Goal: Task Accomplishment & Management: Manage account settings

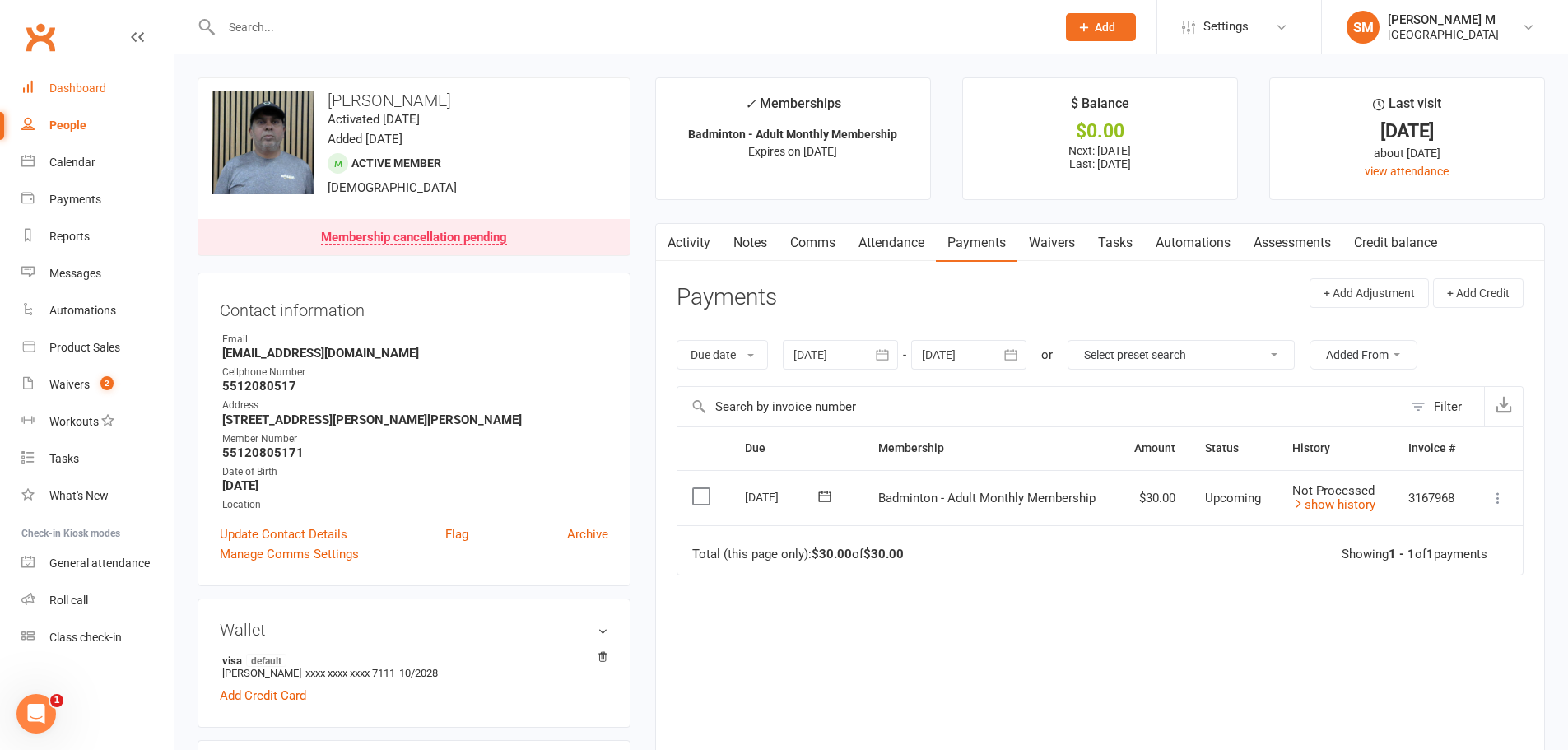
click at [70, 85] on div "Dashboard" at bounding box center [78, 88] width 57 height 13
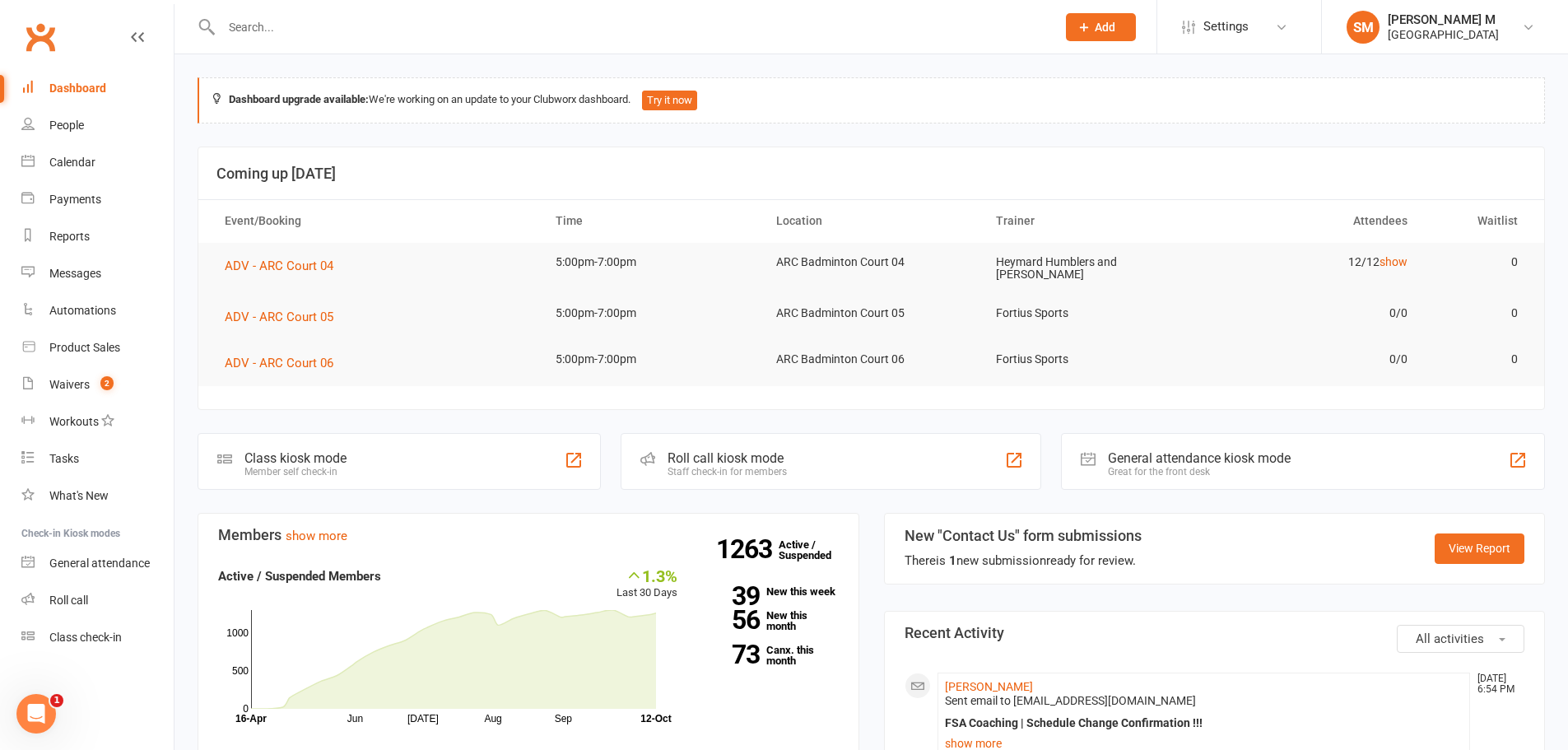
scroll to position [412, 0]
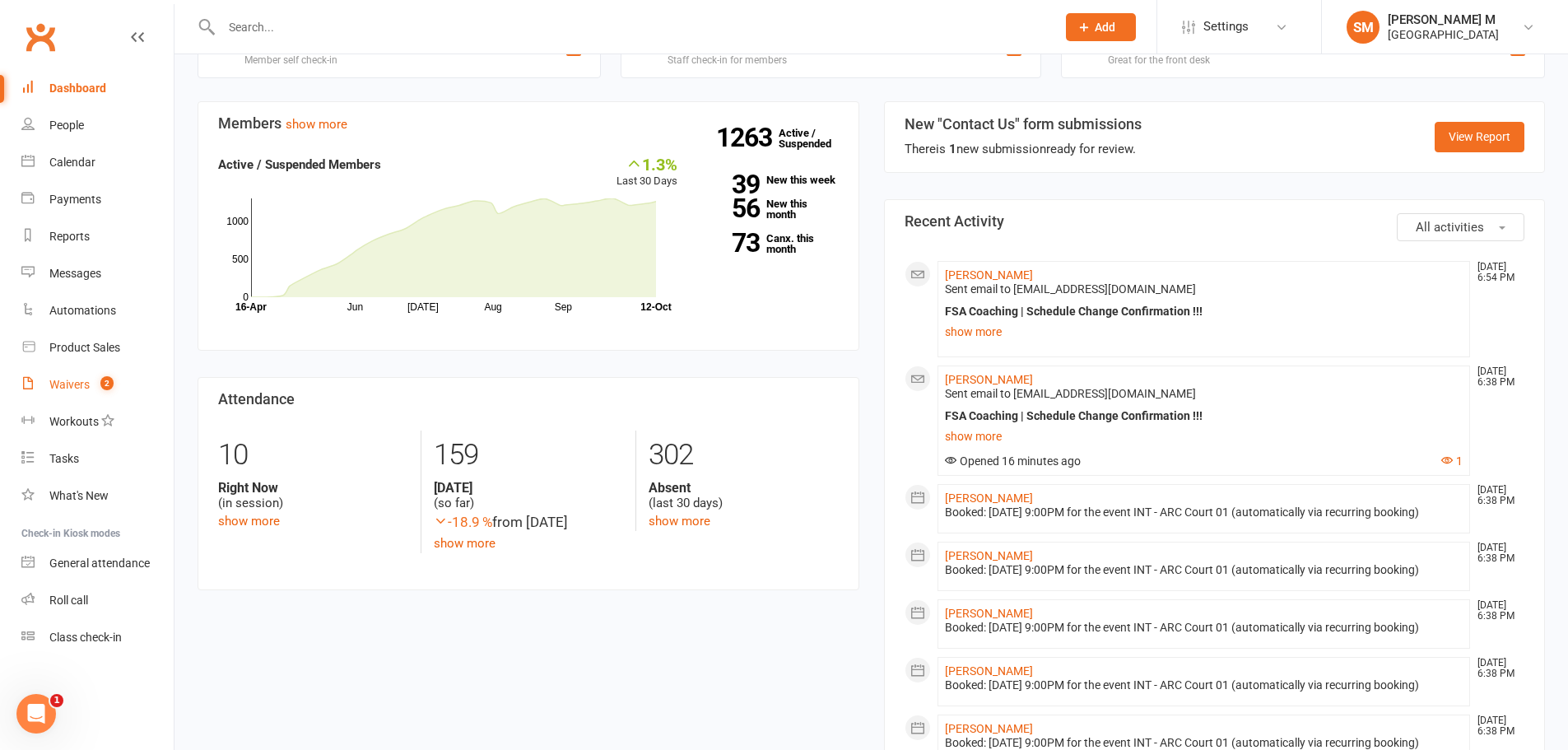
click at [98, 382] on count-badge "2" at bounding box center [103, 385] width 22 height 13
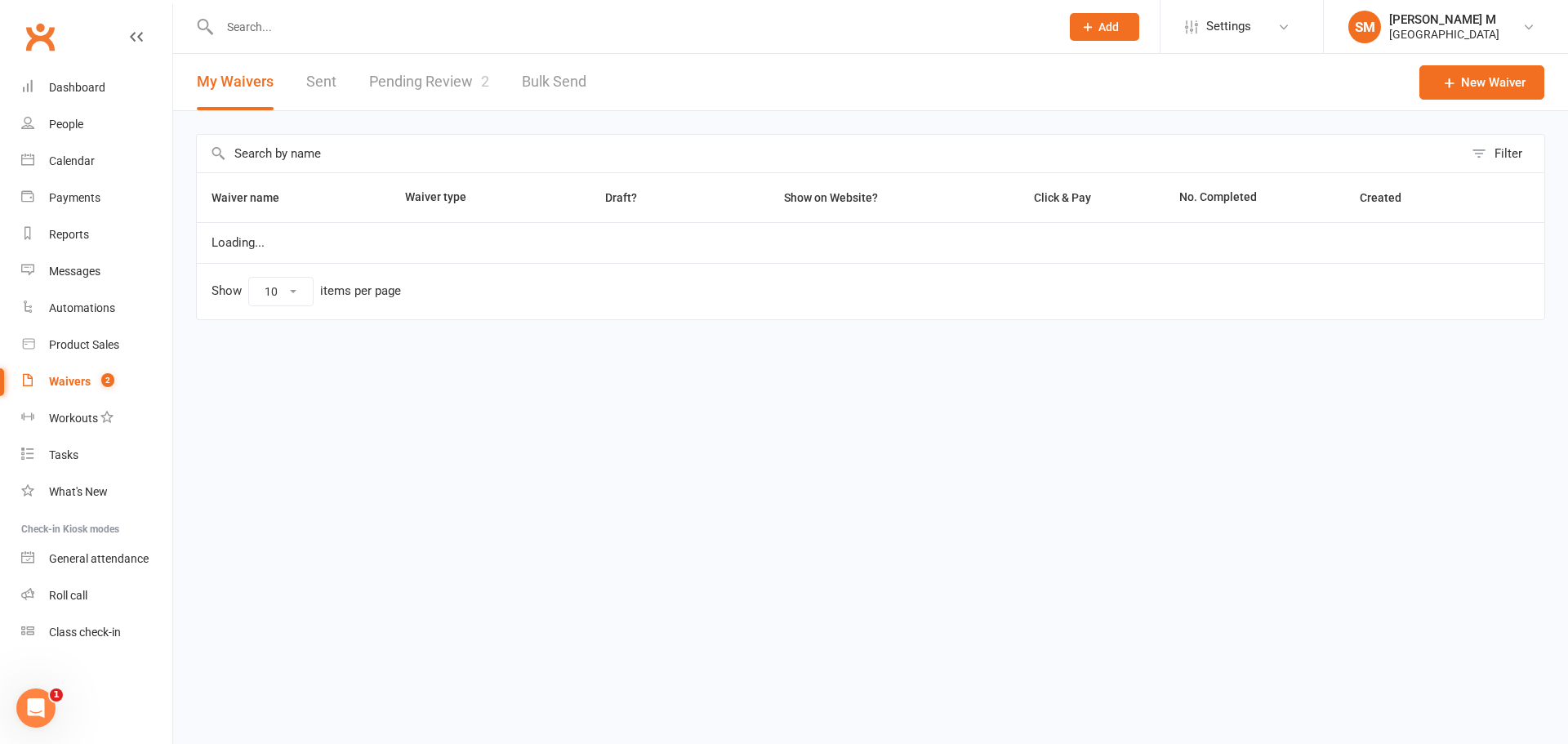
select select "50"
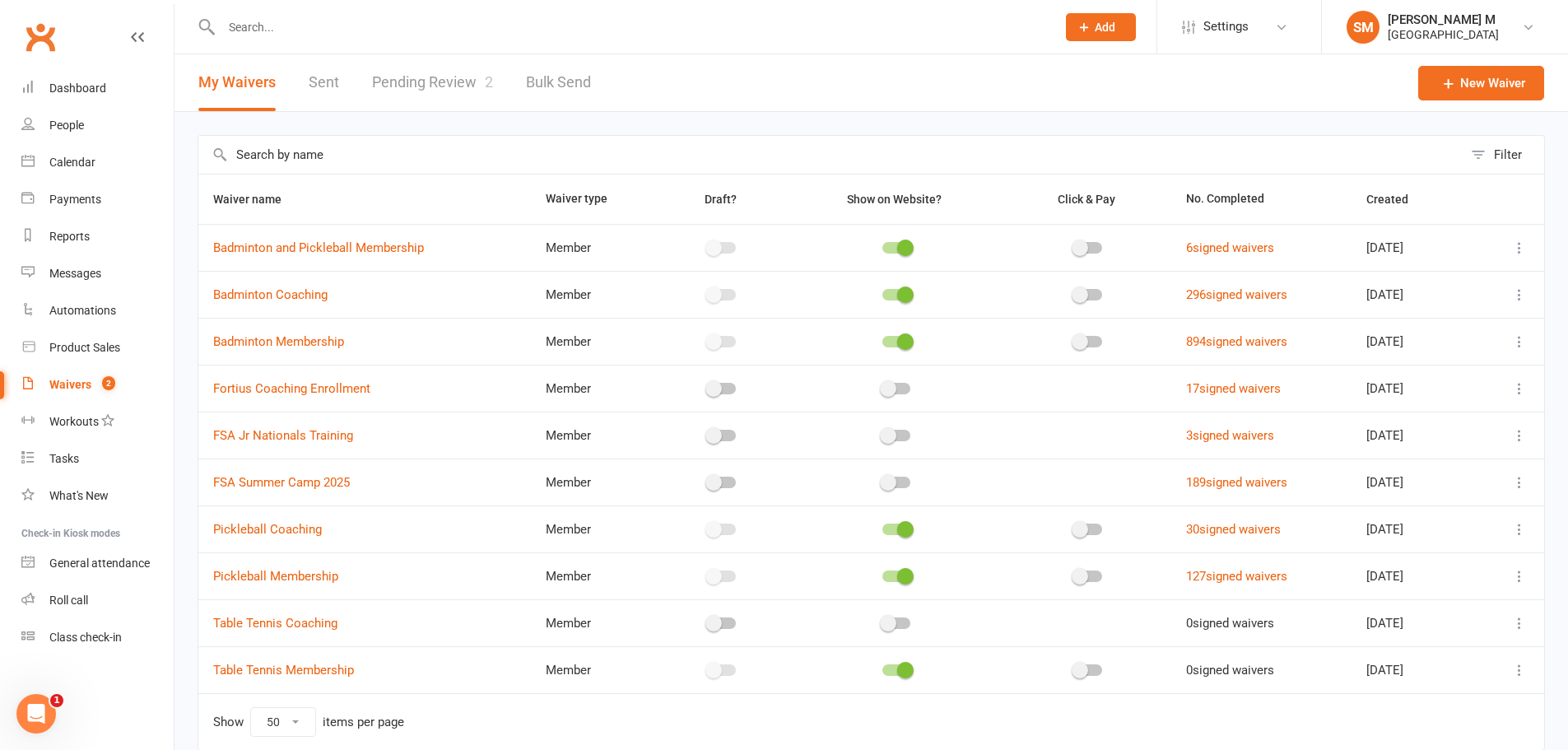
click at [430, 75] on link "Pending Review 2" at bounding box center [432, 83] width 121 height 57
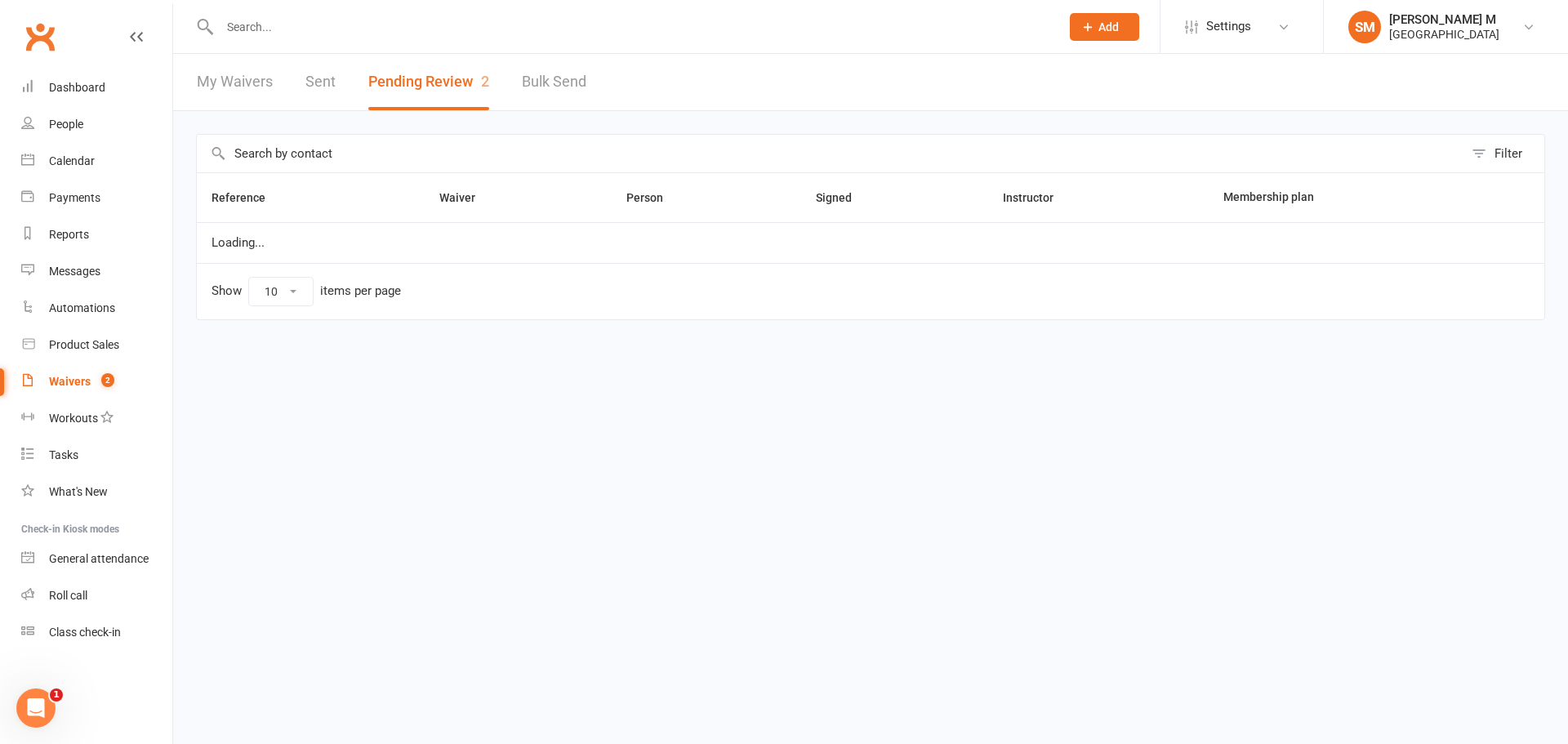
select select "100"
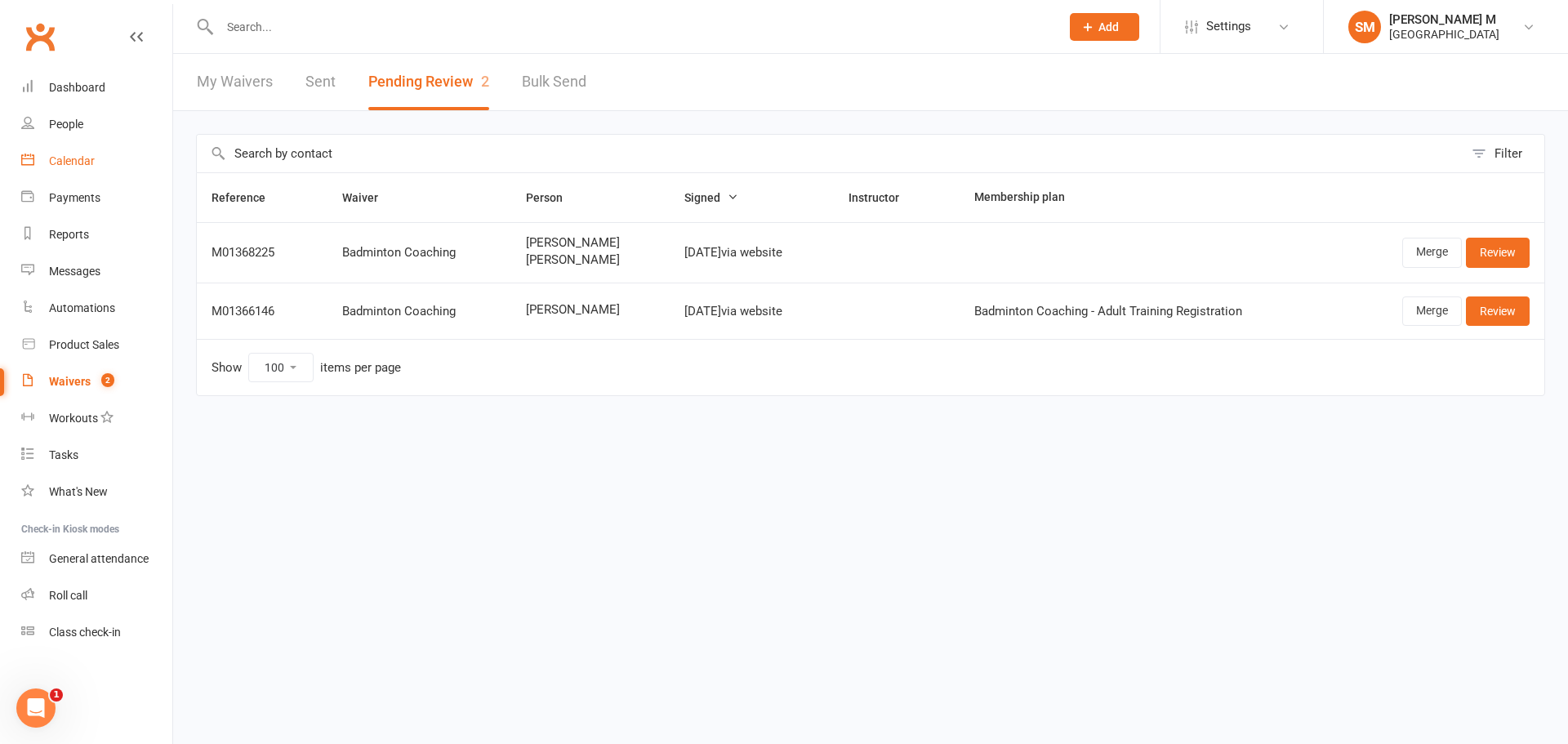
click at [51, 150] on link "Calendar" at bounding box center [97, 161] width 151 height 37
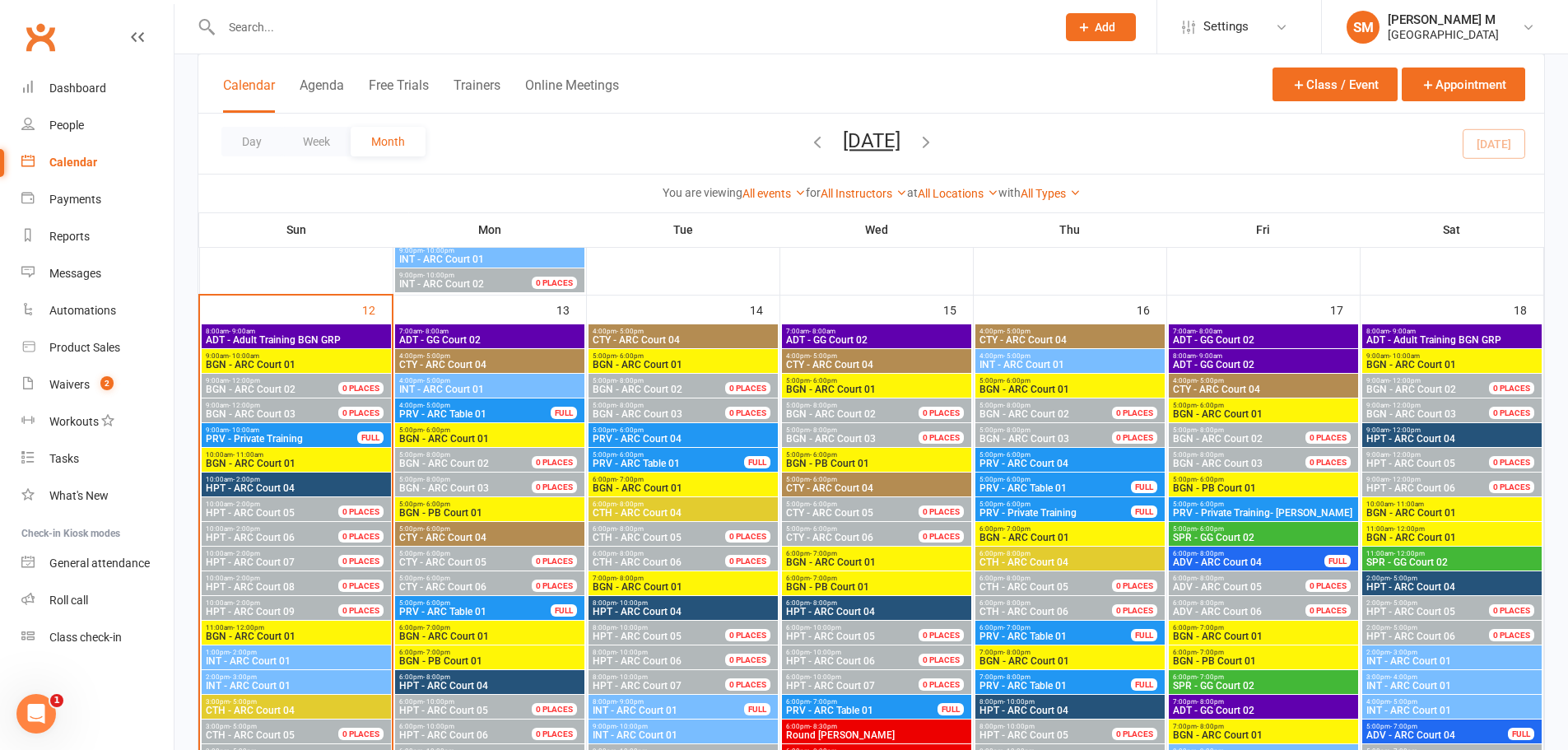
scroll to position [1318, 0]
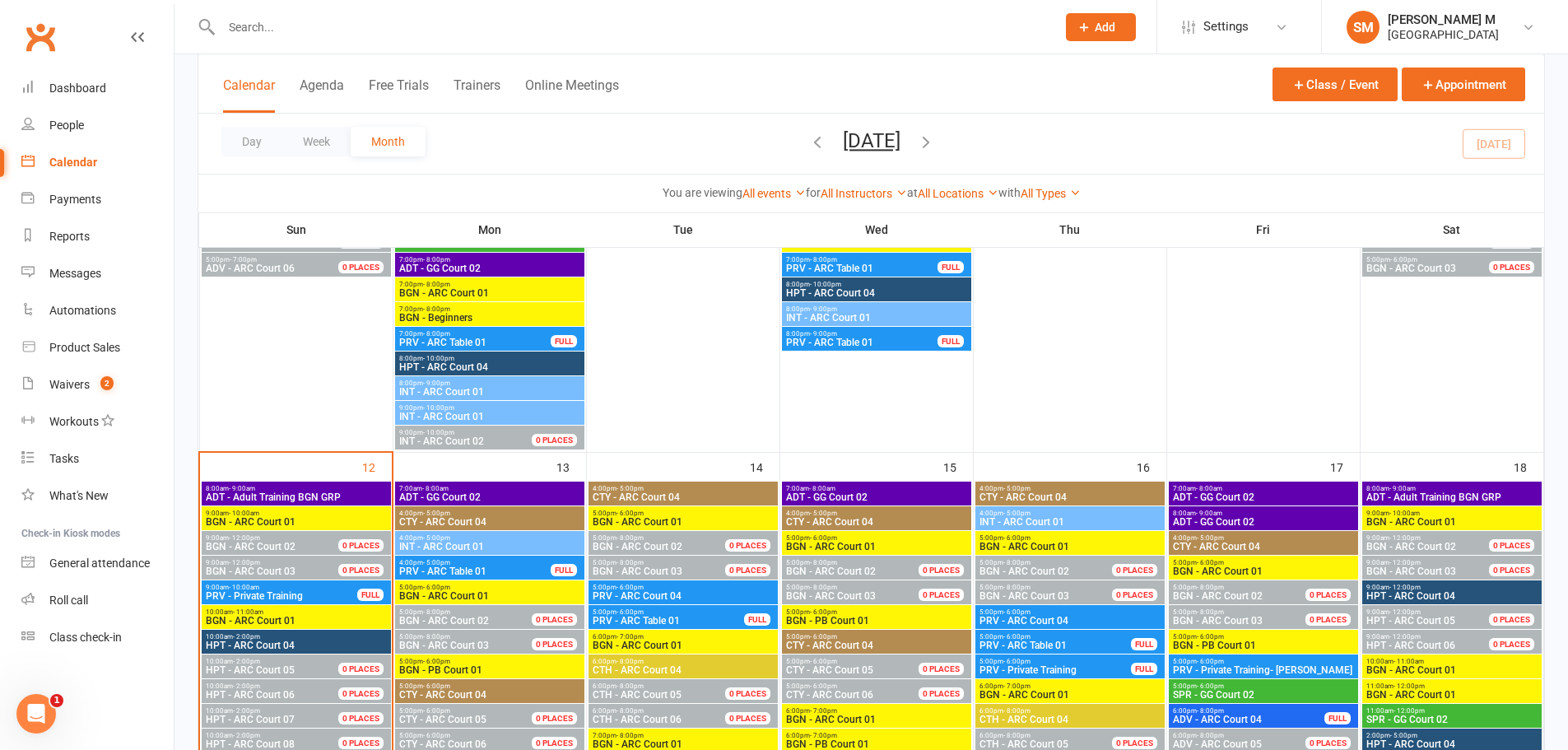
click at [286, 497] on span "ADT - Adult Training BGN GRP" at bounding box center [296, 497] width 183 height 10
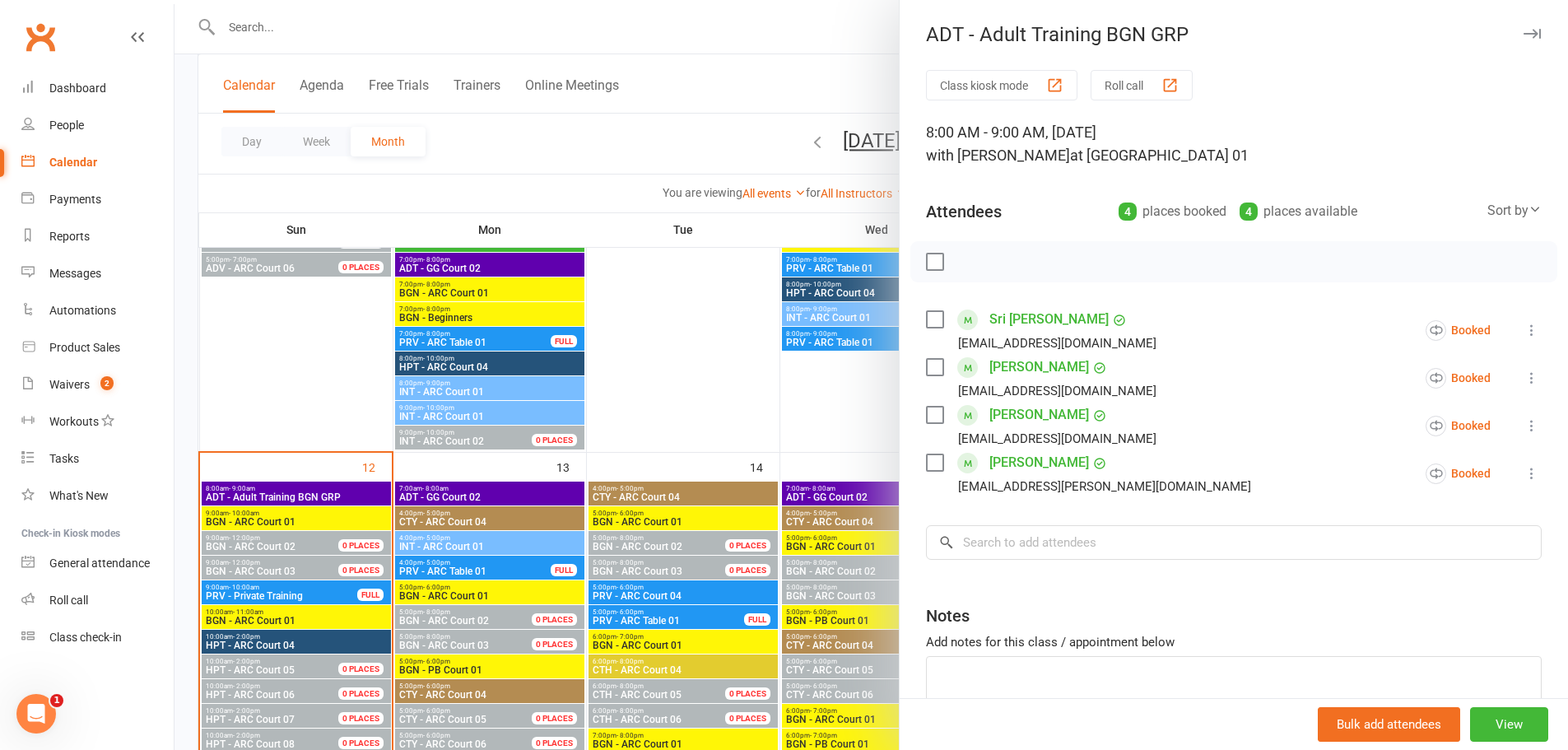
click at [597, 362] on div at bounding box center [871, 375] width 1394 height 750
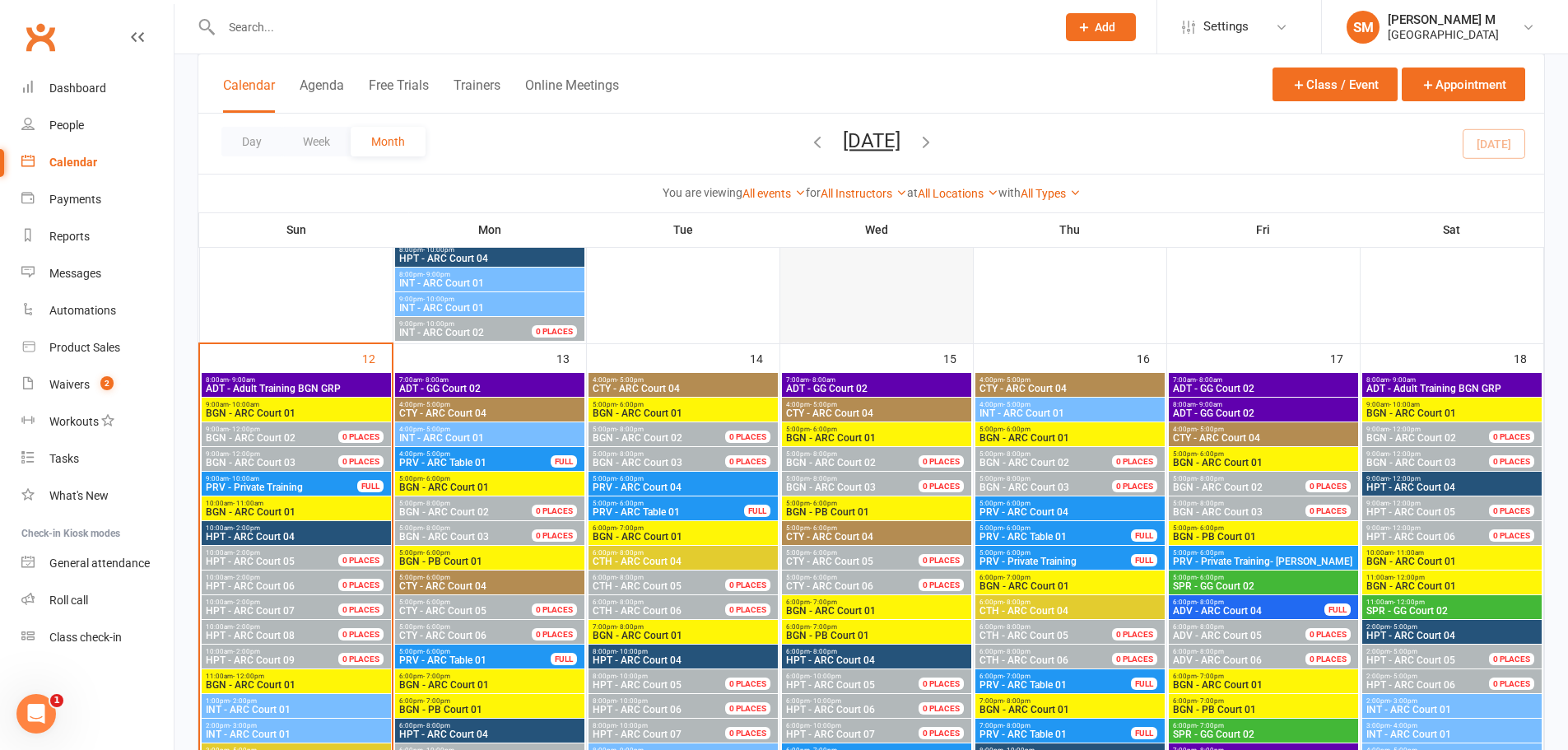
scroll to position [1401, 0]
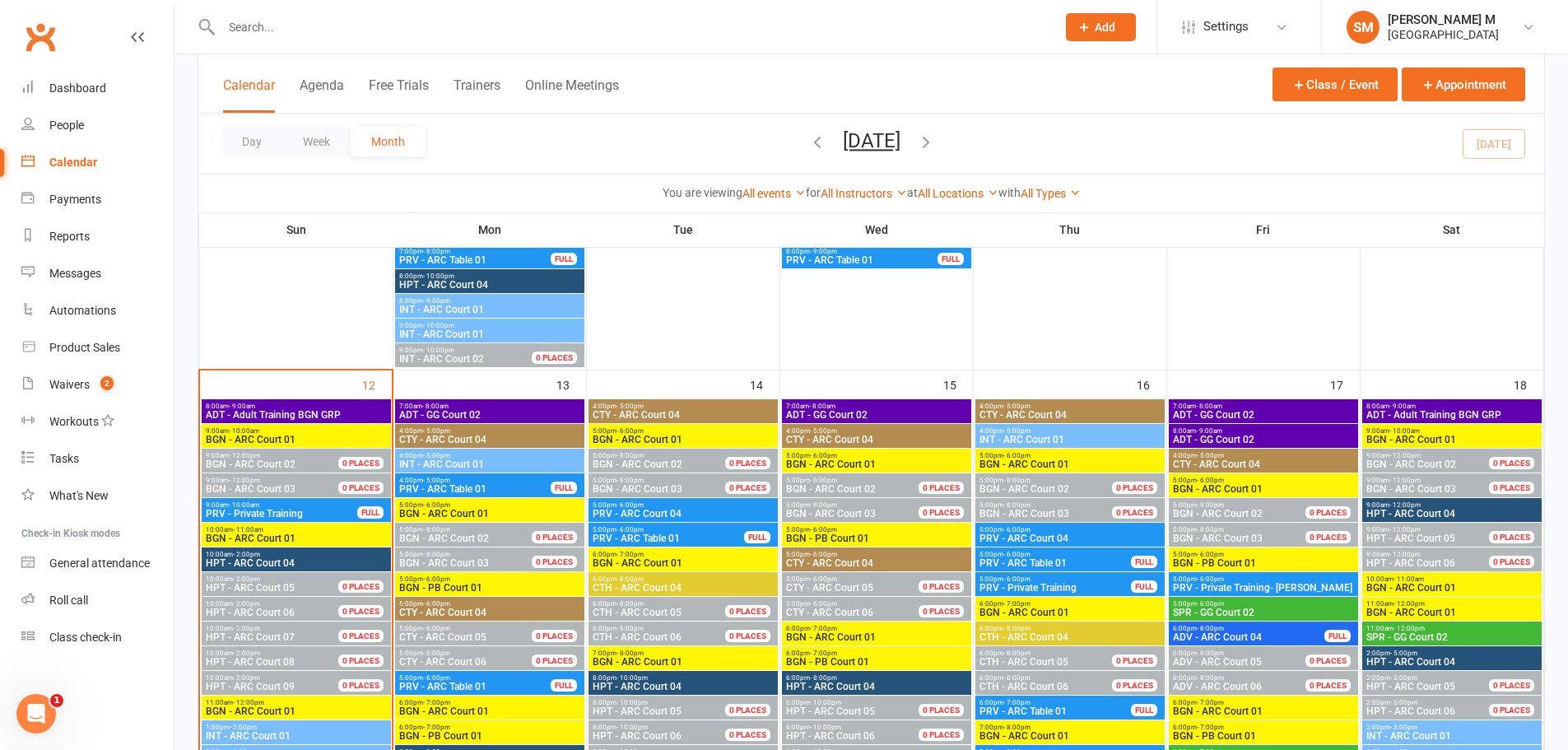
click at [1228, 412] on span "ADT - GG Court 02" at bounding box center [1263, 415] width 183 height 10
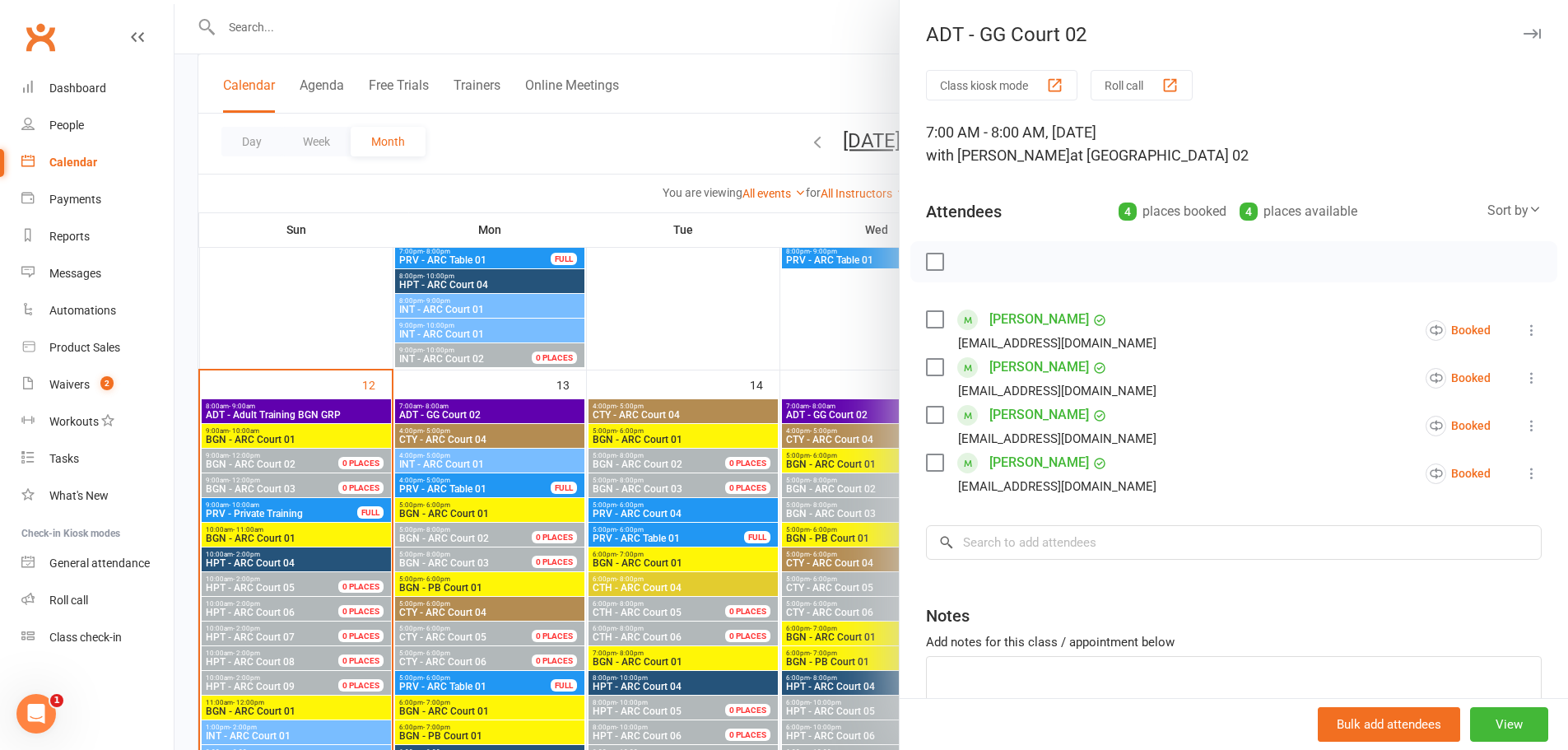
click at [832, 314] on div at bounding box center [871, 375] width 1394 height 750
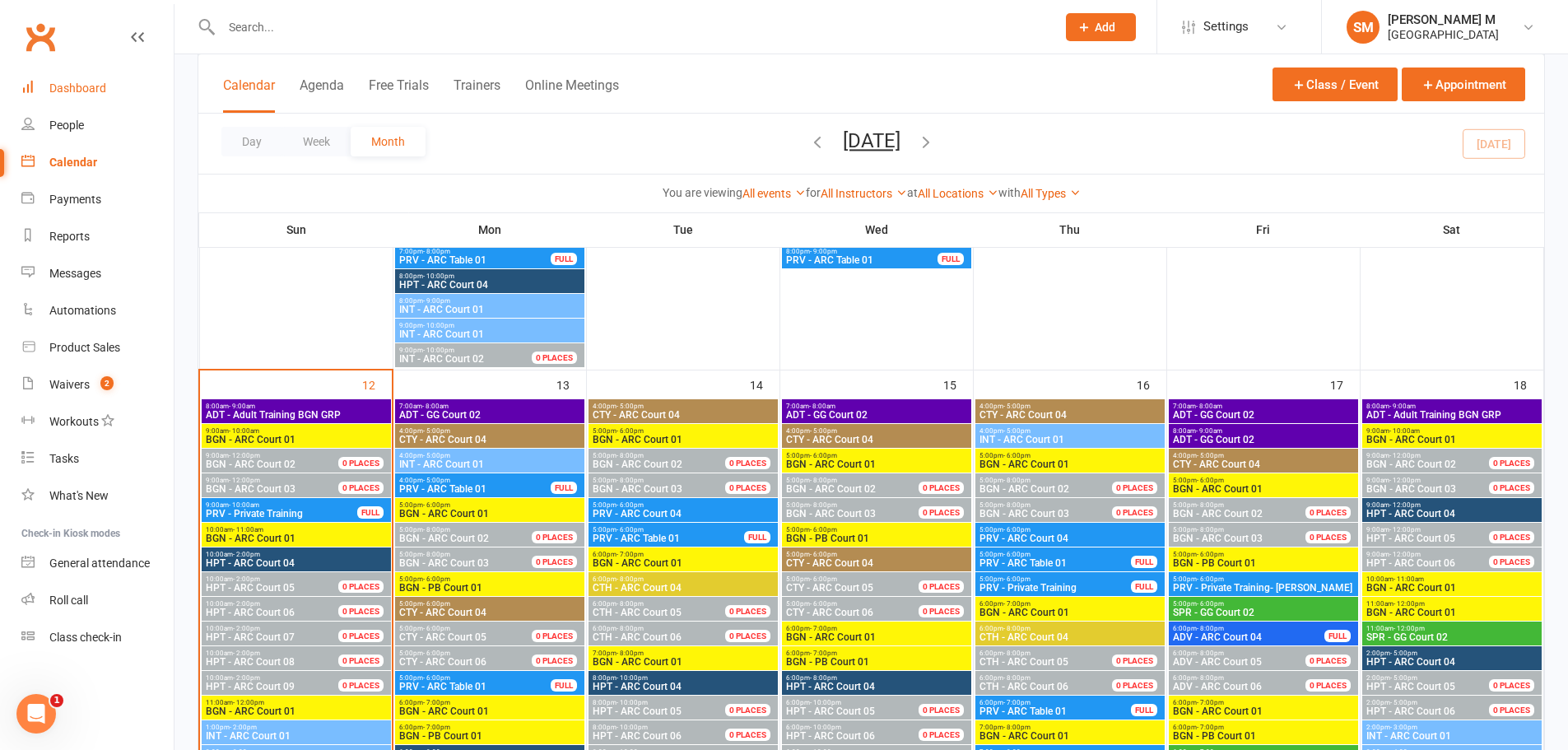
click at [115, 77] on link "Dashboard" at bounding box center [98, 88] width 152 height 37
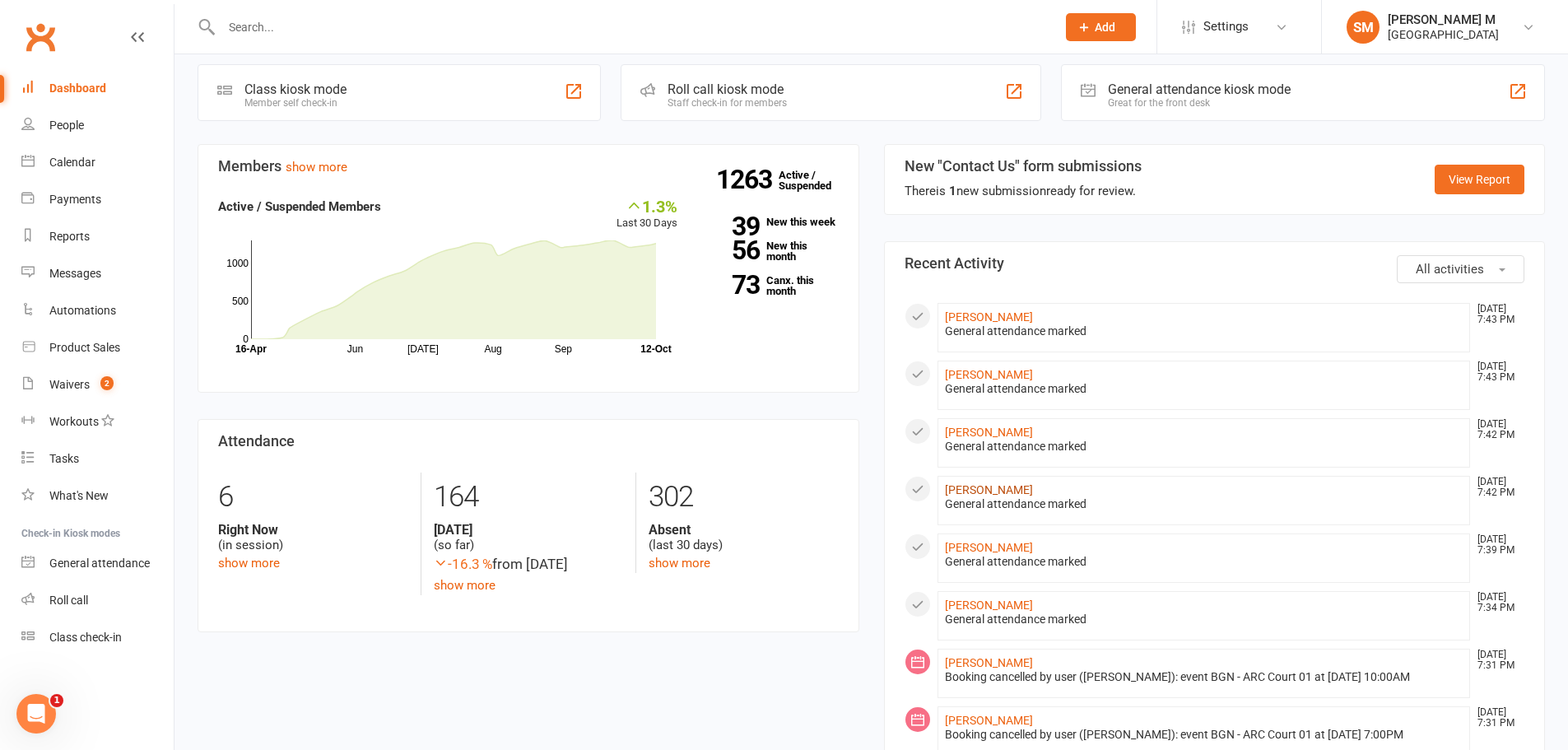
click at [960, 492] on link "Ronny Agrawal" at bounding box center [989, 490] width 88 height 13
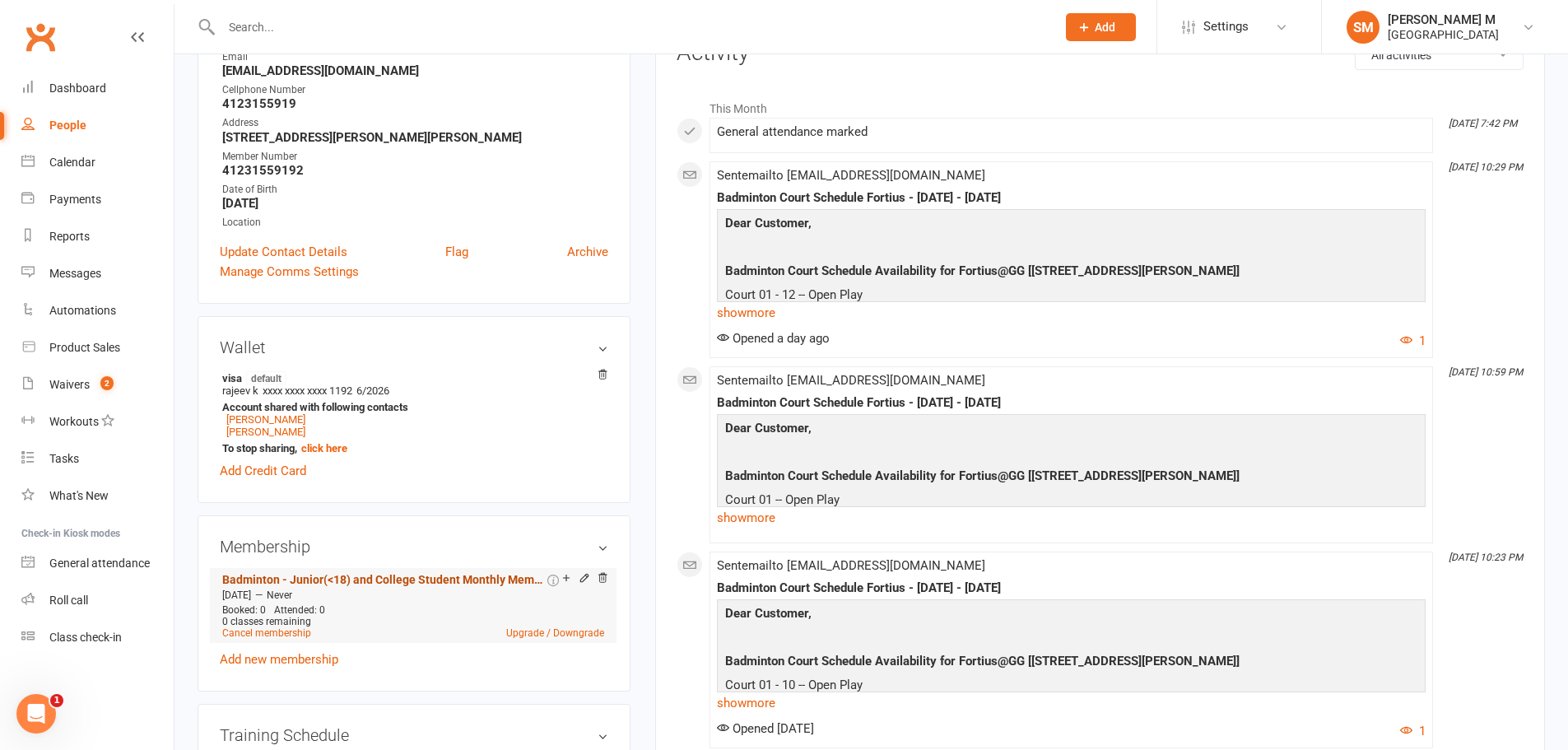
scroll to position [247, 0]
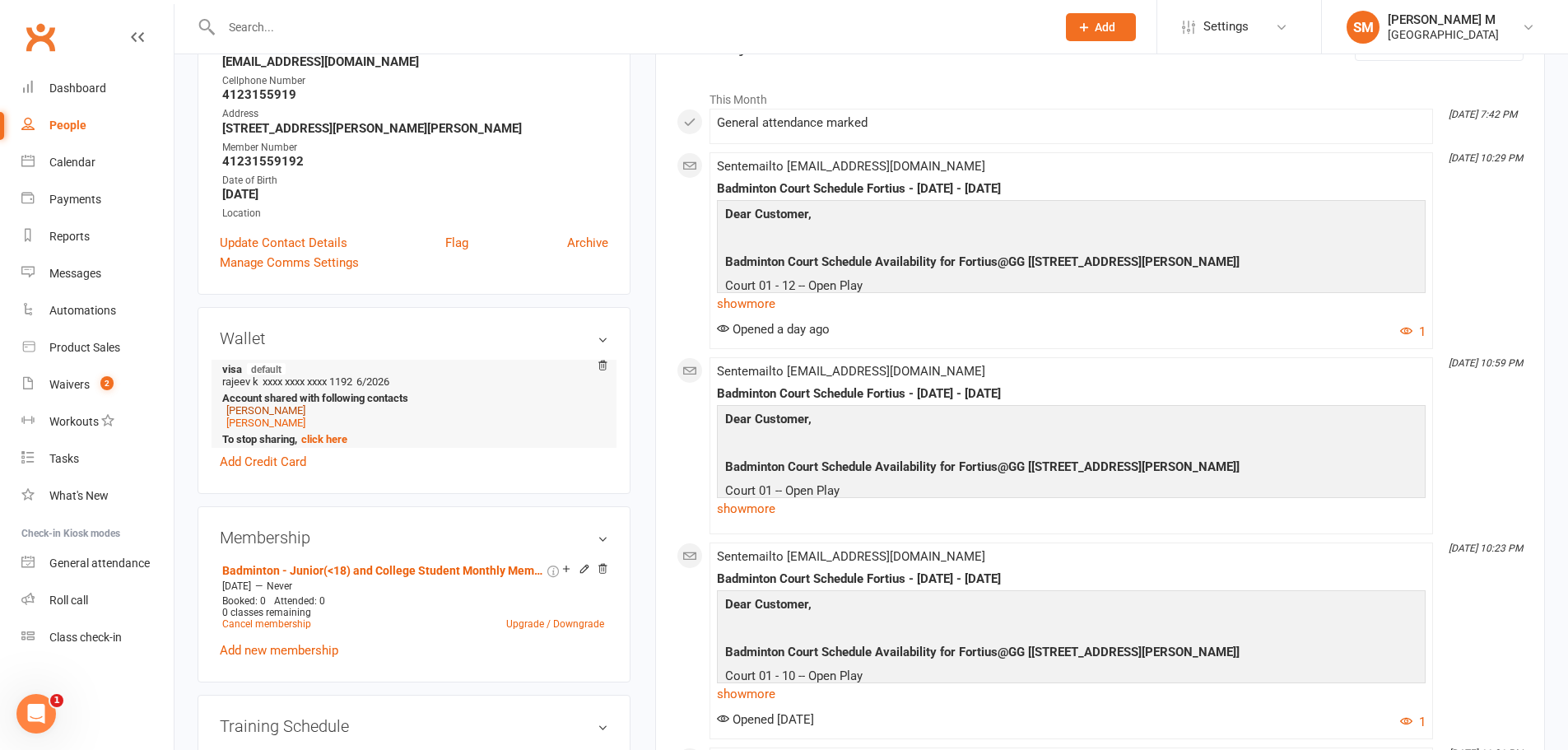
click at [278, 410] on link "Rajeev Agrawal" at bounding box center [265, 410] width 79 height 12
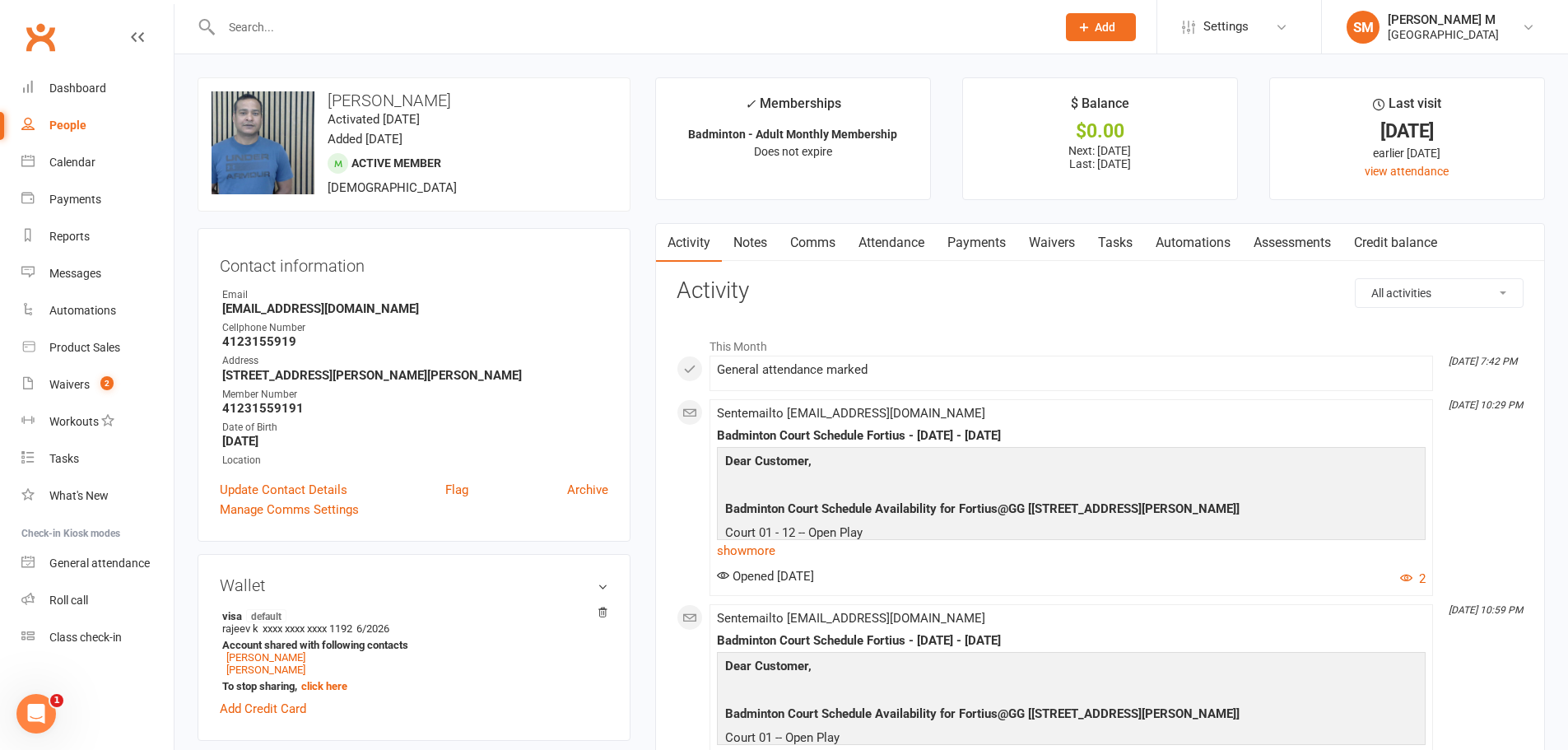
scroll to position [82, 0]
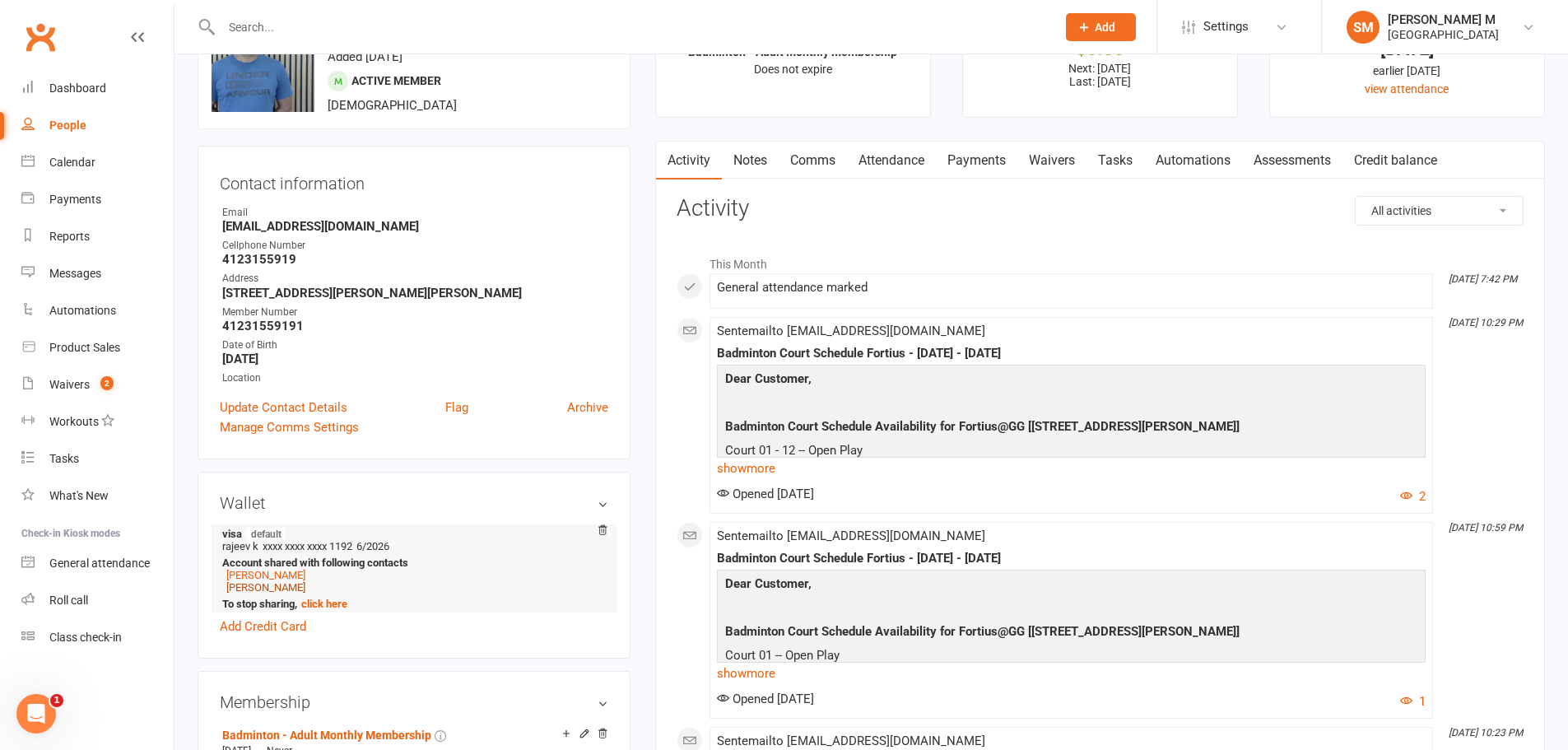
click at [292, 584] on link "Aakanksha Shrivastava" at bounding box center [265, 588] width 79 height 12
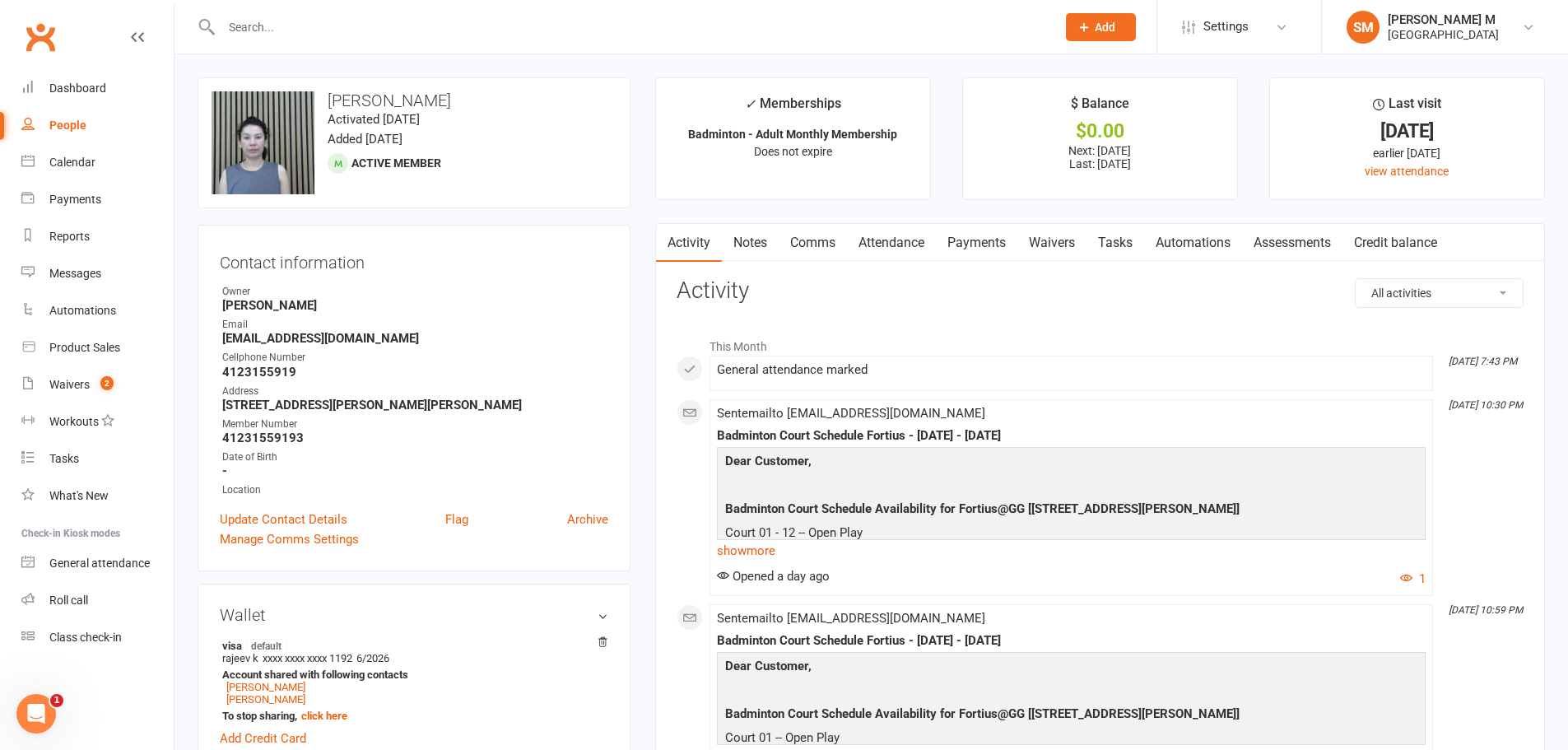
click at [981, 229] on link "Payments" at bounding box center [977, 243] width 81 height 38
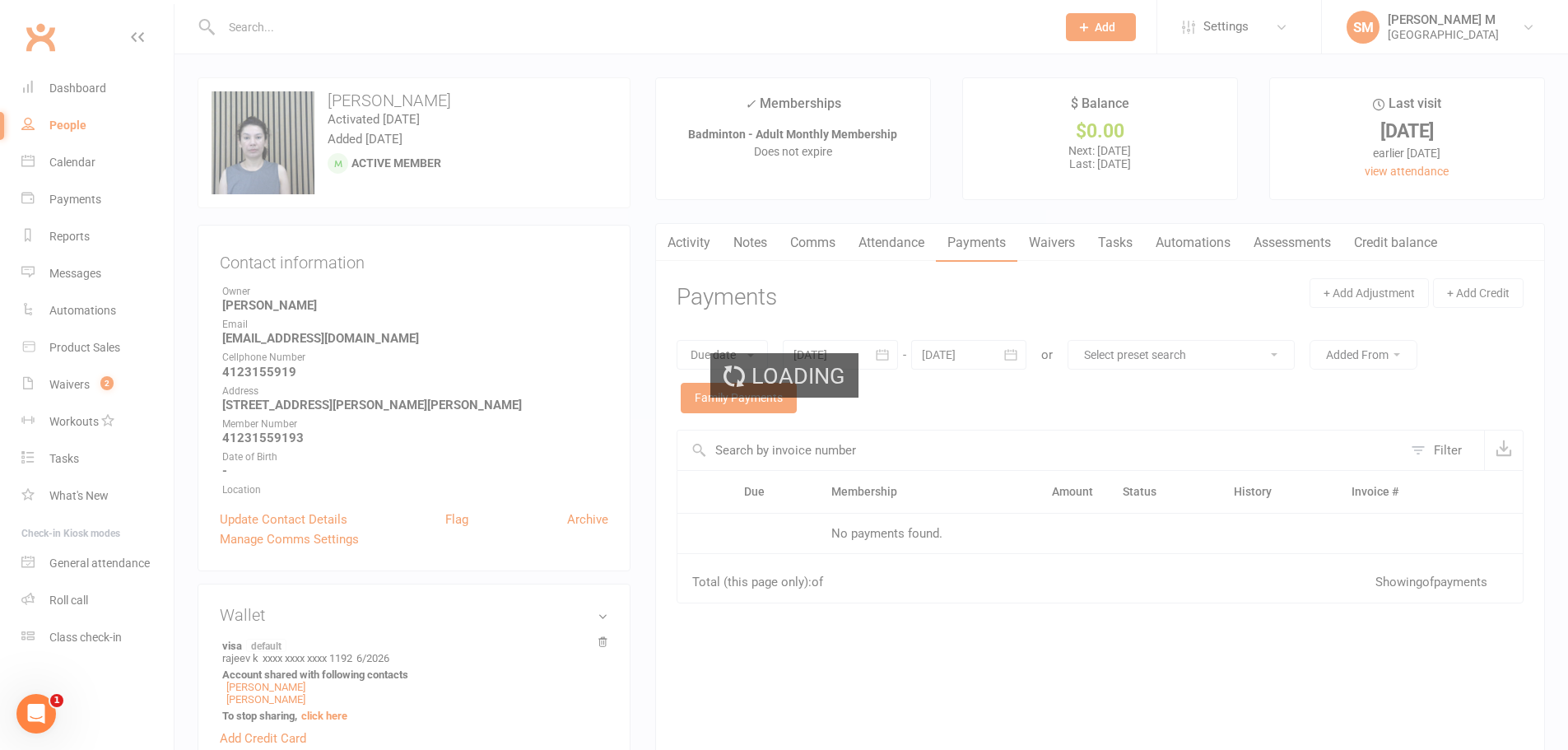
scroll to position [5, 0]
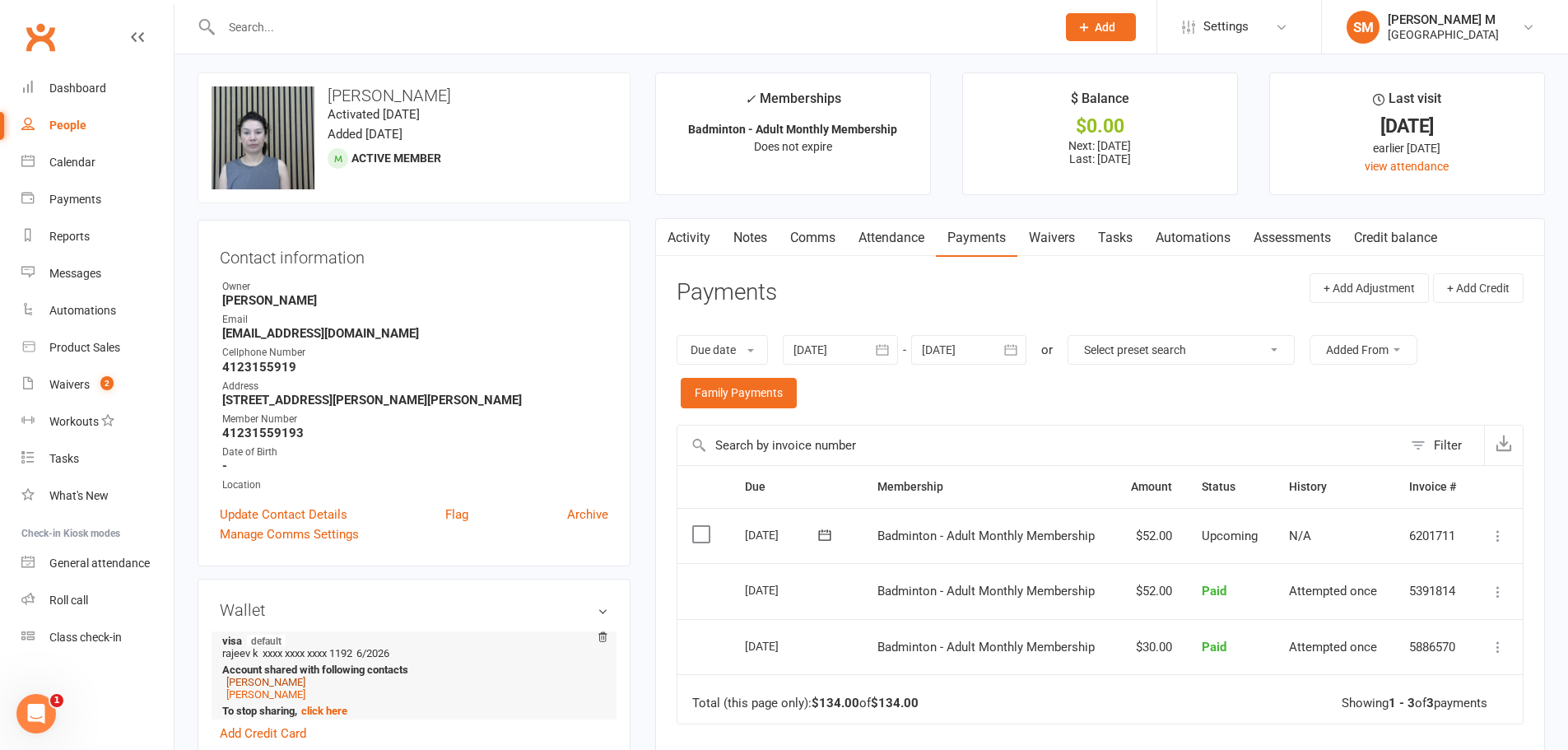
click at [238, 684] on link "Rajeev Agrawal" at bounding box center [265, 682] width 79 height 12
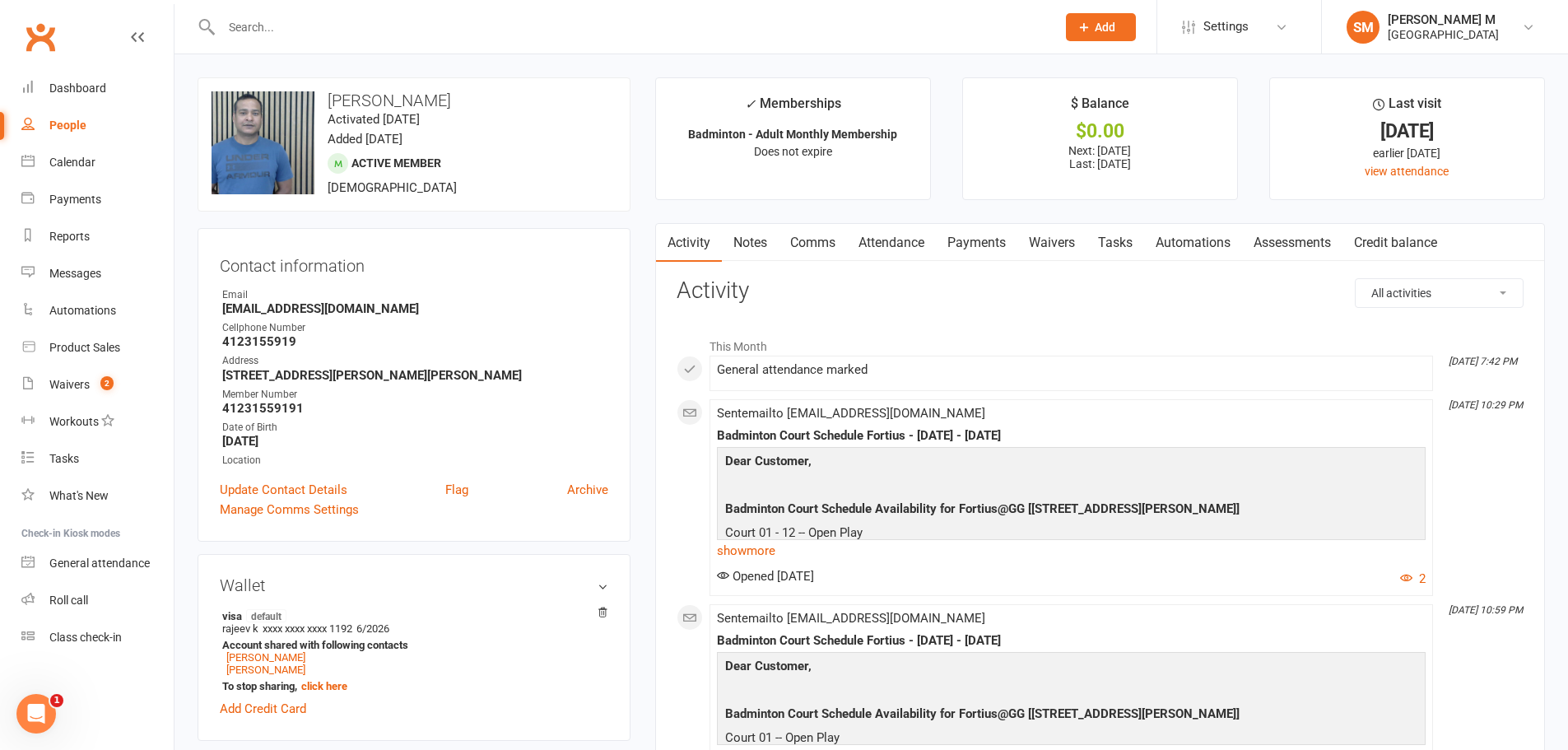
click at [998, 230] on link "Payments" at bounding box center [977, 243] width 81 height 38
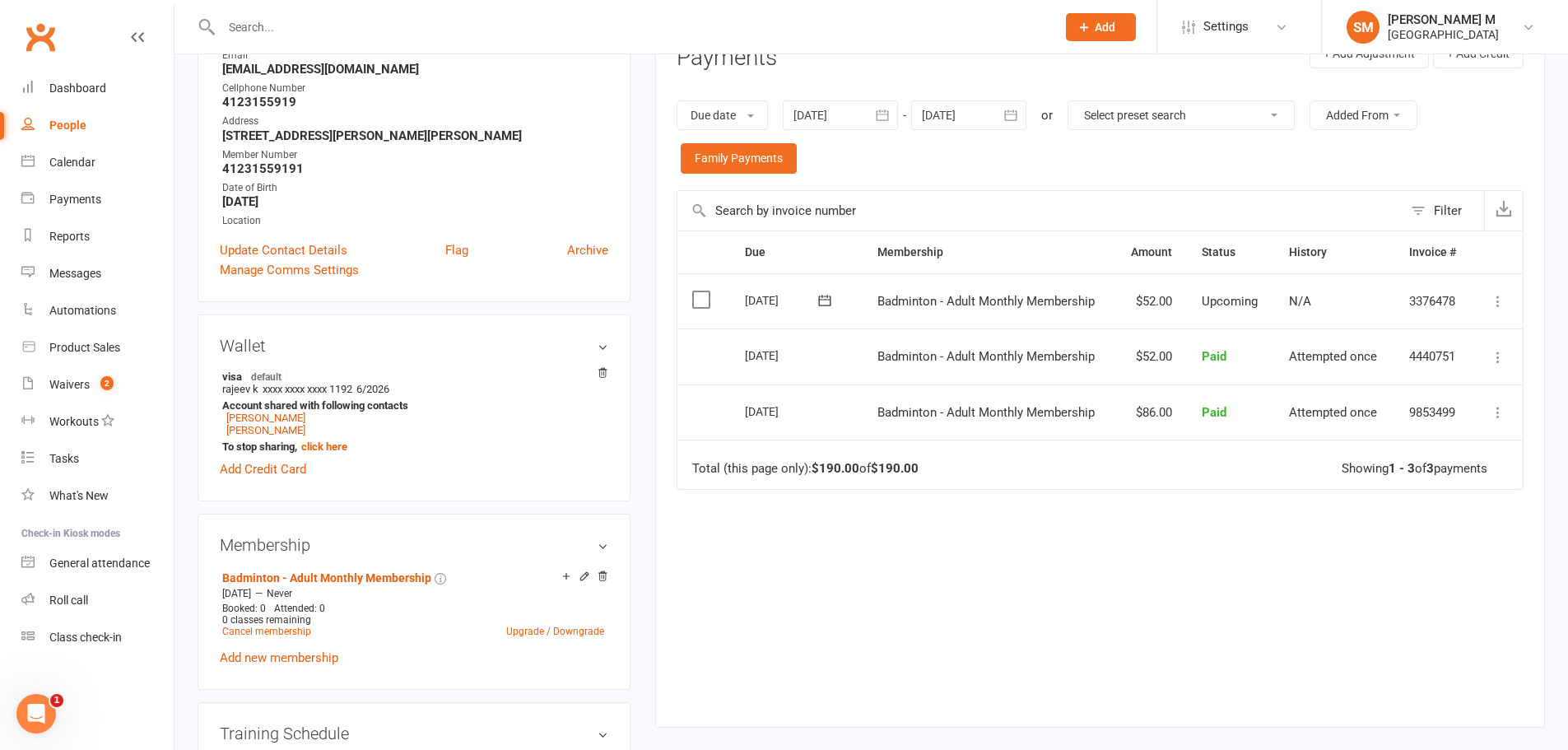
scroll to position [247, 0]
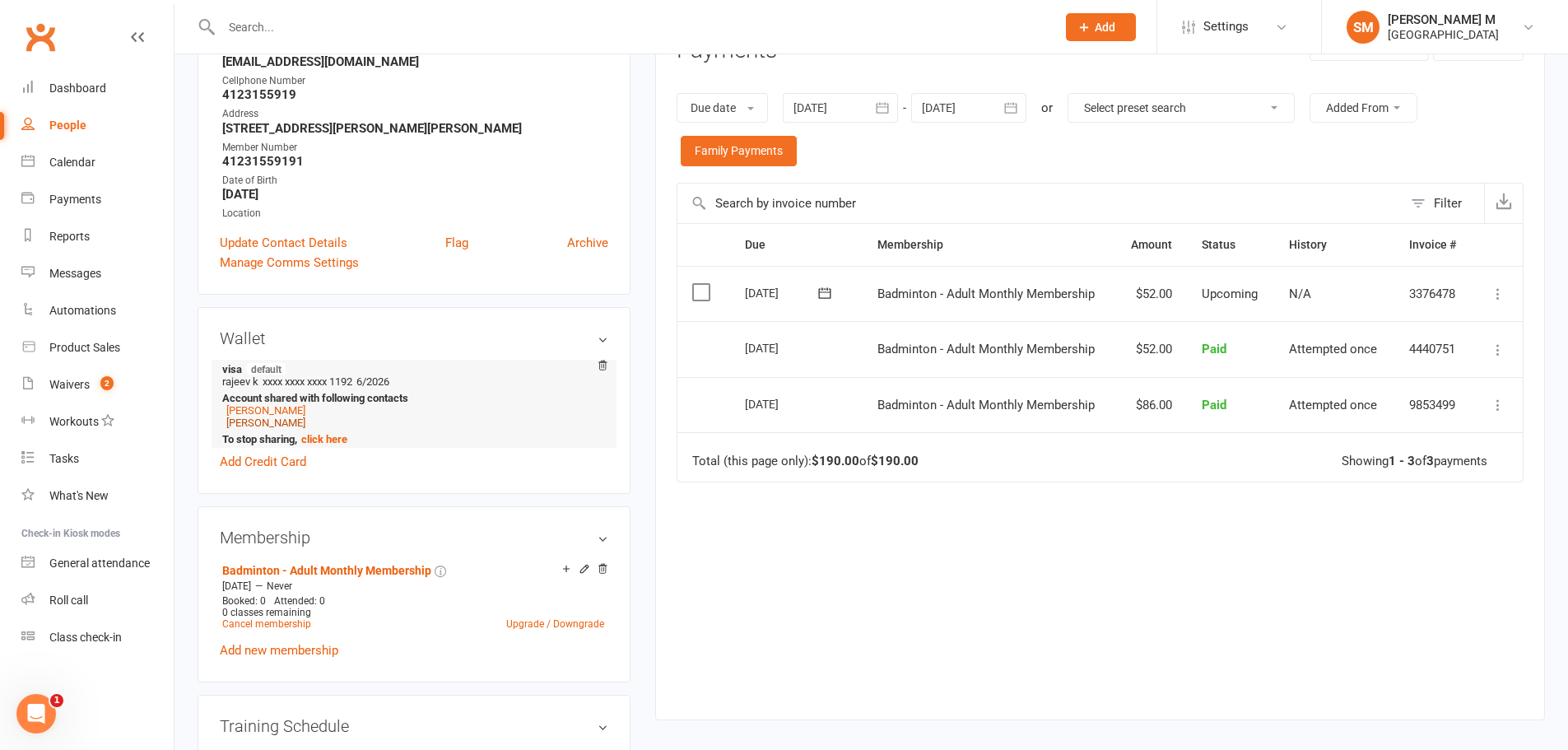
click at [268, 425] on link "Aakanksha Shrivastava" at bounding box center [265, 423] width 79 height 12
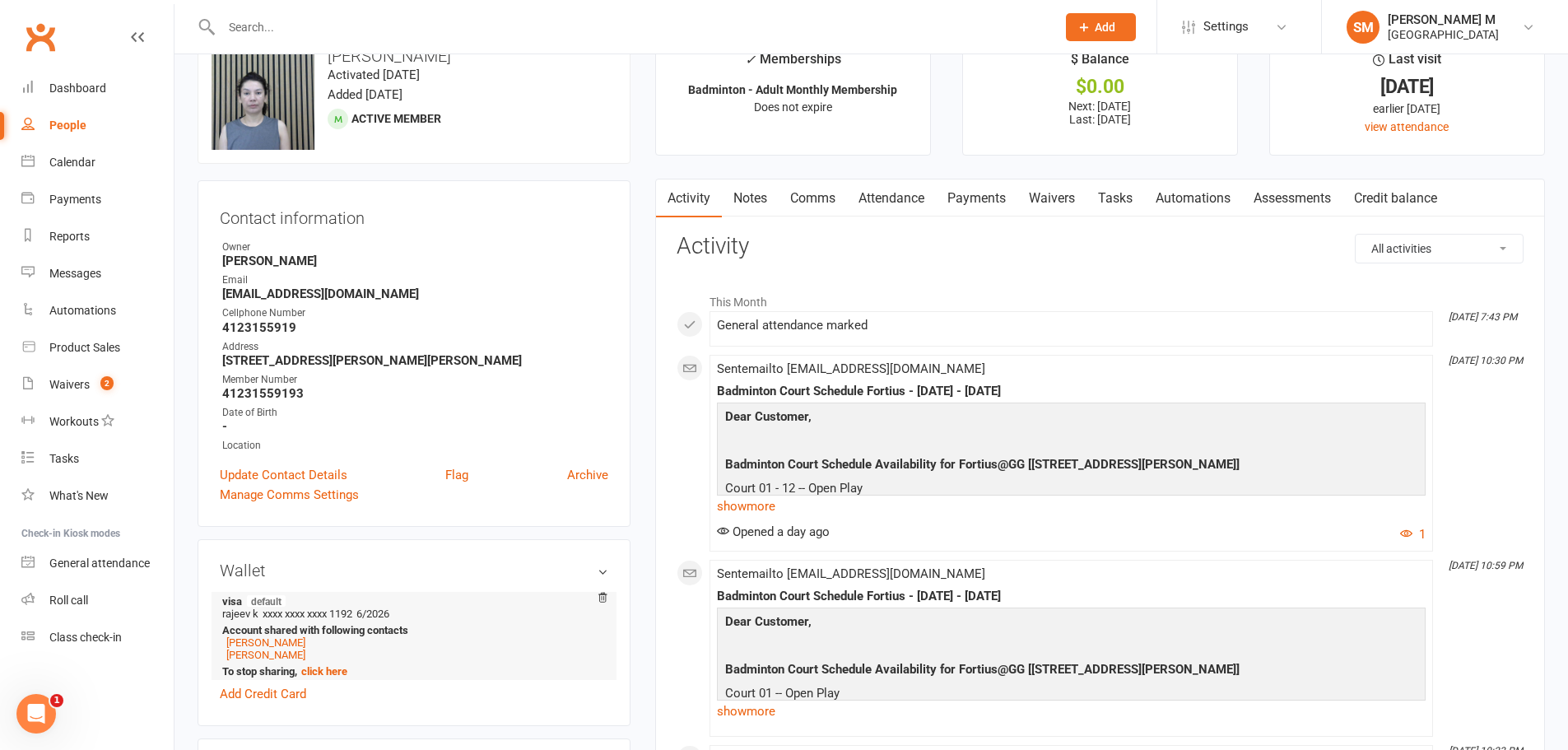
scroll to position [165, 0]
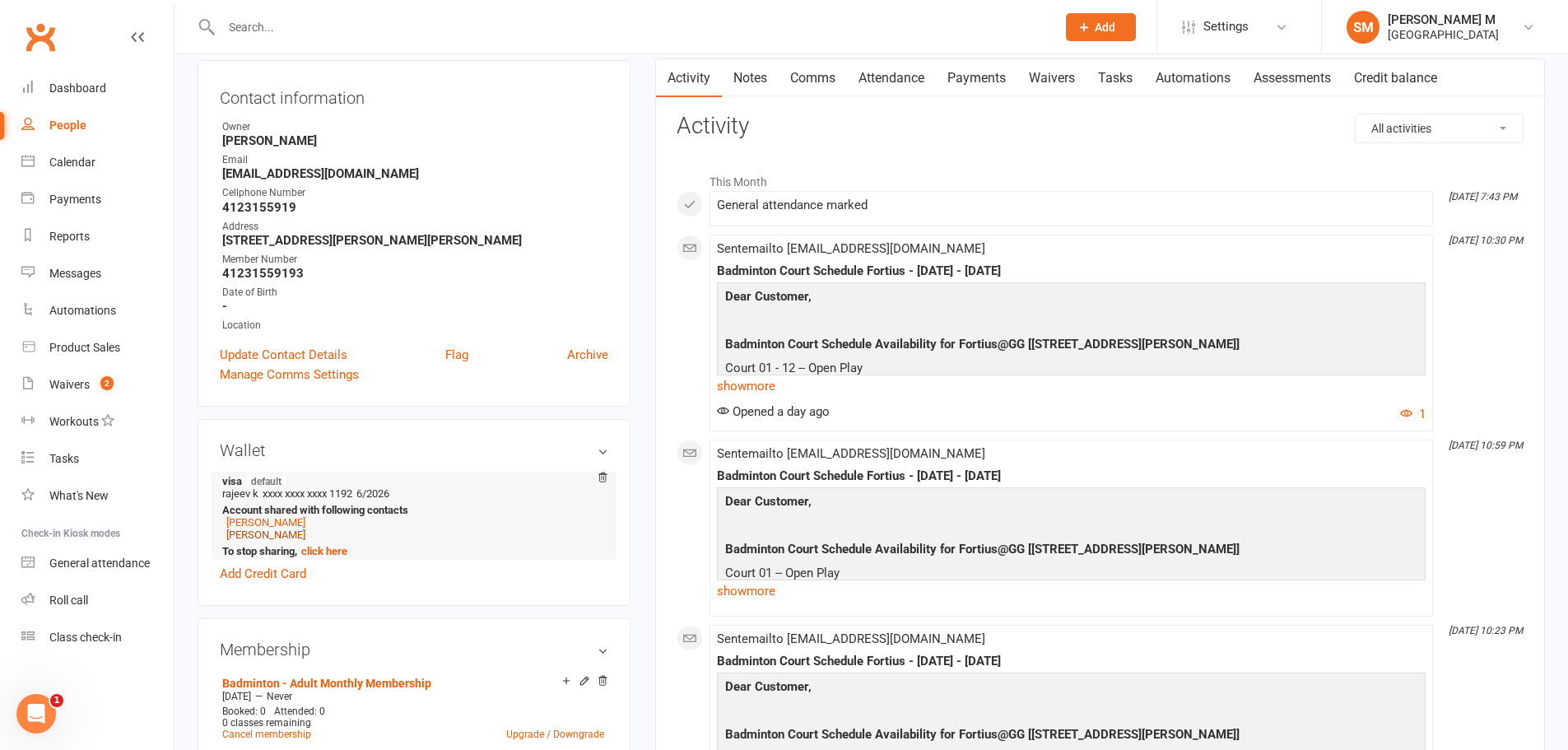
click at [270, 535] on link "Ronny Agrawal" at bounding box center [265, 535] width 79 height 12
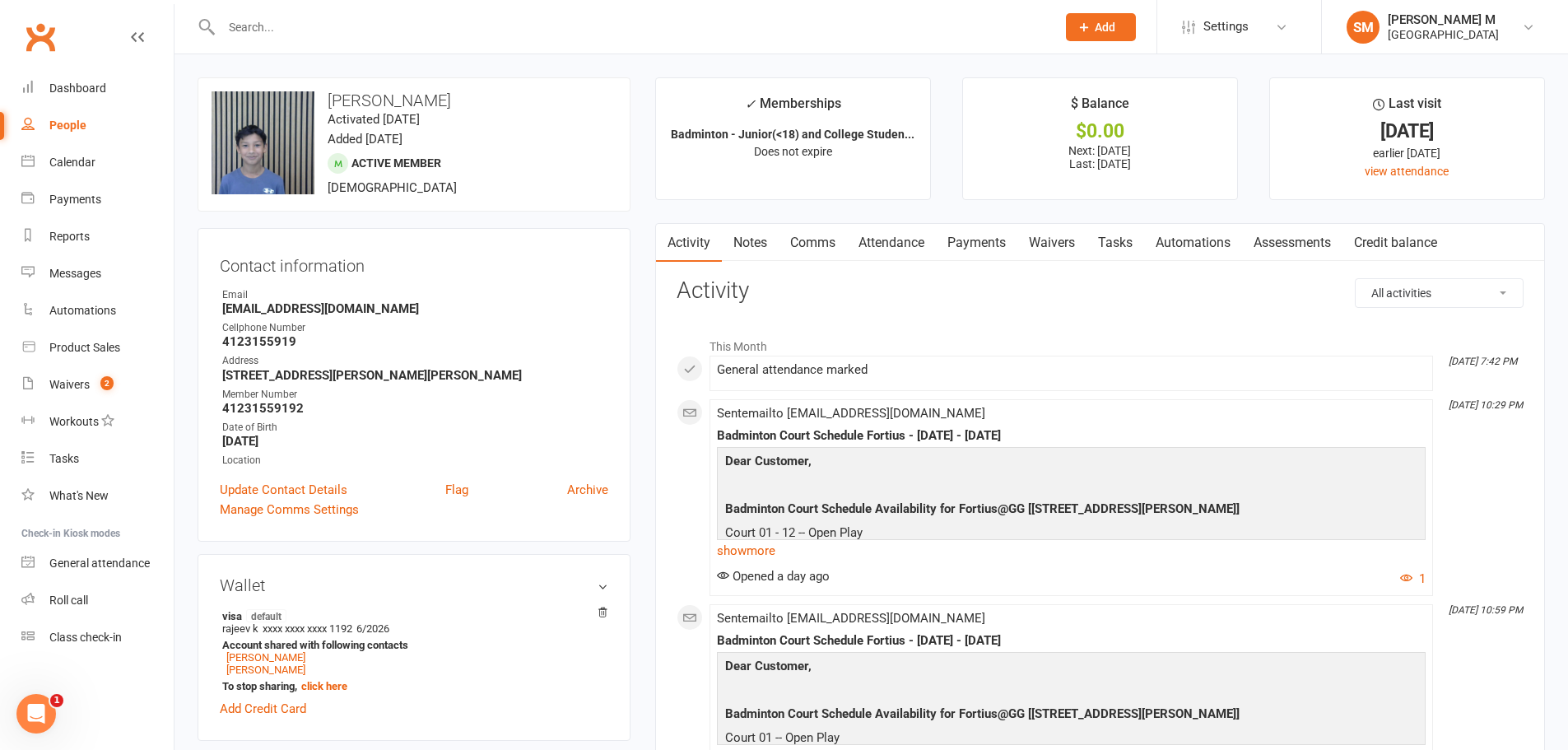
click at [967, 241] on link "Payments" at bounding box center [977, 243] width 81 height 38
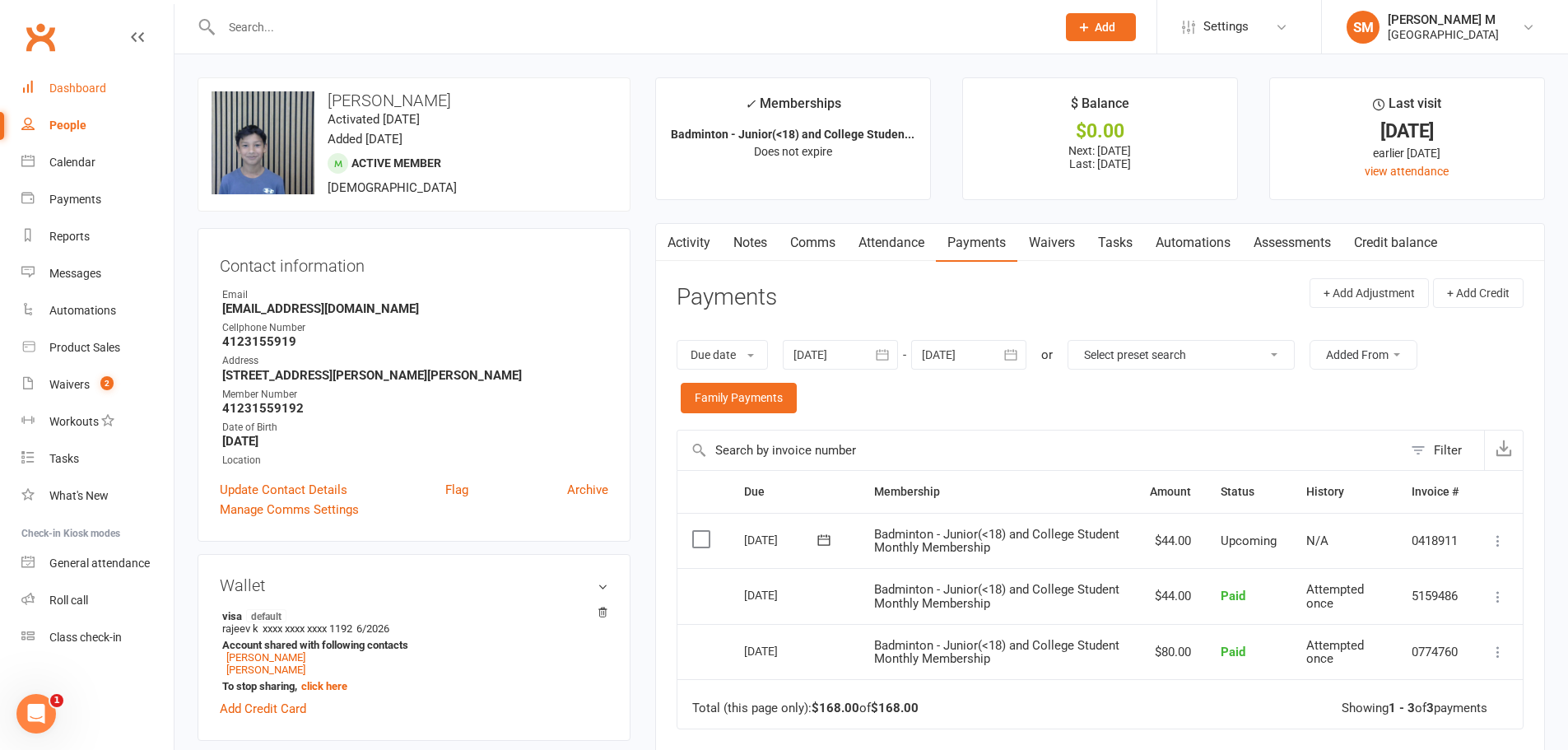
click at [82, 82] on div "Dashboard" at bounding box center [78, 88] width 57 height 13
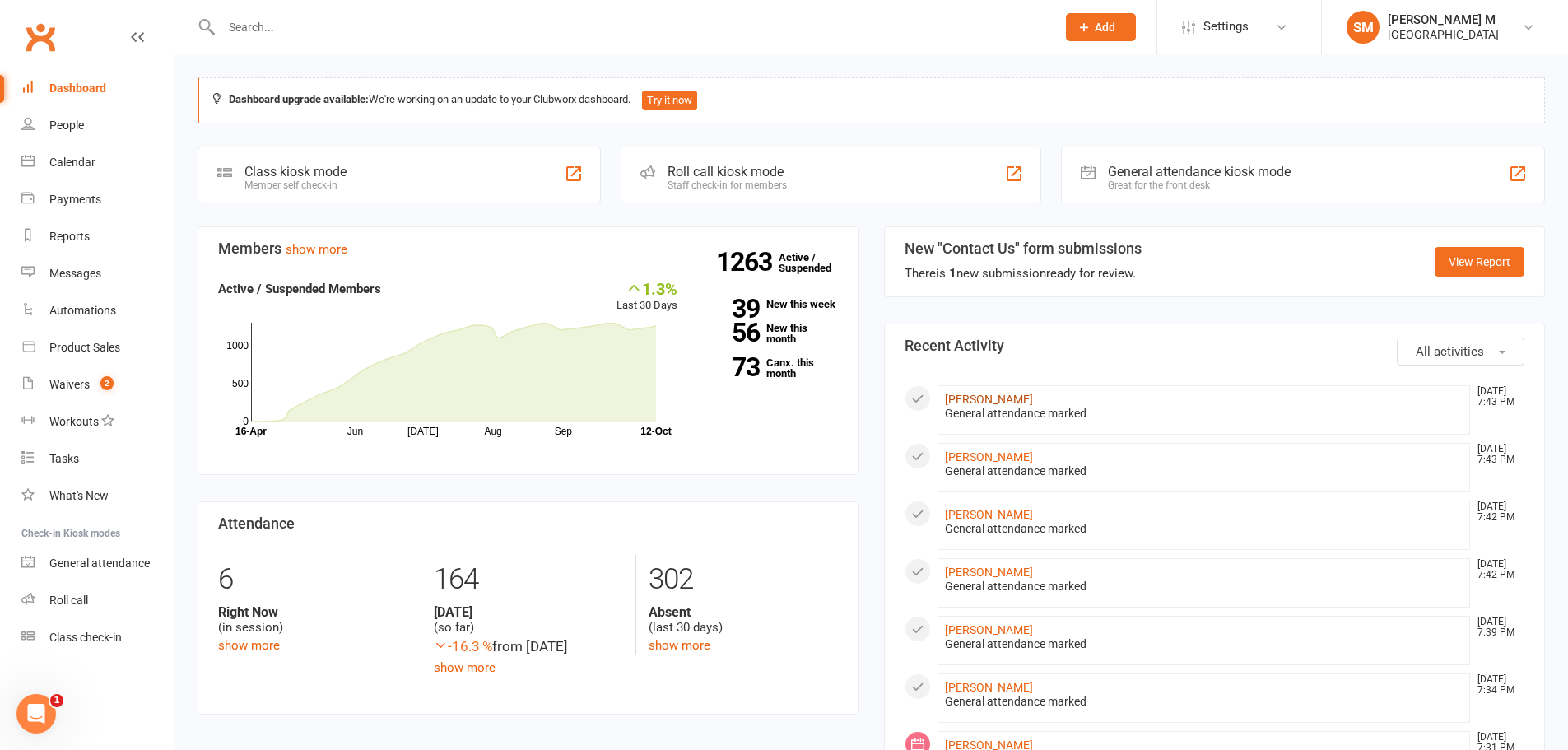
click at [992, 397] on link "Sandeep Vyasan" at bounding box center [989, 399] width 88 height 13
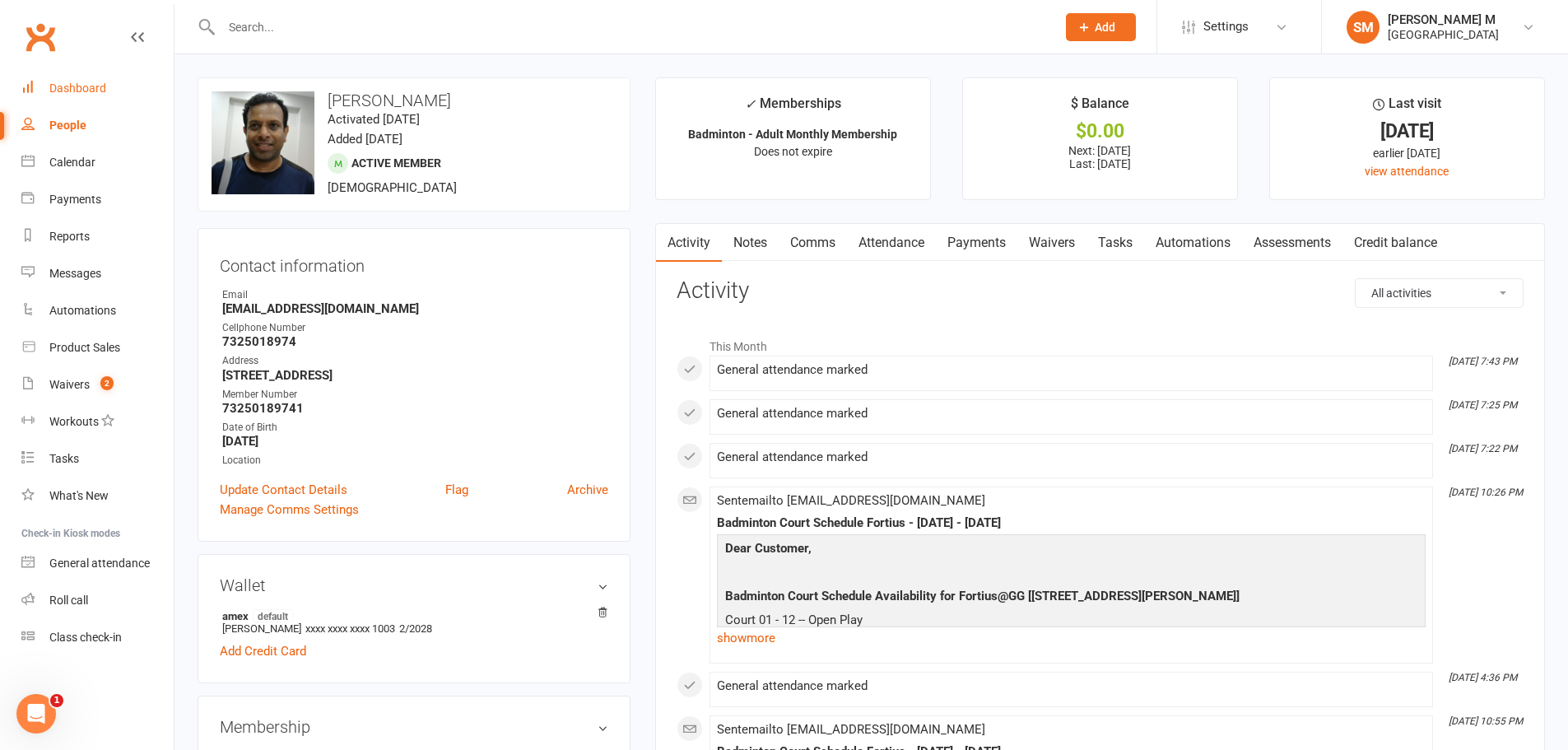
click at [67, 98] on link "Dashboard" at bounding box center [98, 88] width 152 height 37
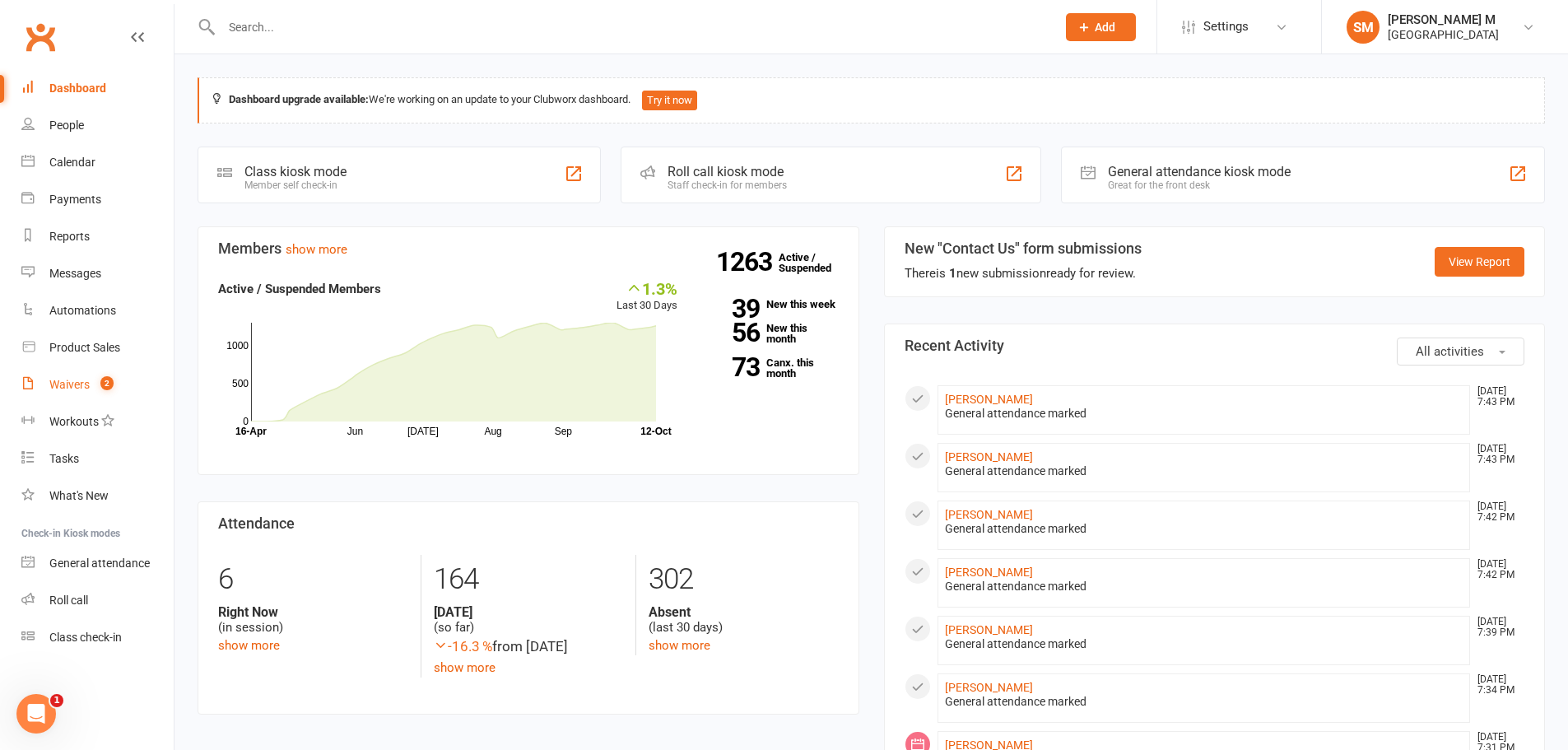
click at [55, 373] on link "Waivers 2" at bounding box center [98, 385] width 152 height 37
select select "50"
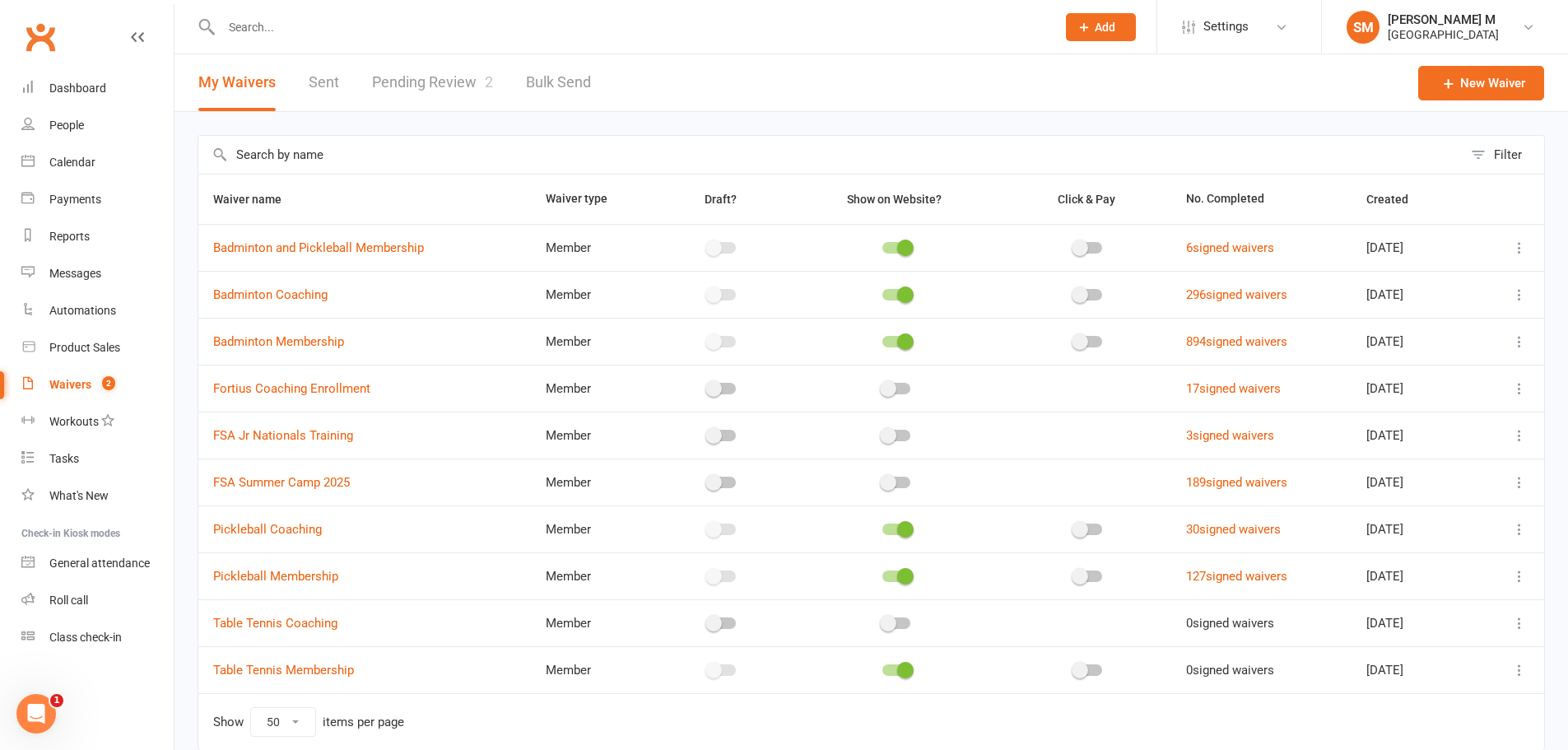
click at [399, 70] on link "Pending Review 2" at bounding box center [432, 83] width 121 height 57
select select "100"
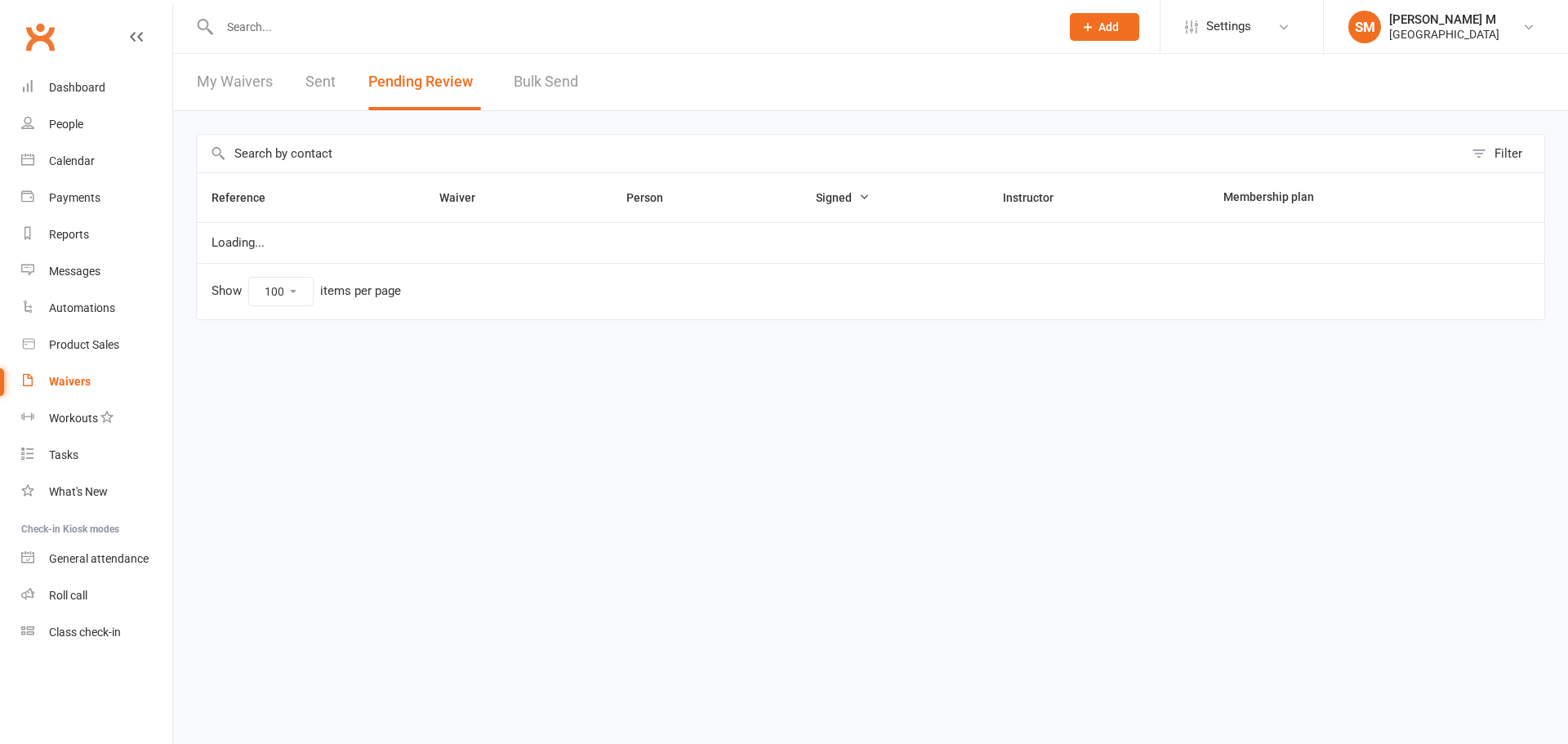
select select "100"
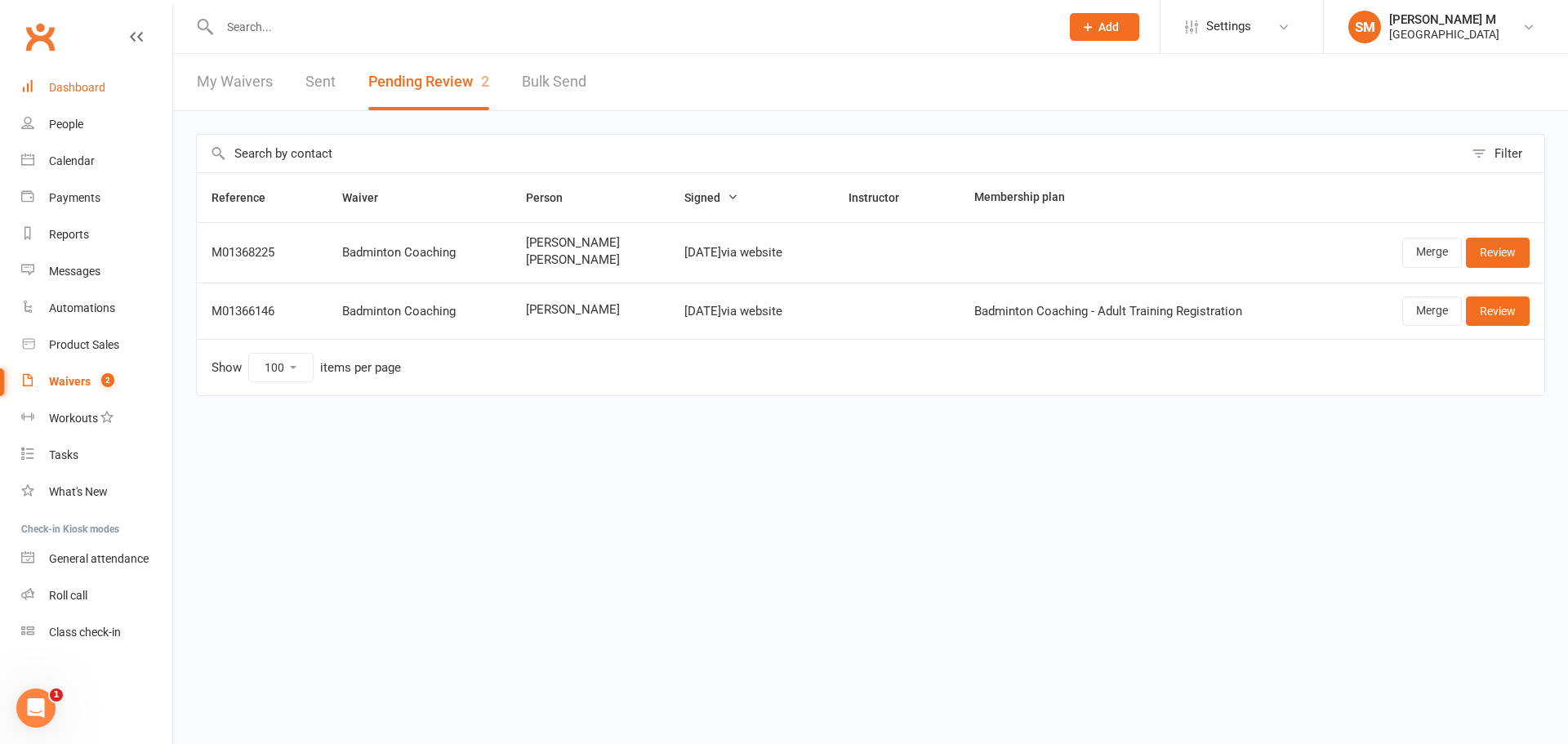
click at [52, 104] on link "Dashboard" at bounding box center [97, 87] width 151 height 37
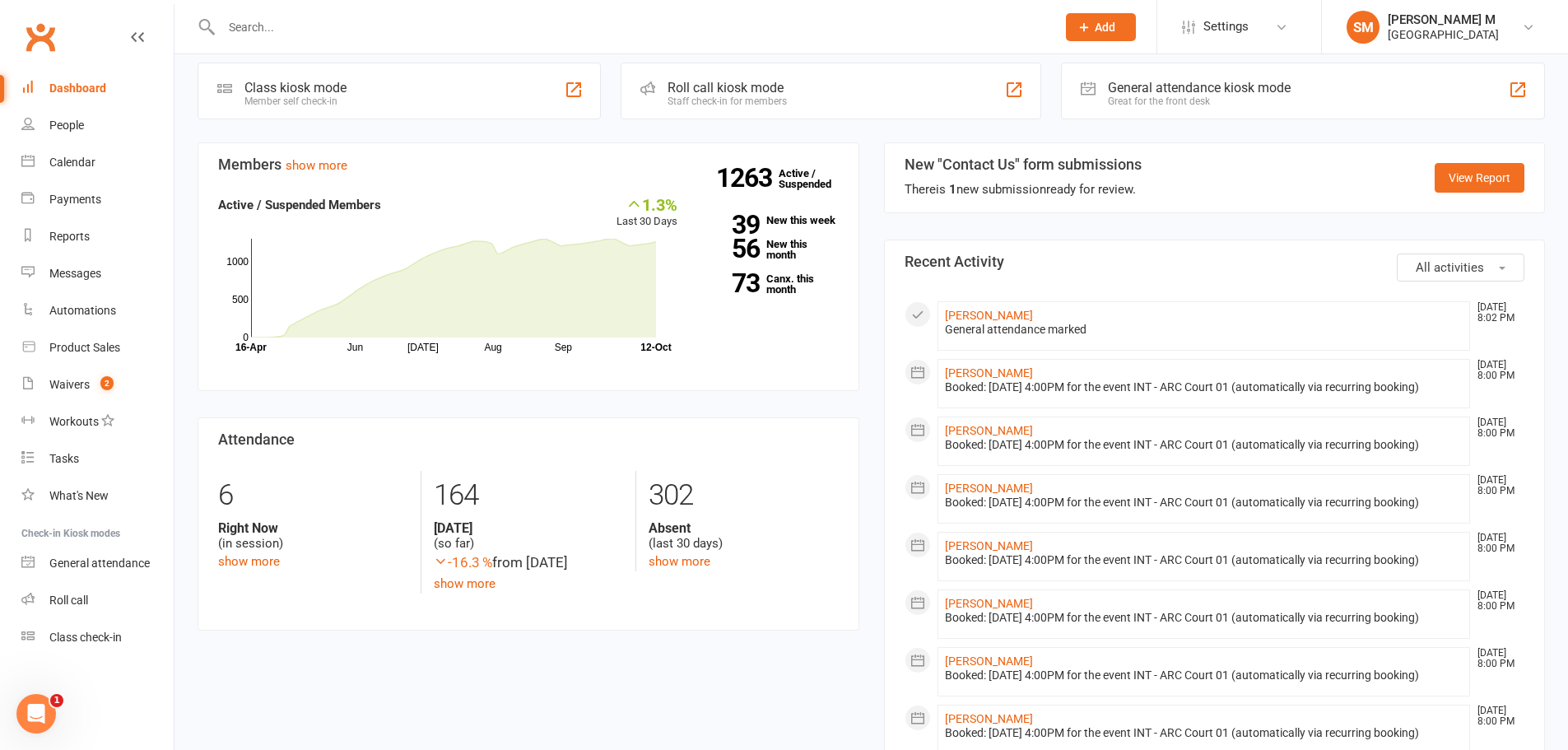
scroll to position [247, 0]
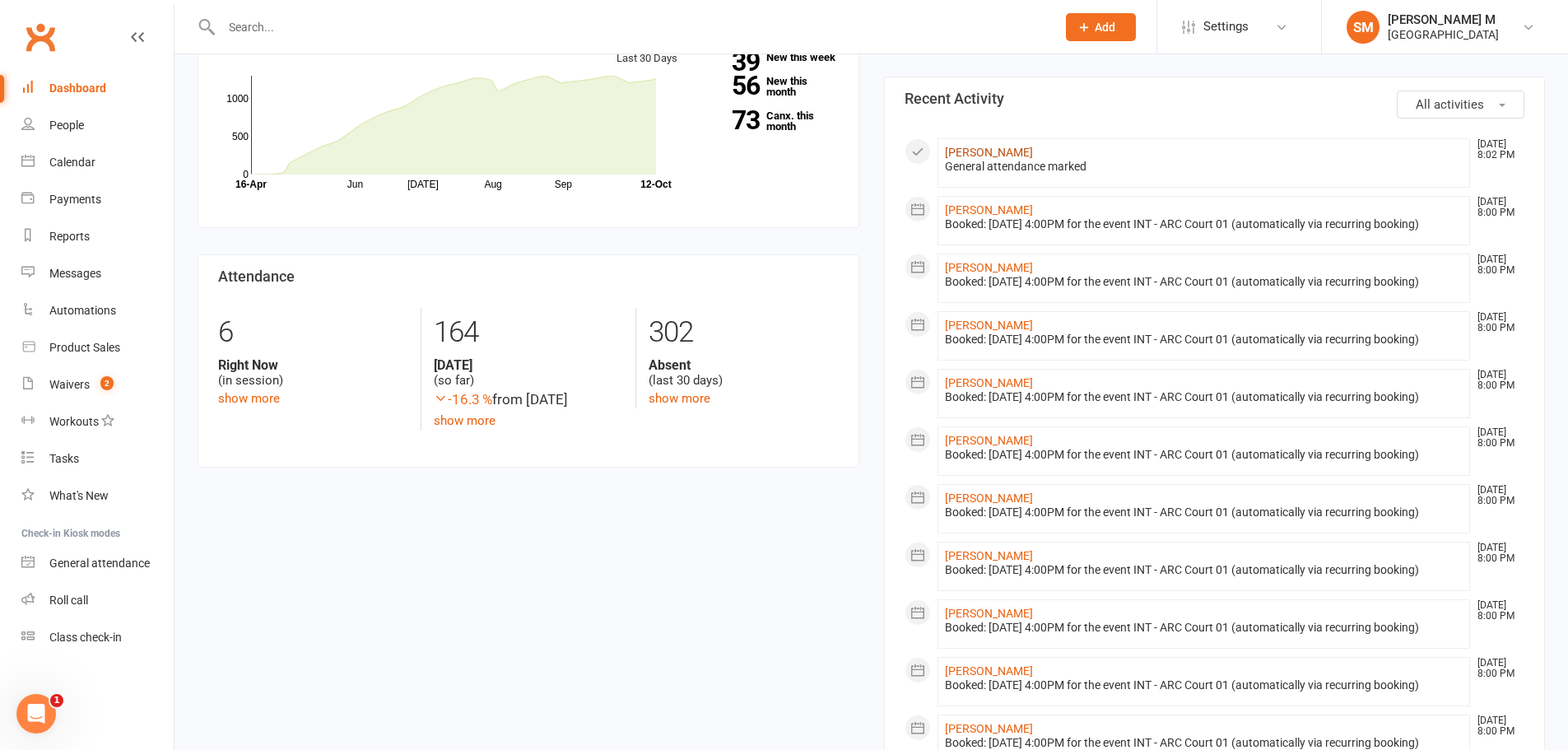
click at [981, 155] on link "Sharath Tadishetti" at bounding box center [989, 152] width 88 height 13
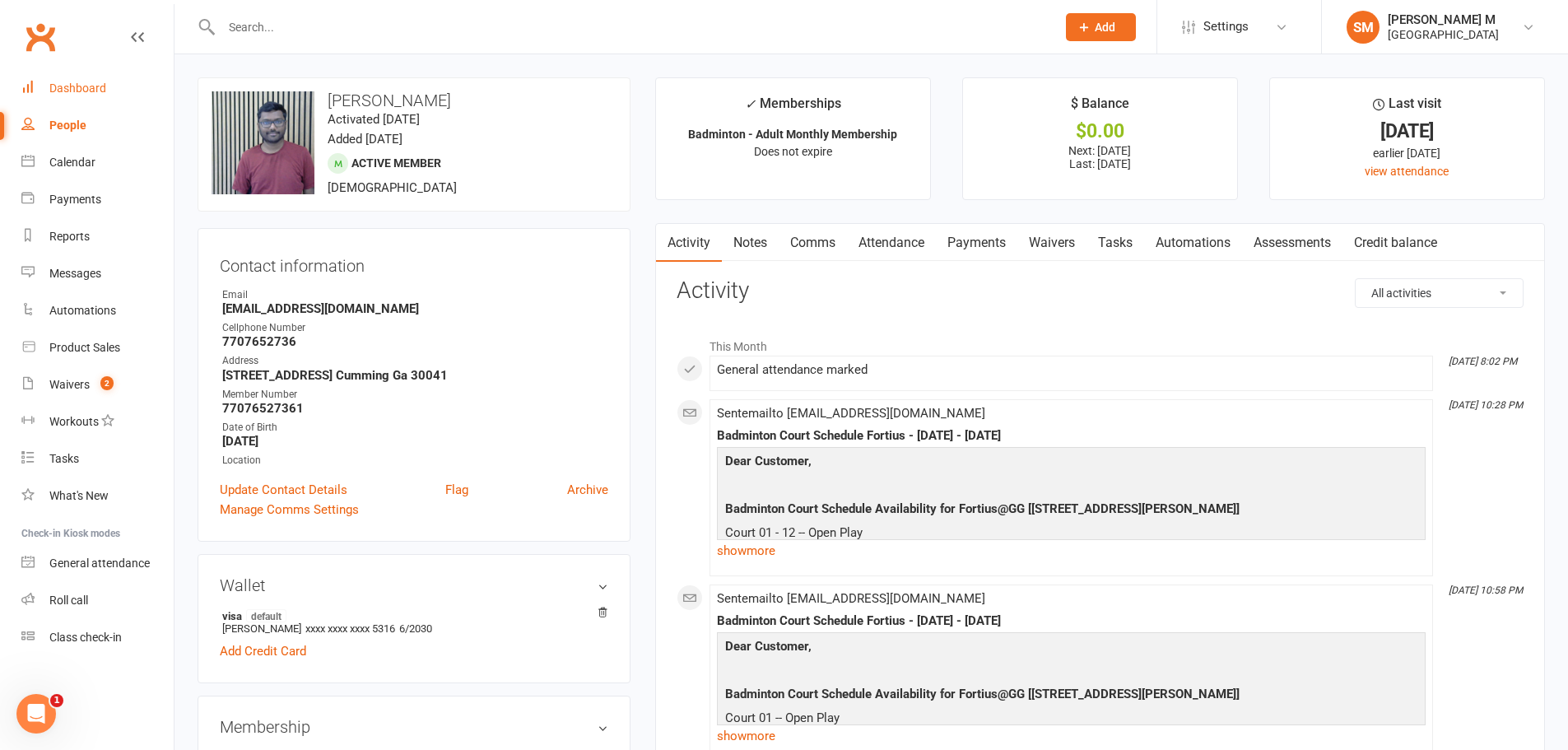
click at [84, 88] on div "Dashboard" at bounding box center [78, 88] width 57 height 13
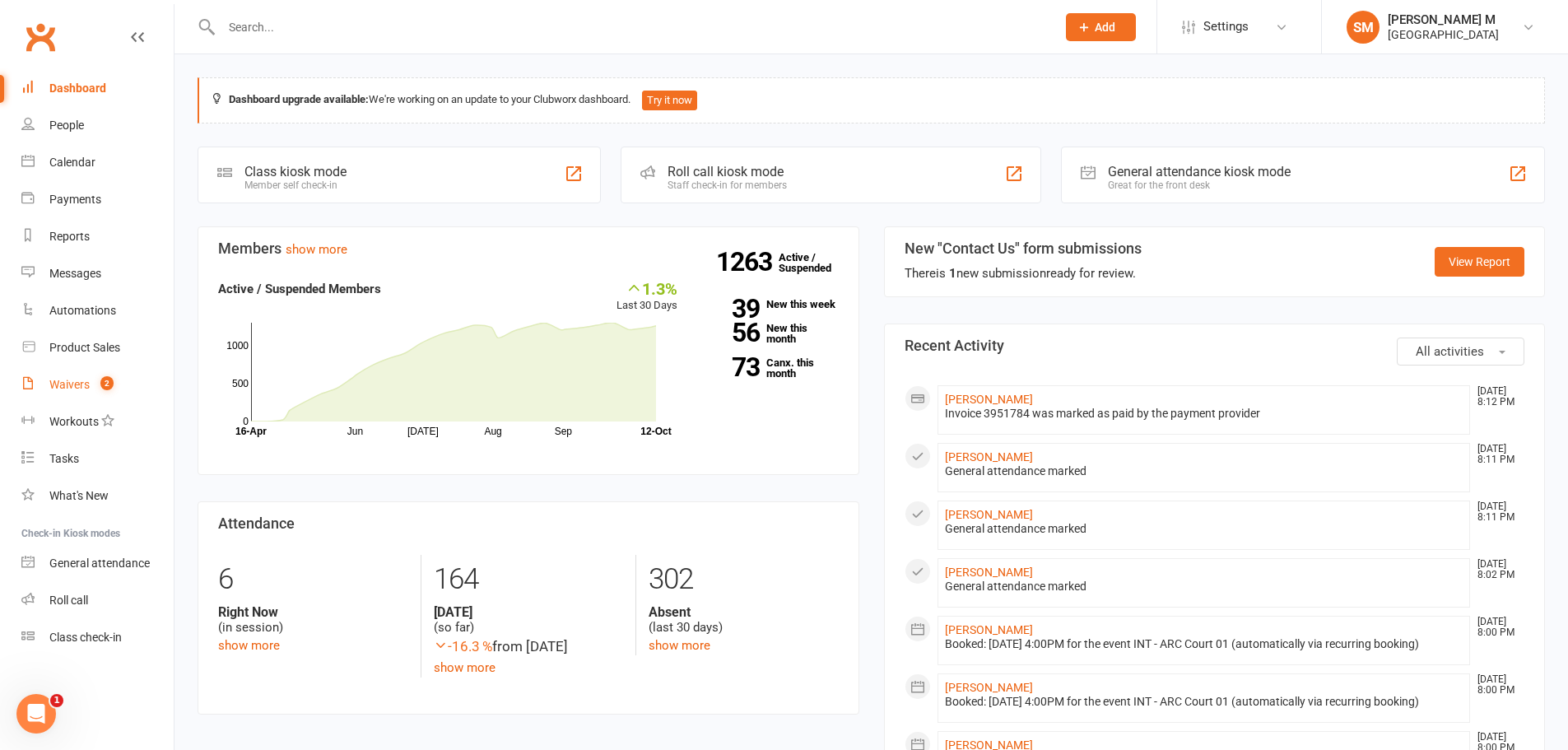
click at [99, 389] on count-badge "2" at bounding box center [103, 385] width 22 height 13
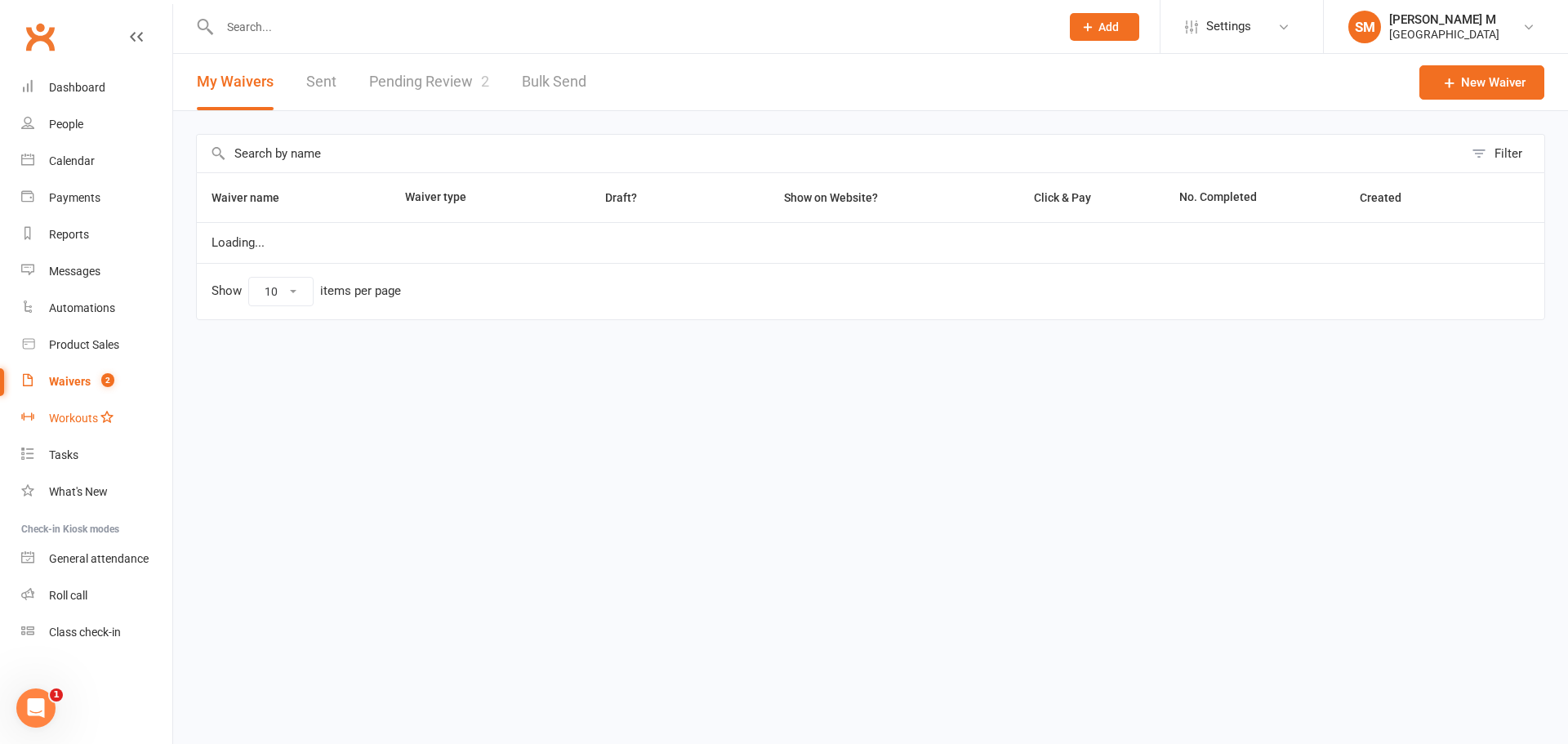
select select "50"
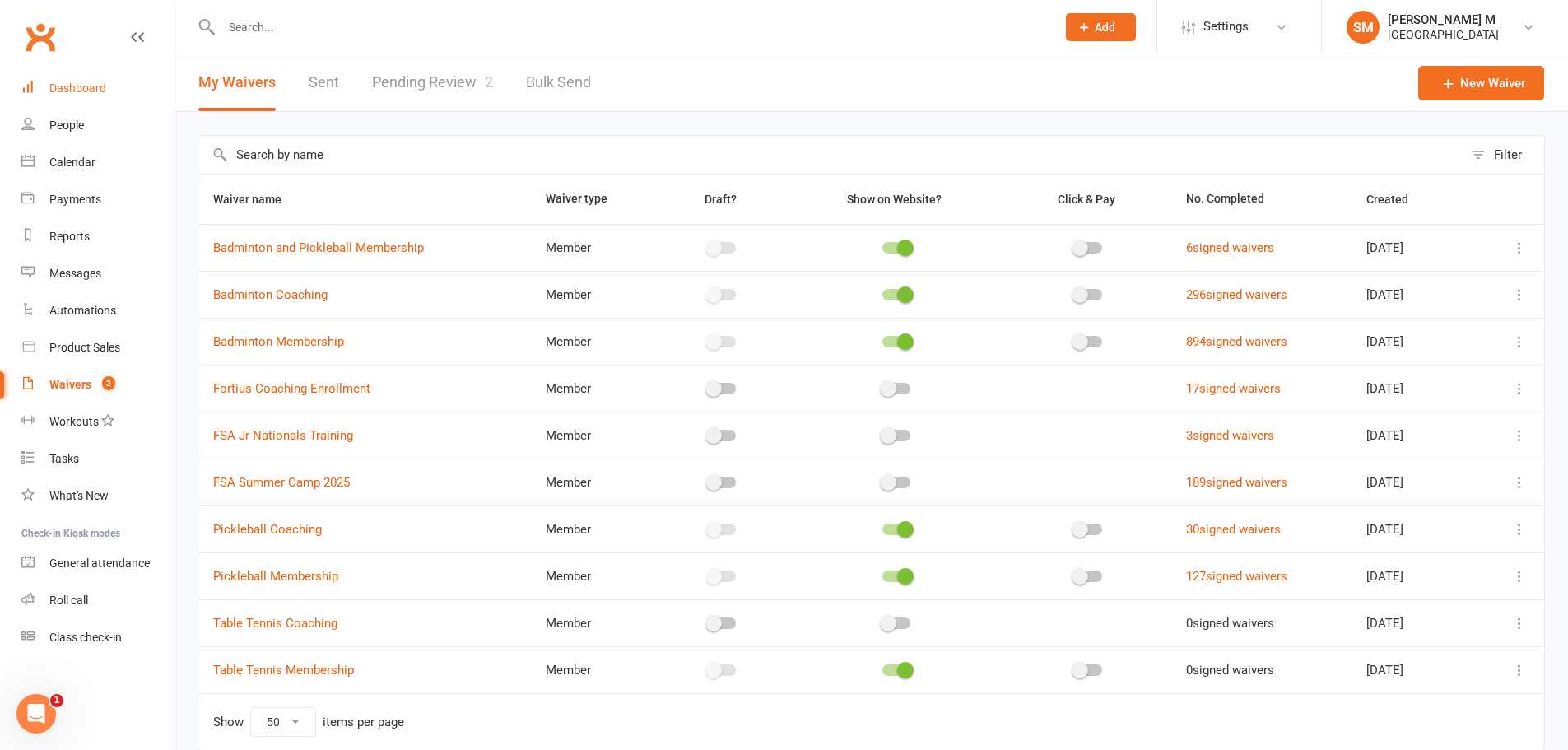
click at [73, 80] on link "Dashboard" at bounding box center [98, 88] width 152 height 37
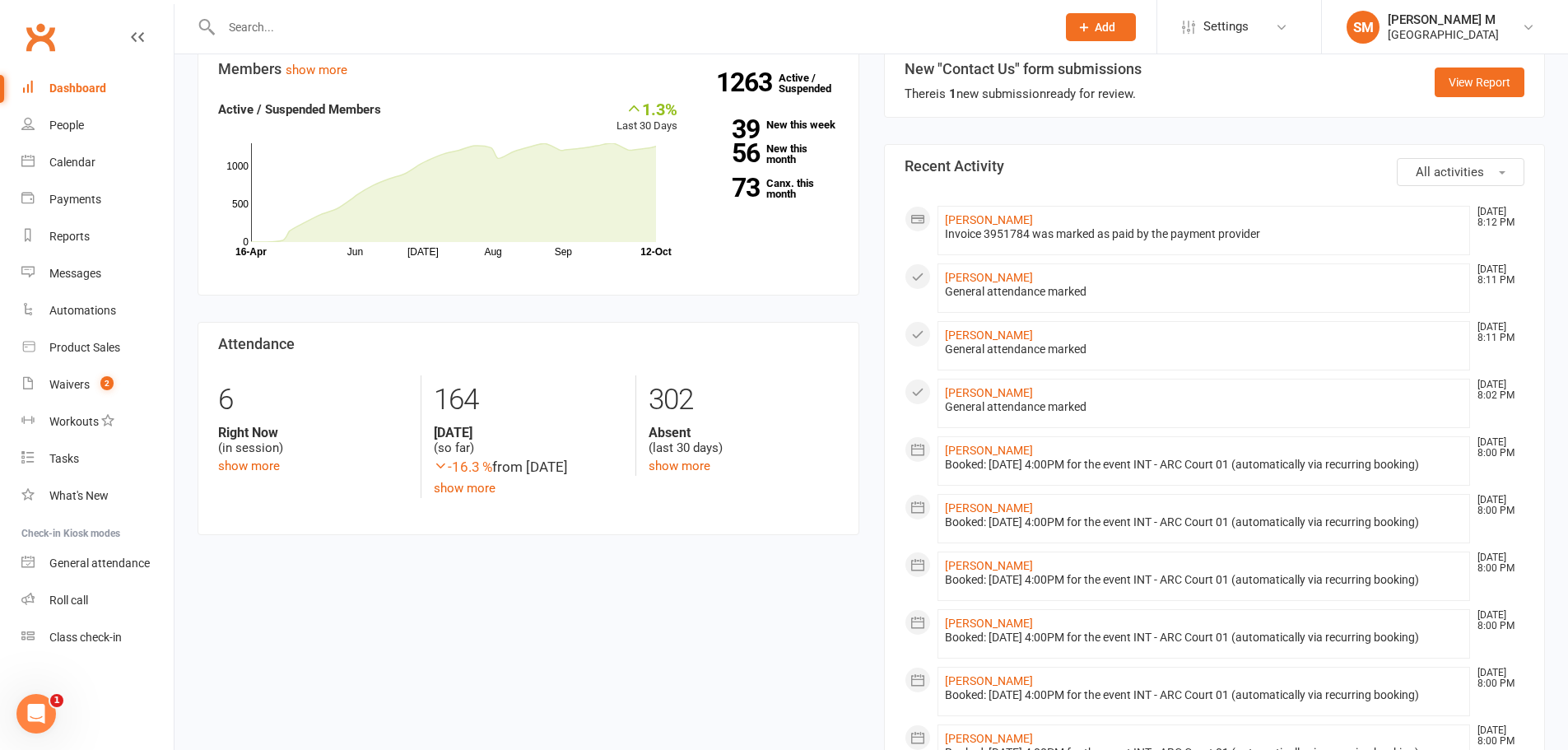
scroll to position [165, 0]
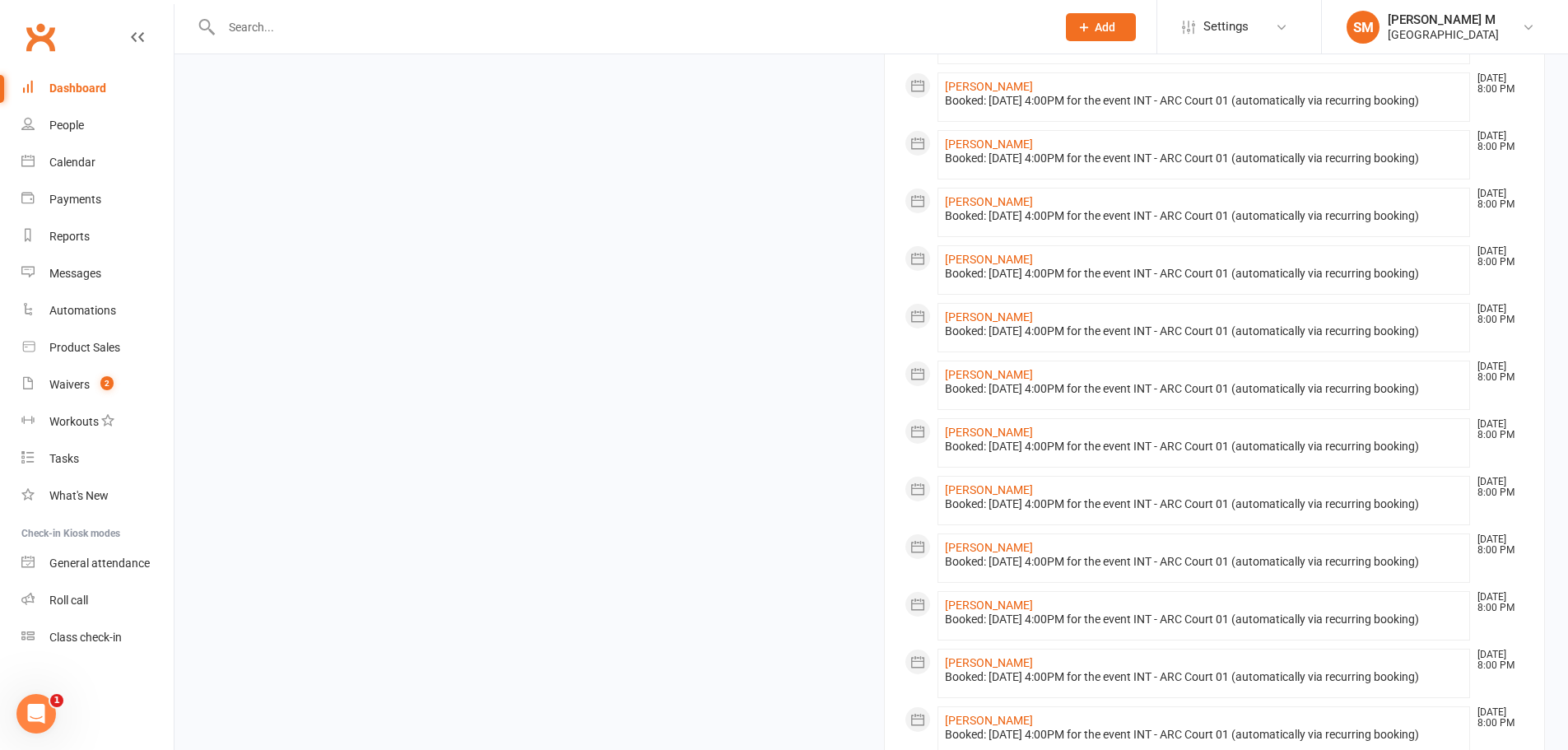
scroll to position [1071, 0]
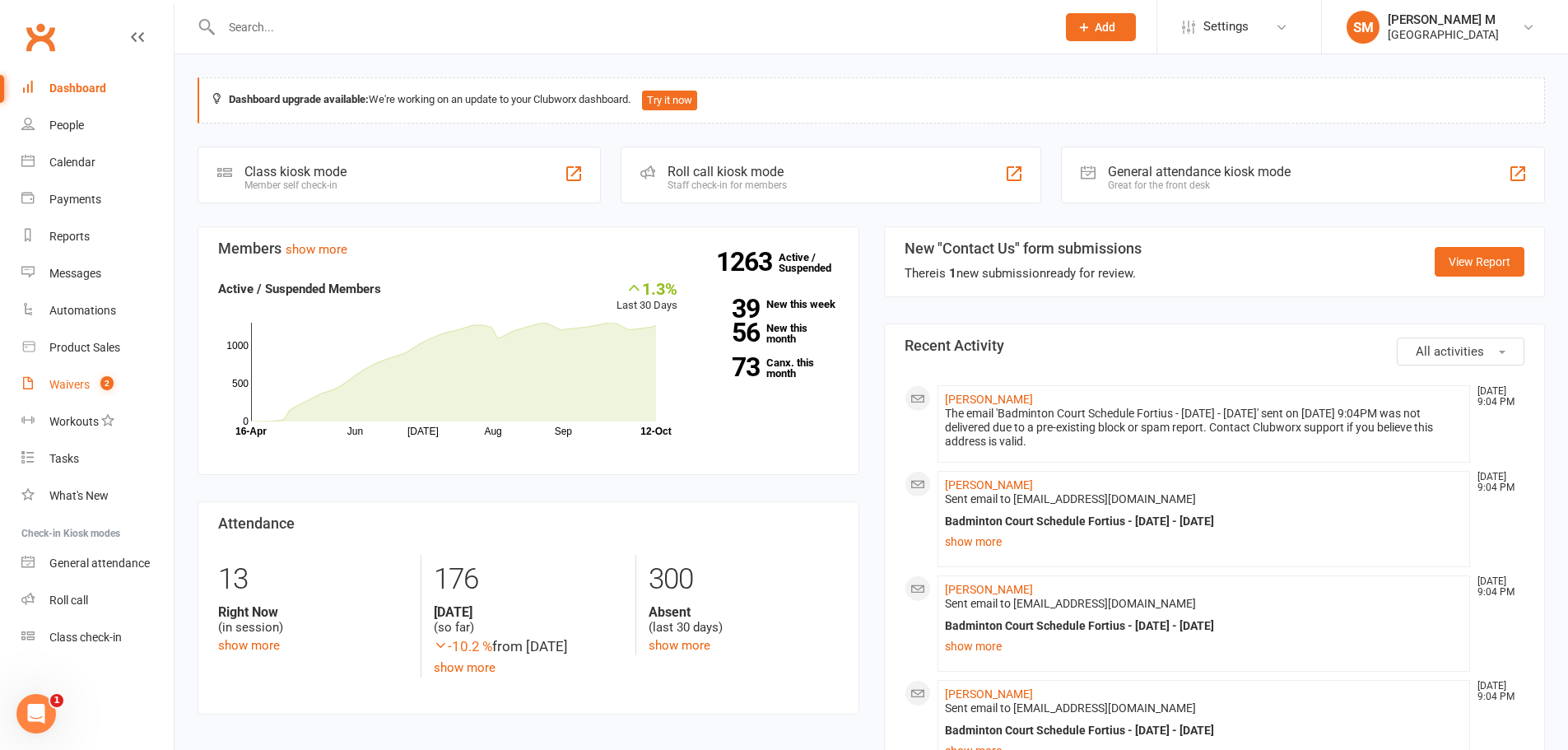
click at [133, 377] on link "Waivers 2" at bounding box center [98, 385] width 152 height 37
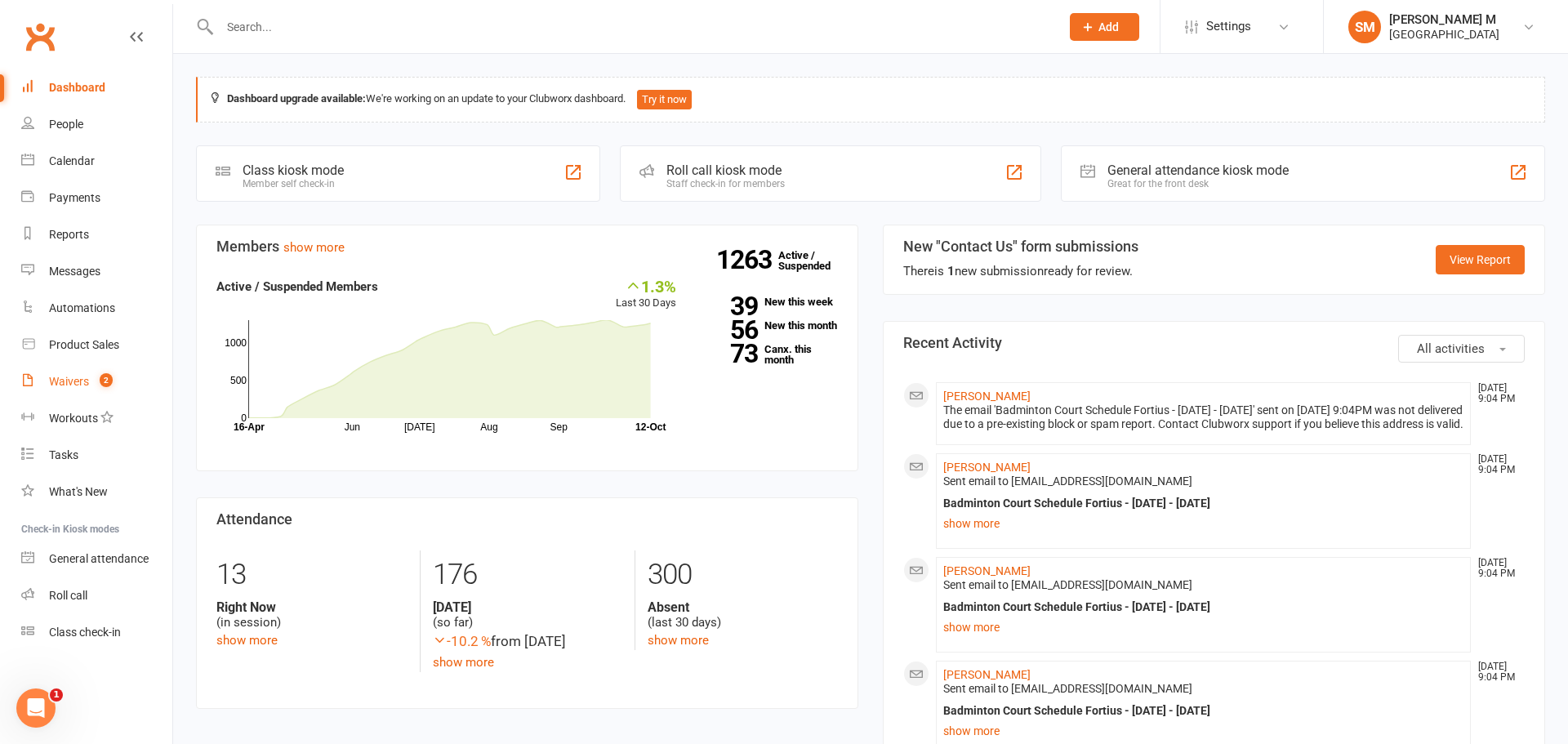
select select "50"
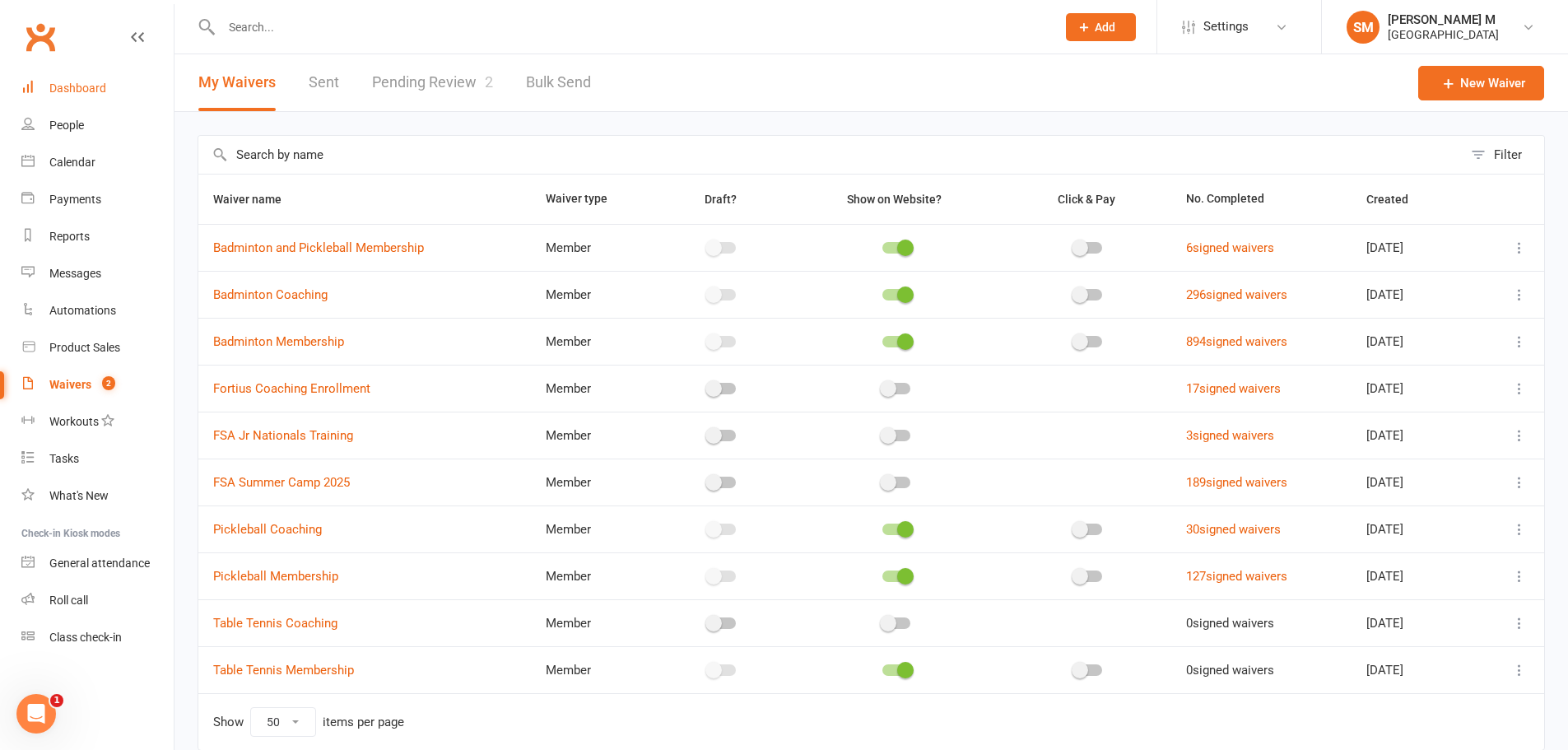
click at [74, 81] on div "Dashboard" at bounding box center [78, 88] width 57 height 13
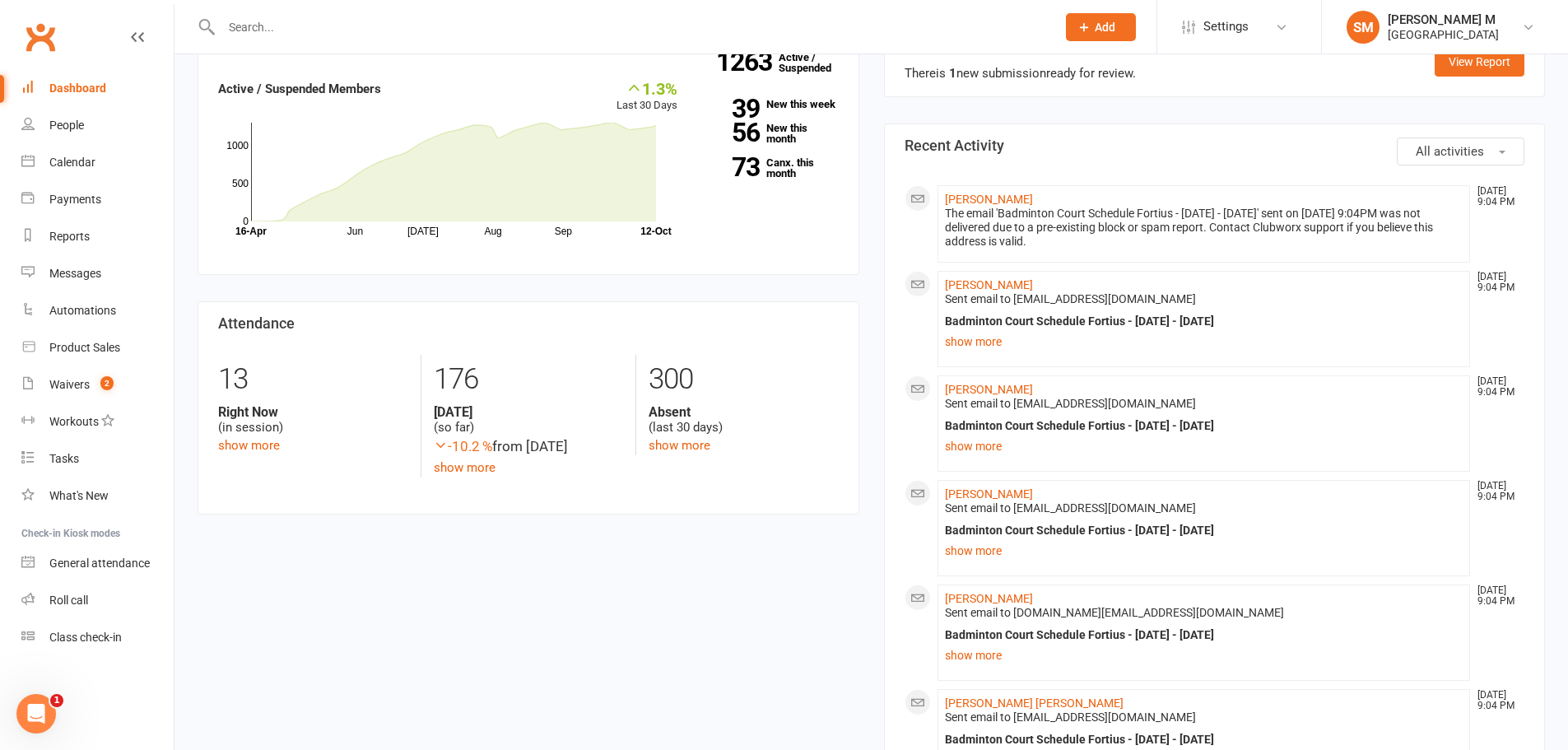
scroll to position [165, 0]
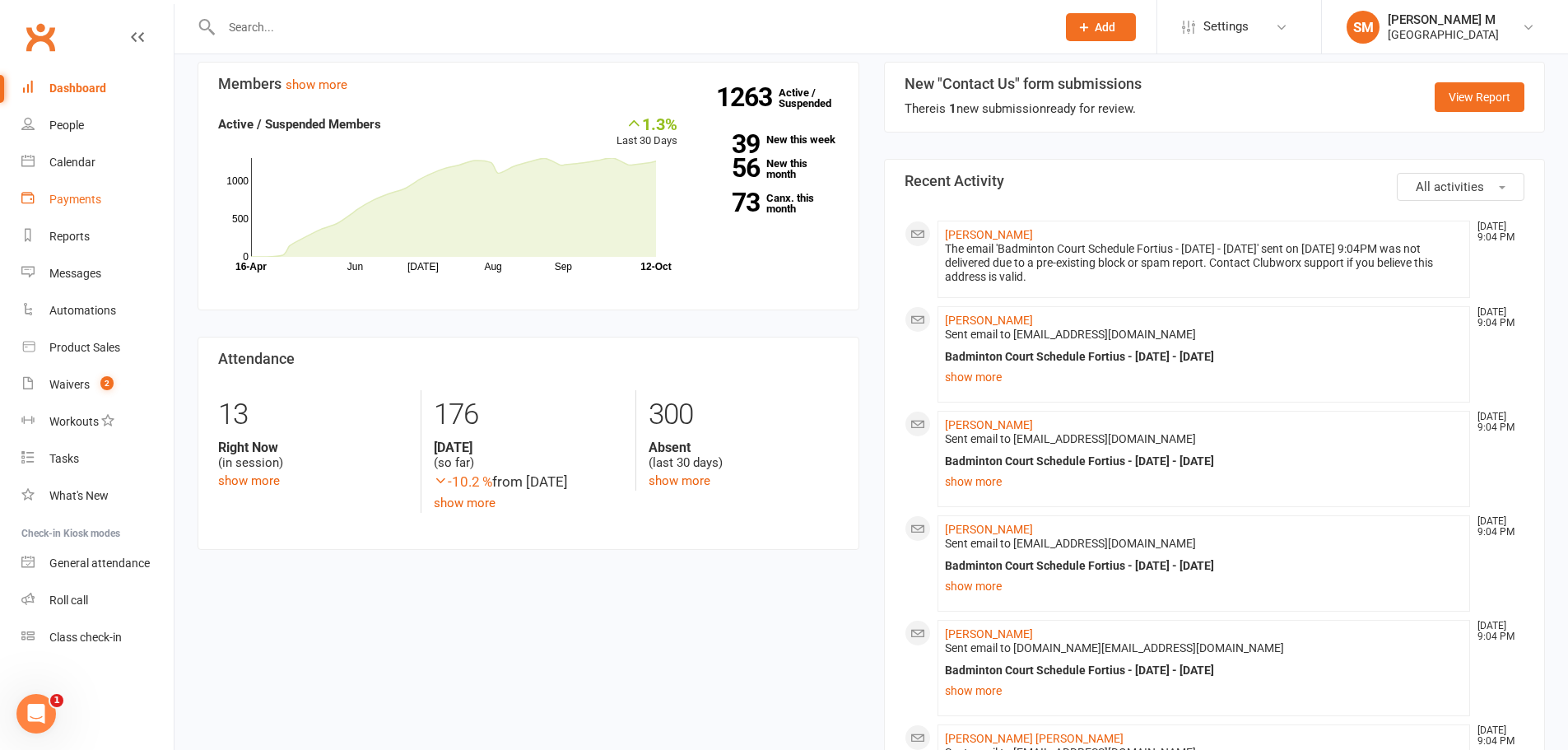
click at [65, 197] on div "Payments" at bounding box center [75, 200] width 52 height 13
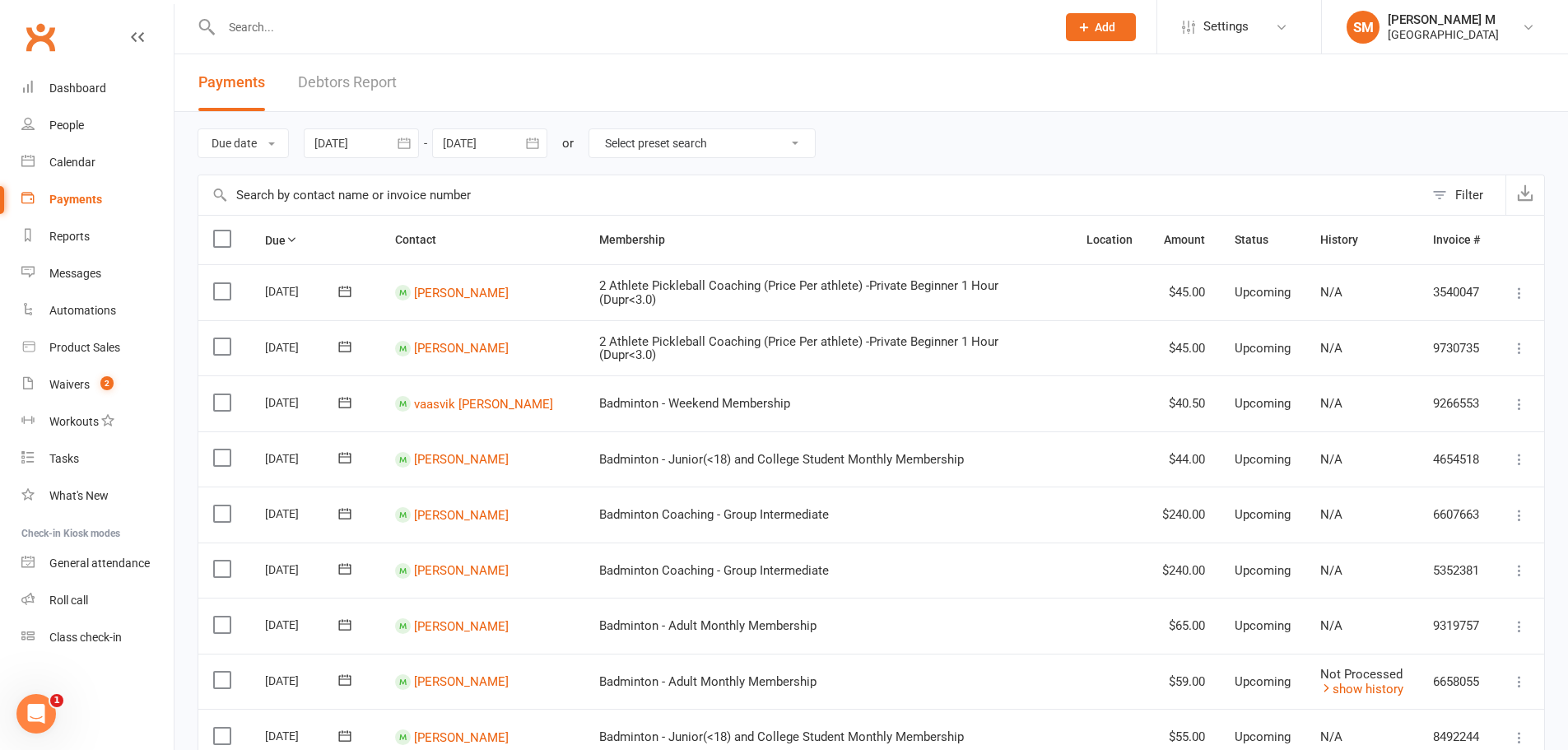
click at [410, 141] on icon "button" at bounding box center [404, 143] width 17 height 17
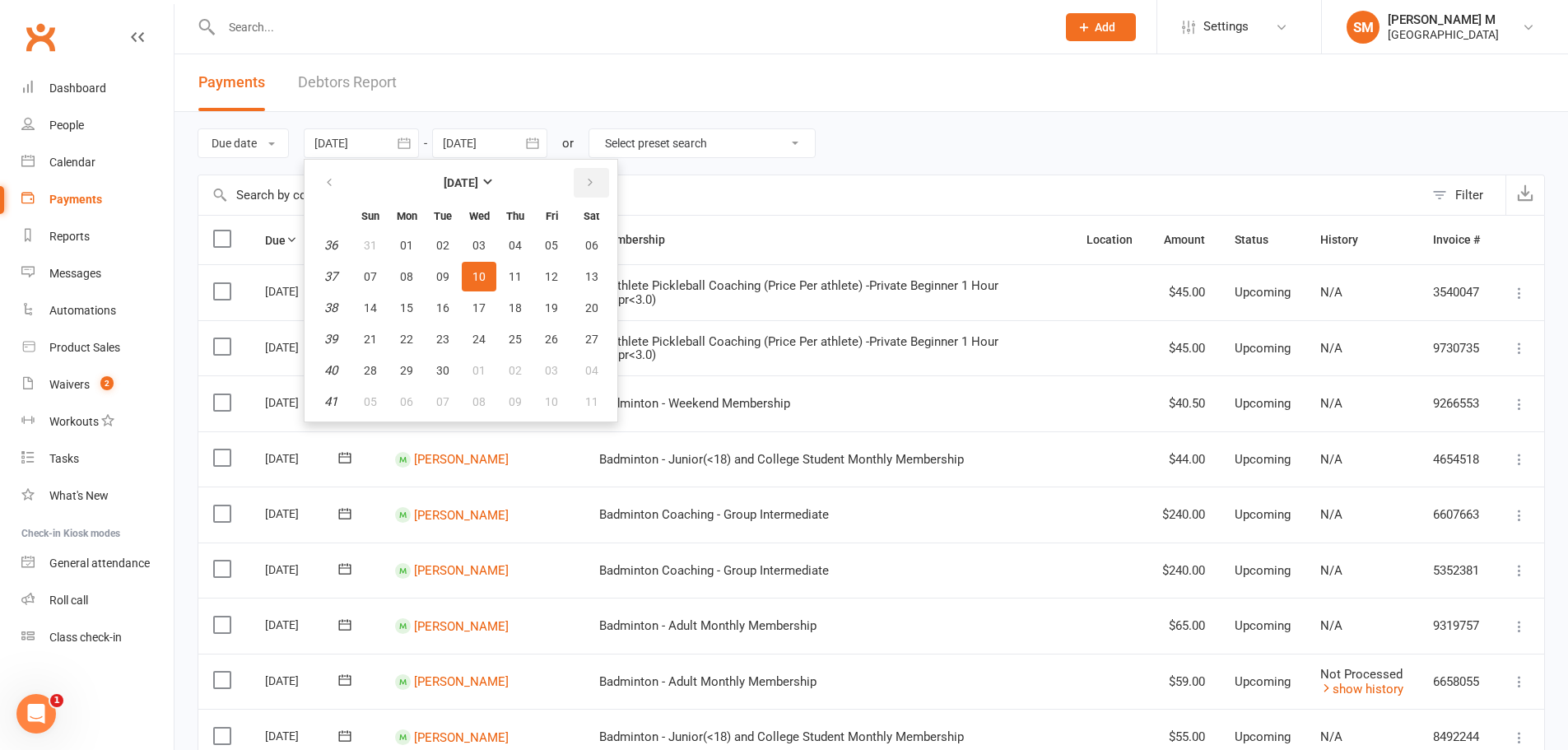
click at [586, 170] on button "button" at bounding box center [591, 183] width 36 height 30
click at [384, 322] on button "12" at bounding box center [370, 308] width 35 height 30
type input "12 Oct 2025"
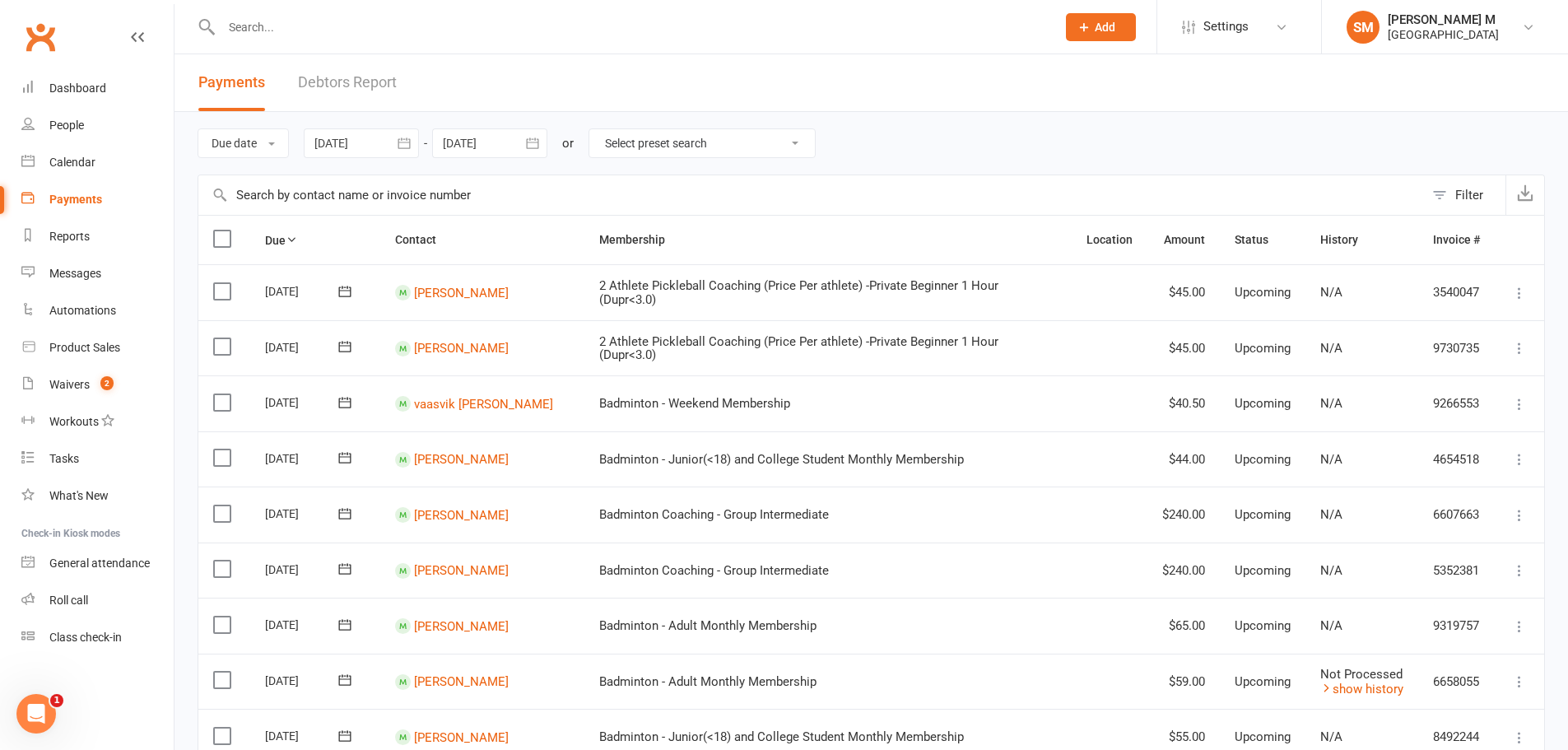
click at [541, 149] on icon "button" at bounding box center [533, 143] width 17 height 17
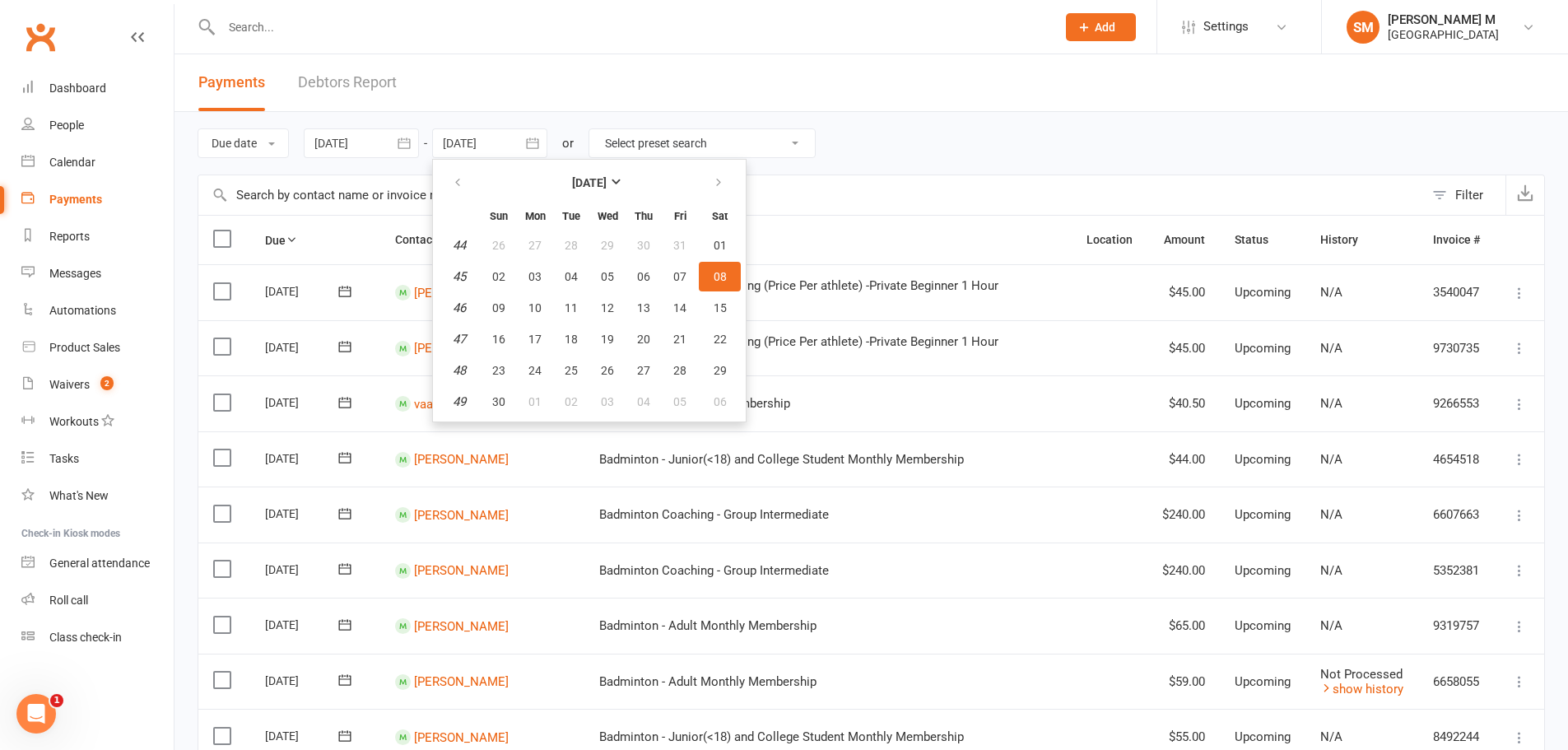
click at [441, 181] on table "November 2025 Sun Mon Tue Wed Thu Fri Sat 44 26 27 28 29 30 31 01 45 02 03 04 0…" at bounding box center [590, 291] width 306 height 255
click at [454, 180] on button "button" at bounding box center [459, 183] width 36 height 30
click at [495, 309] on span "12" at bounding box center [499, 308] width 13 height 13
type input "12 Oct 2025"
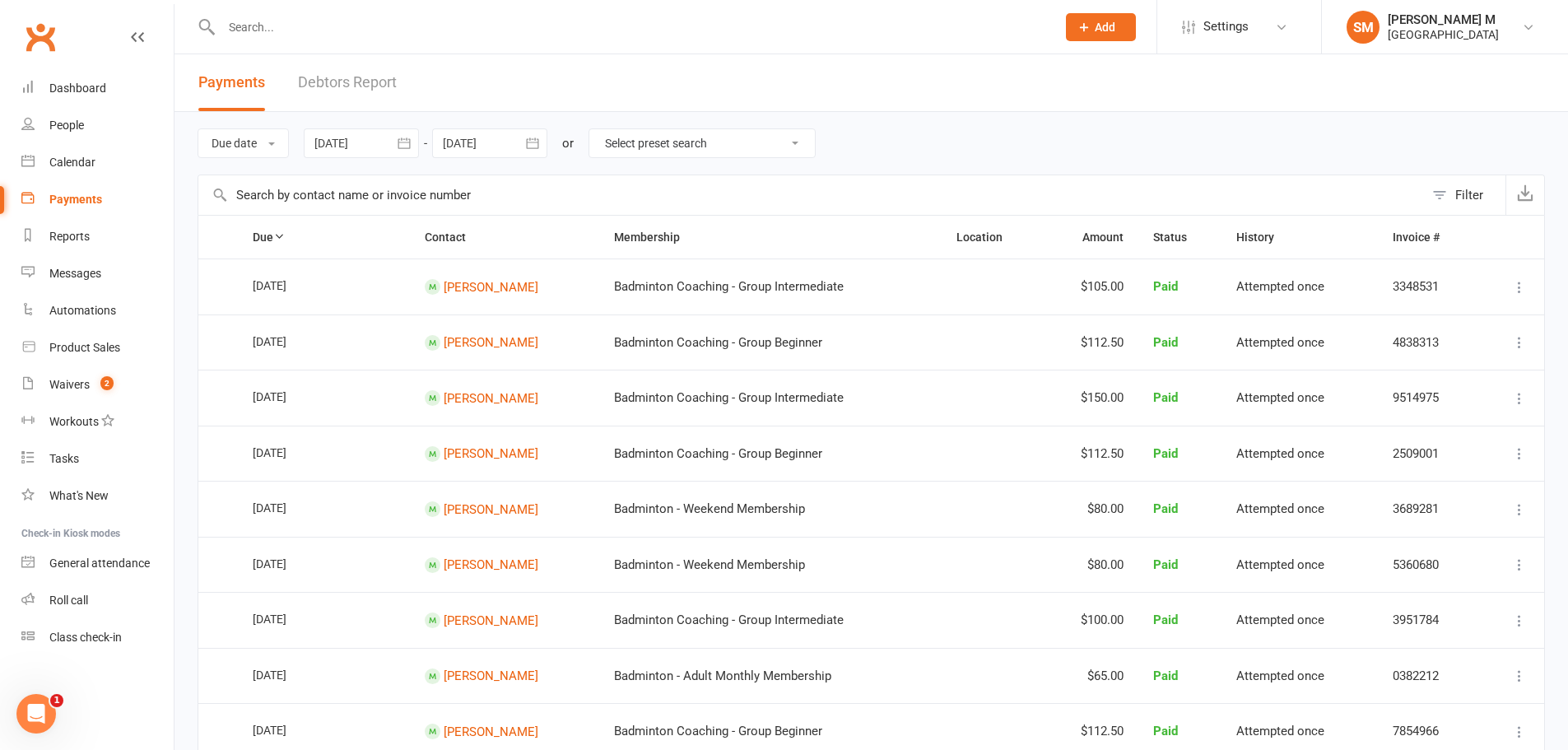
click at [413, 138] on icon "button" at bounding box center [404, 143] width 17 height 17
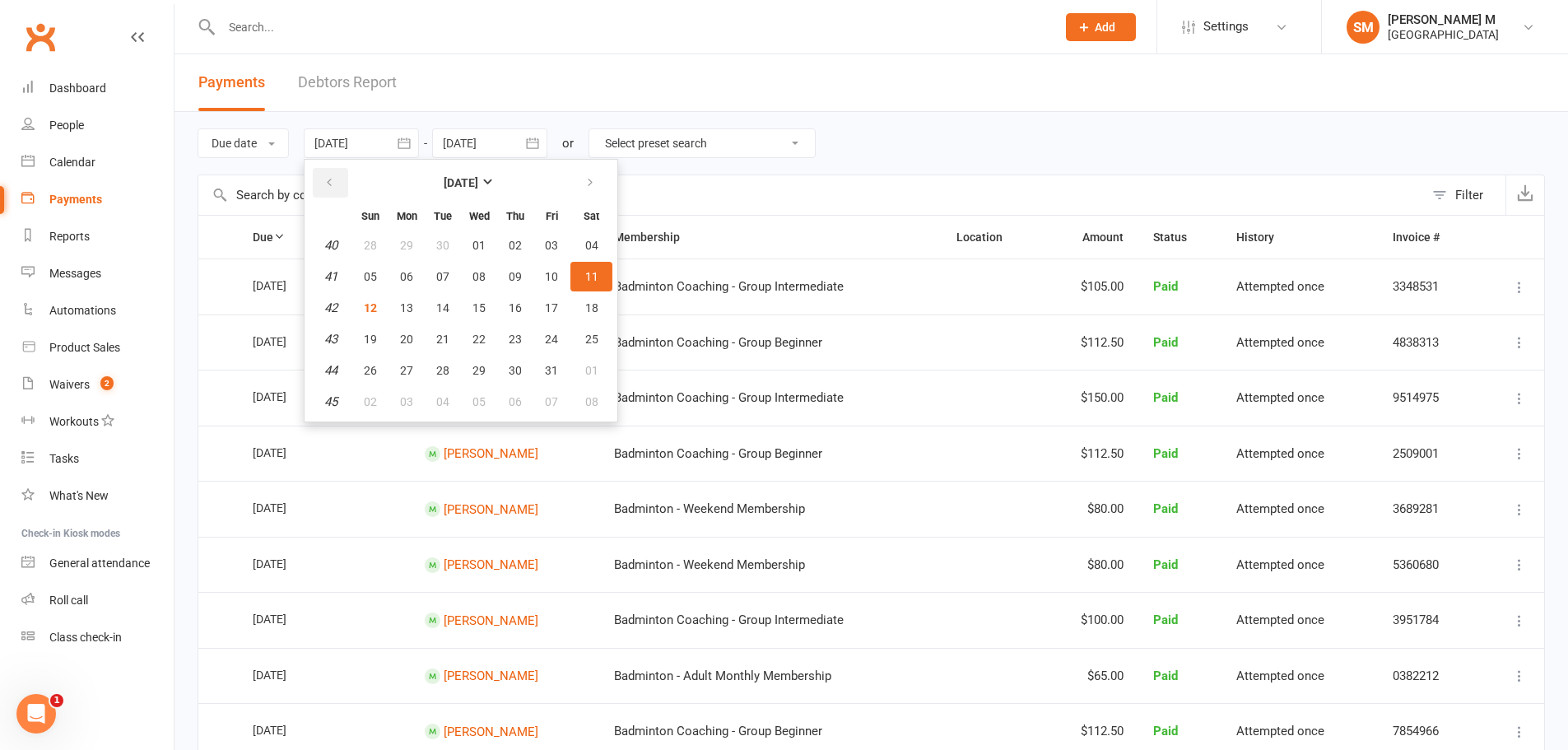
click at [348, 189] on button "button" at bounding box center [330, 183] width 36 height 30
click at [584, 185] on button "button" at bounding box center [591, 183] width 36 height 30
click at [582, 277] on button "11" at bounding box center [591, 277] width 42 height 30
type input "11 Oct 2025"
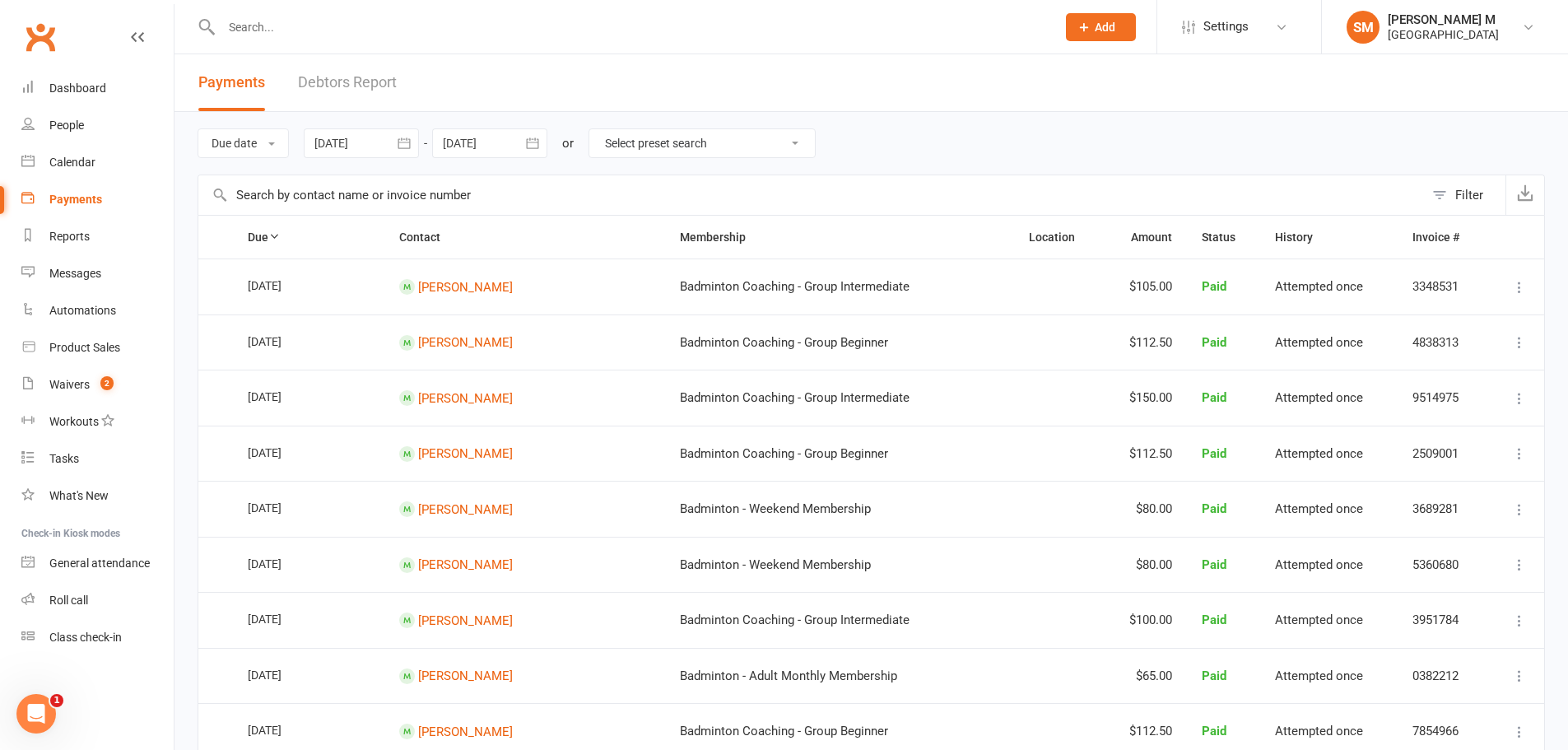
click at [533, 139] on icon "button" at bounding box center [532, 143] width 12 height 11
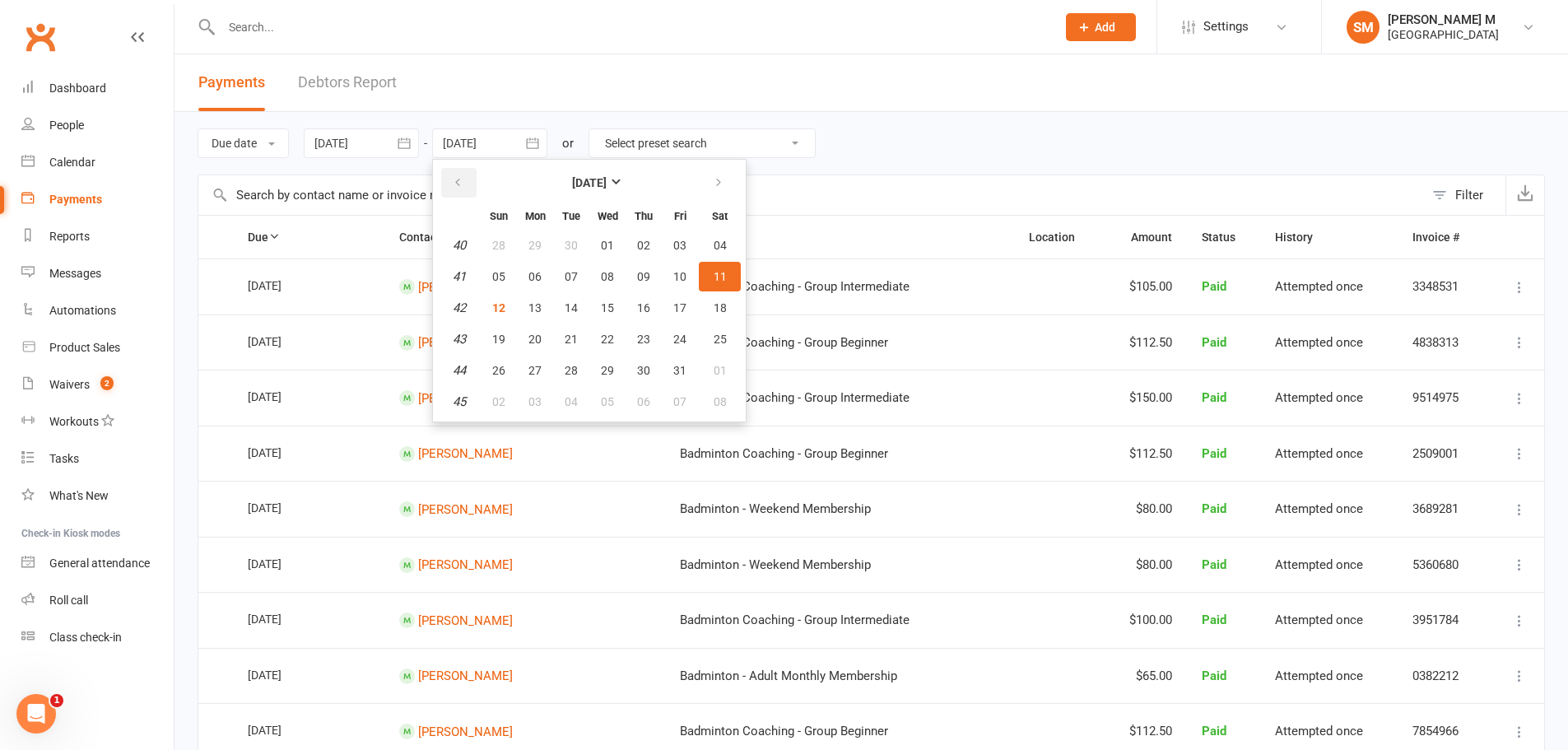
click at [449, 185] on button "button" at bounding box center [459, 183] width 36 height 30
click at [723, 186] on icon "button" at bounding box center [719, 183] width 12 height 13
click at [710, 273] on button "11" at bounding box center [720, 277] width 42 height 30
type input "11 Oct 2025"
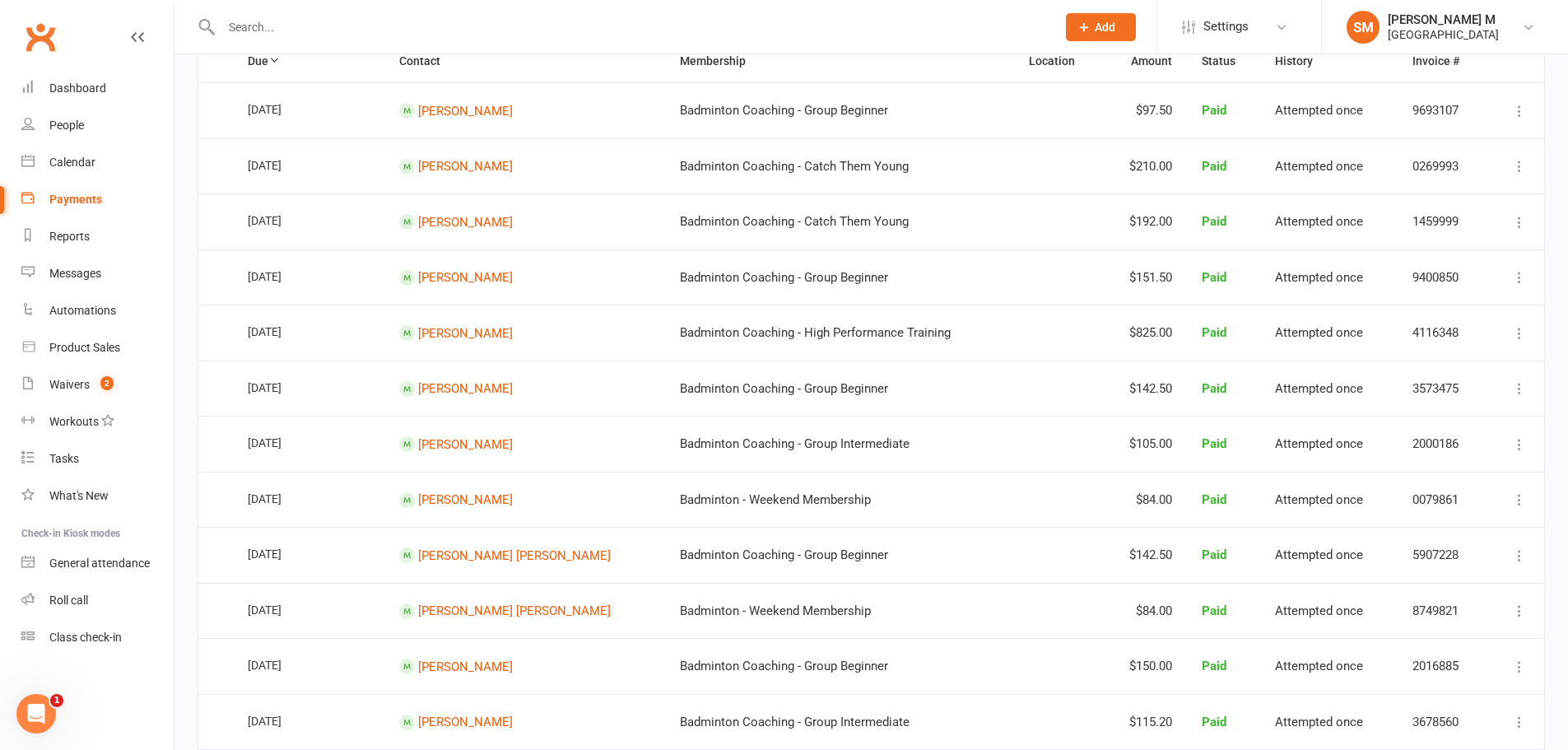
scroll to position [165, 0]
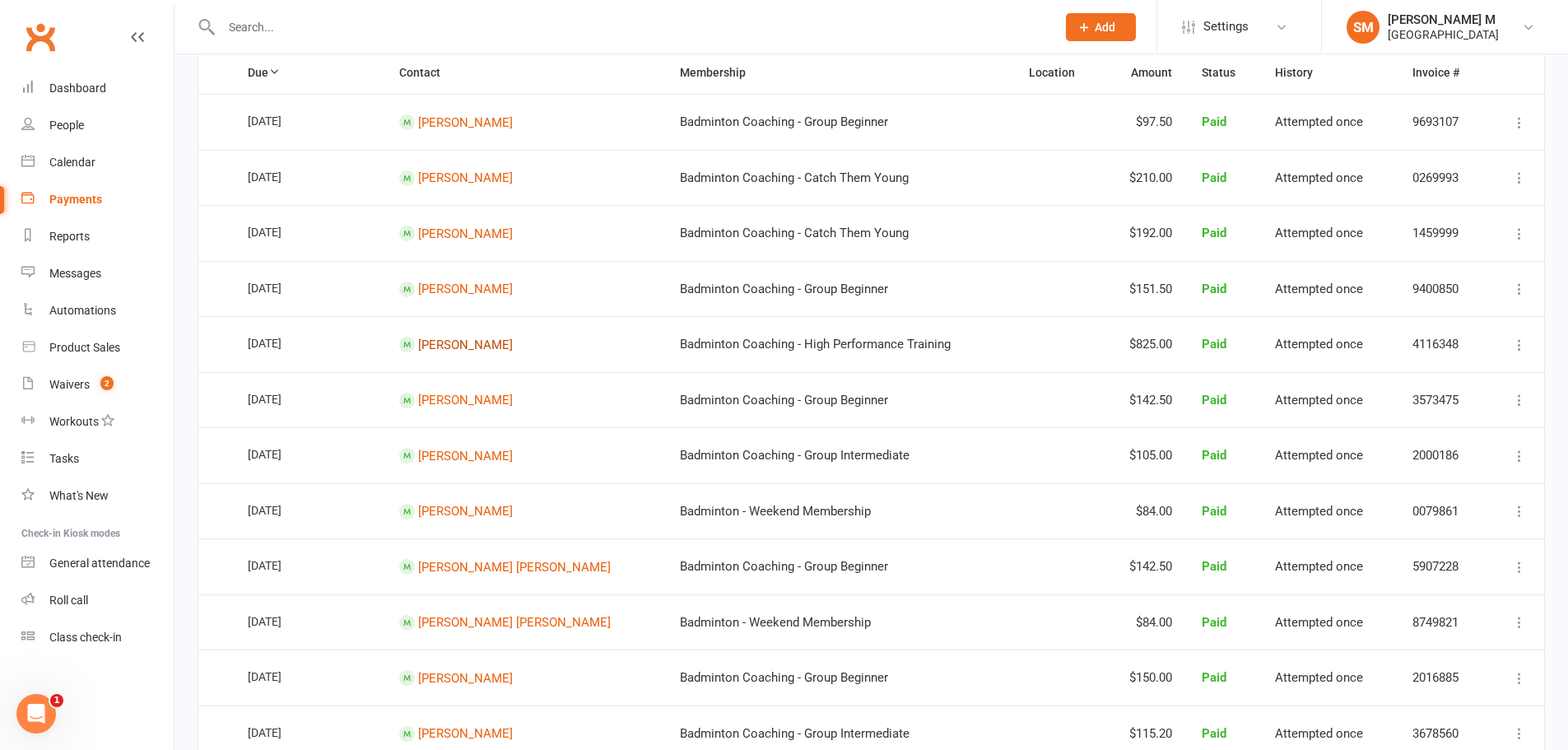
click at [485, 349] on link "Mithun Gopinath" at bounding box center [466, 345] width 94 height 15
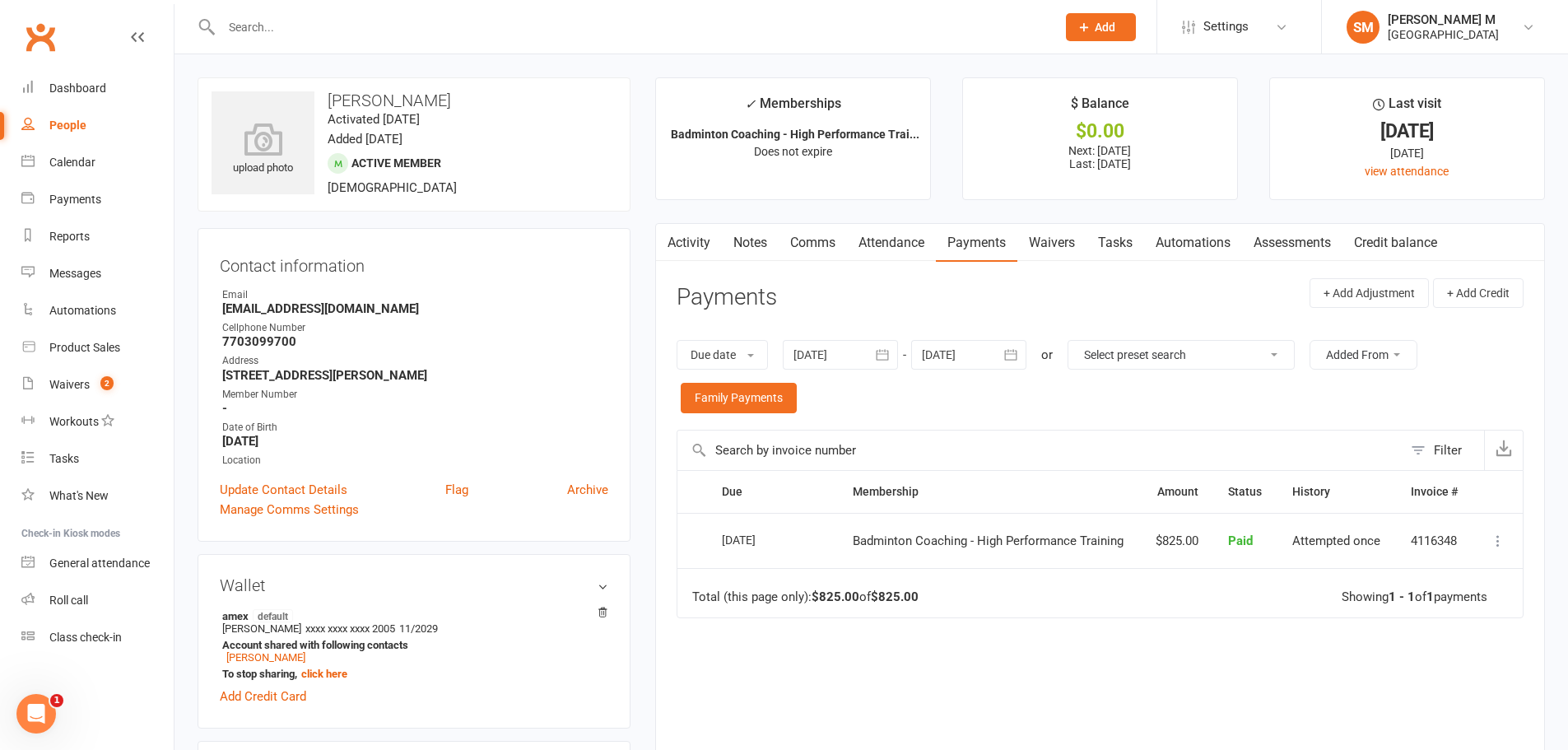
click at [884, 351] on icon "button" at bounding box center [883, 355] width 17 height 17
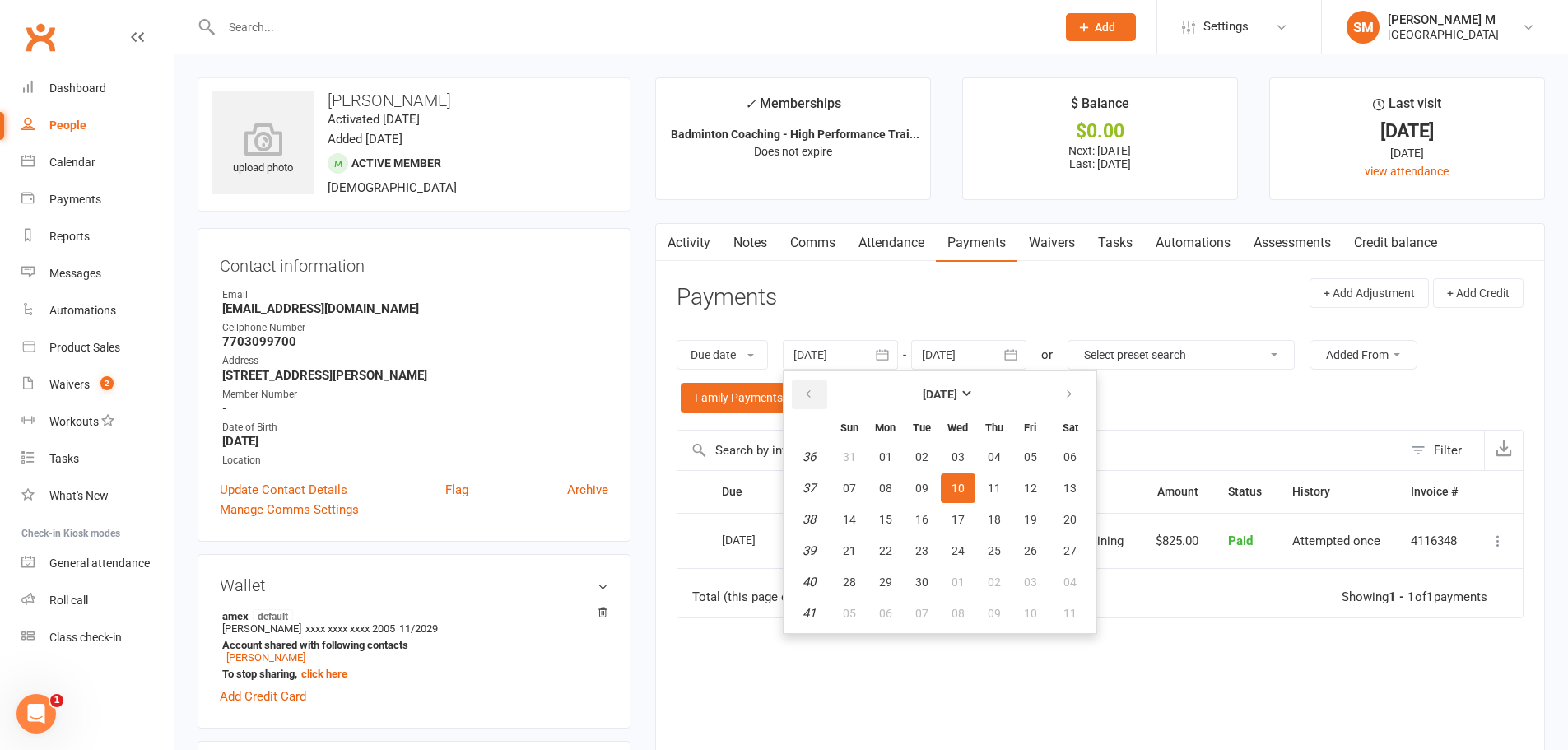
click at [810, 391] on icon "button" at bounding box center [808, 394] width 12 height 13
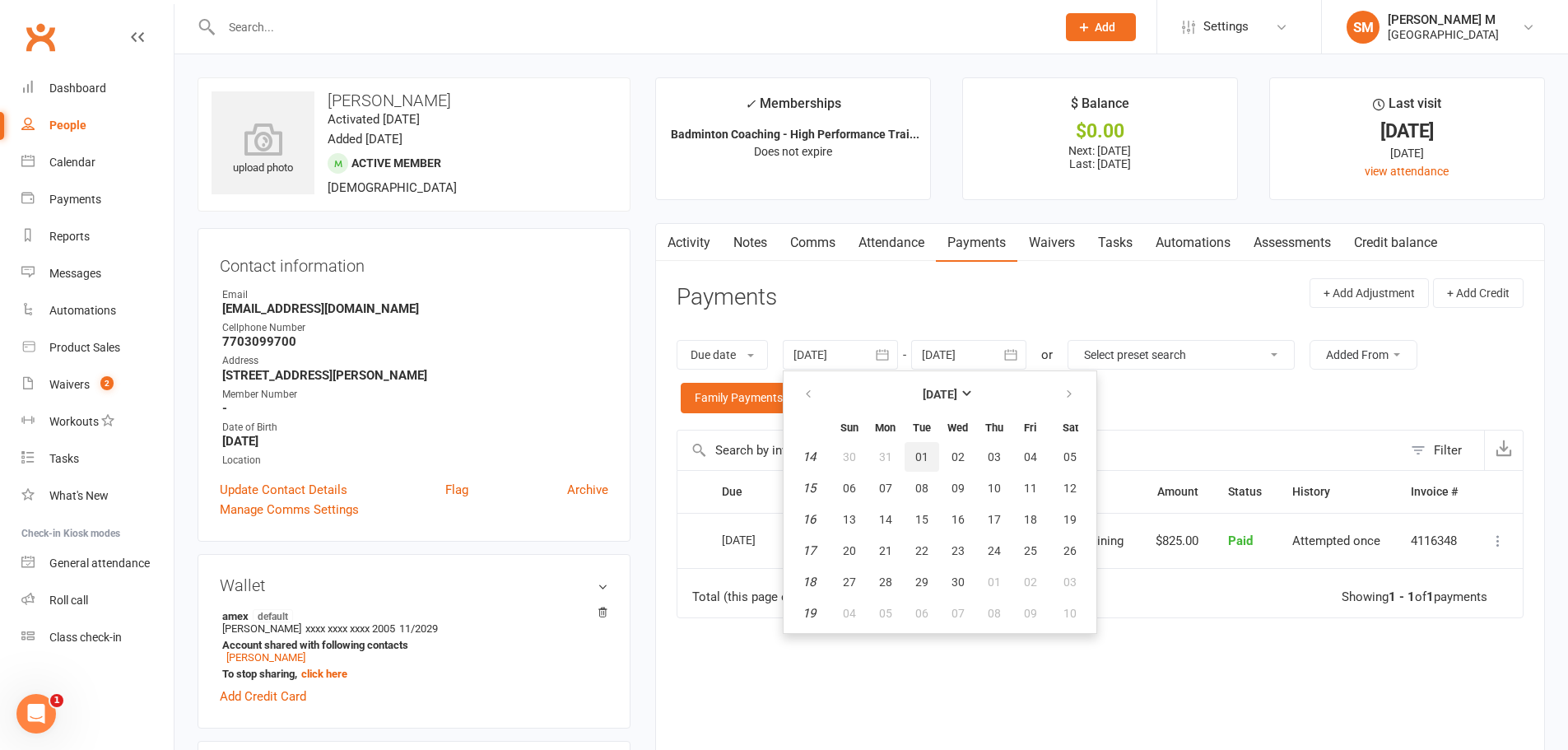
click at [921, 443] on button "01" at bounding box center [922, 457] width 35 height 30
type input "01 Apr 2025"
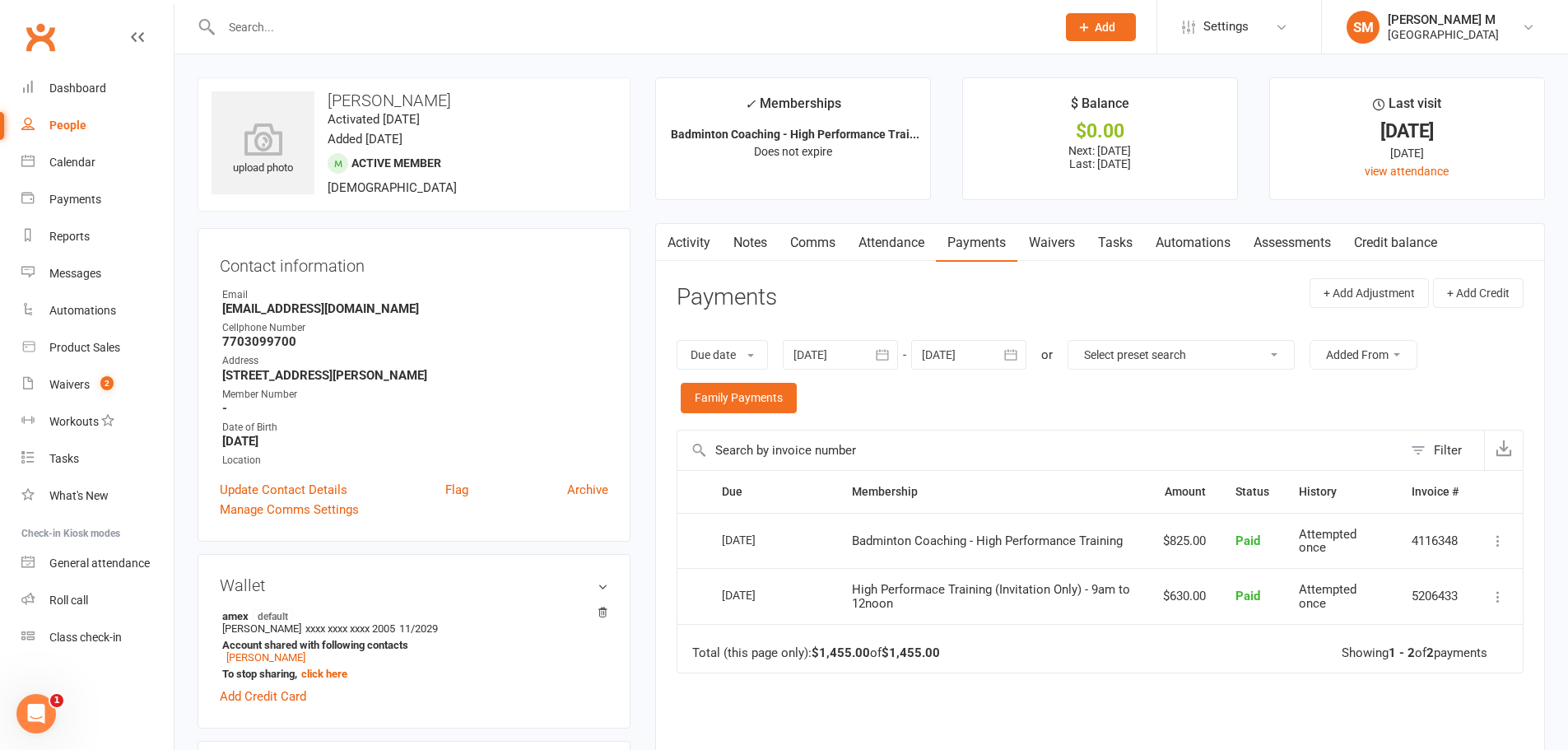
click at [1015, 352] on icon "button" at bounding box center [1011, 355] width 17 height 17
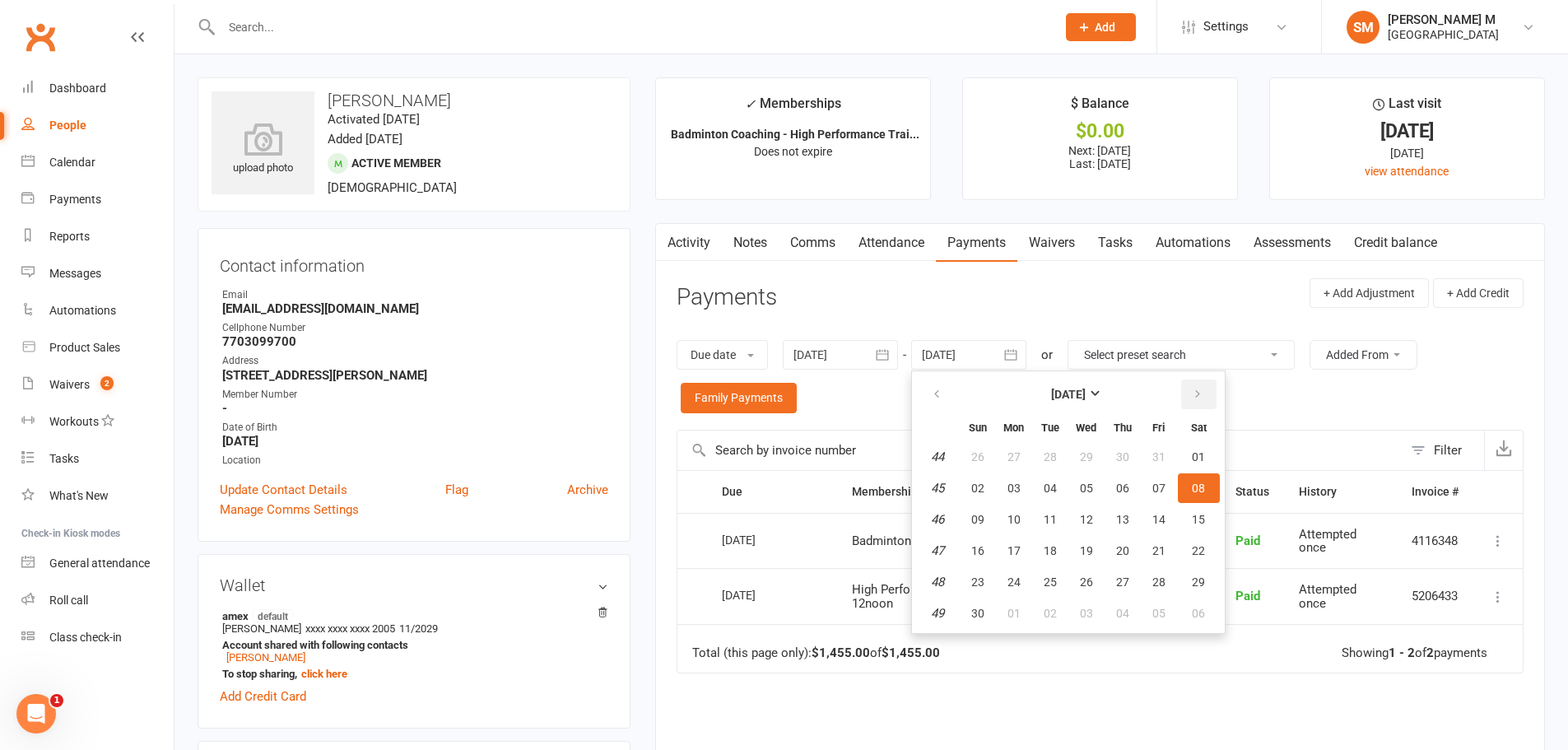
click at [1189, 387] on button "button" at bounding box center [1199, 394] width 36 height 30
click at [1191, 460] on button "07" at bounding box center [1199, 457] width 42 height 30
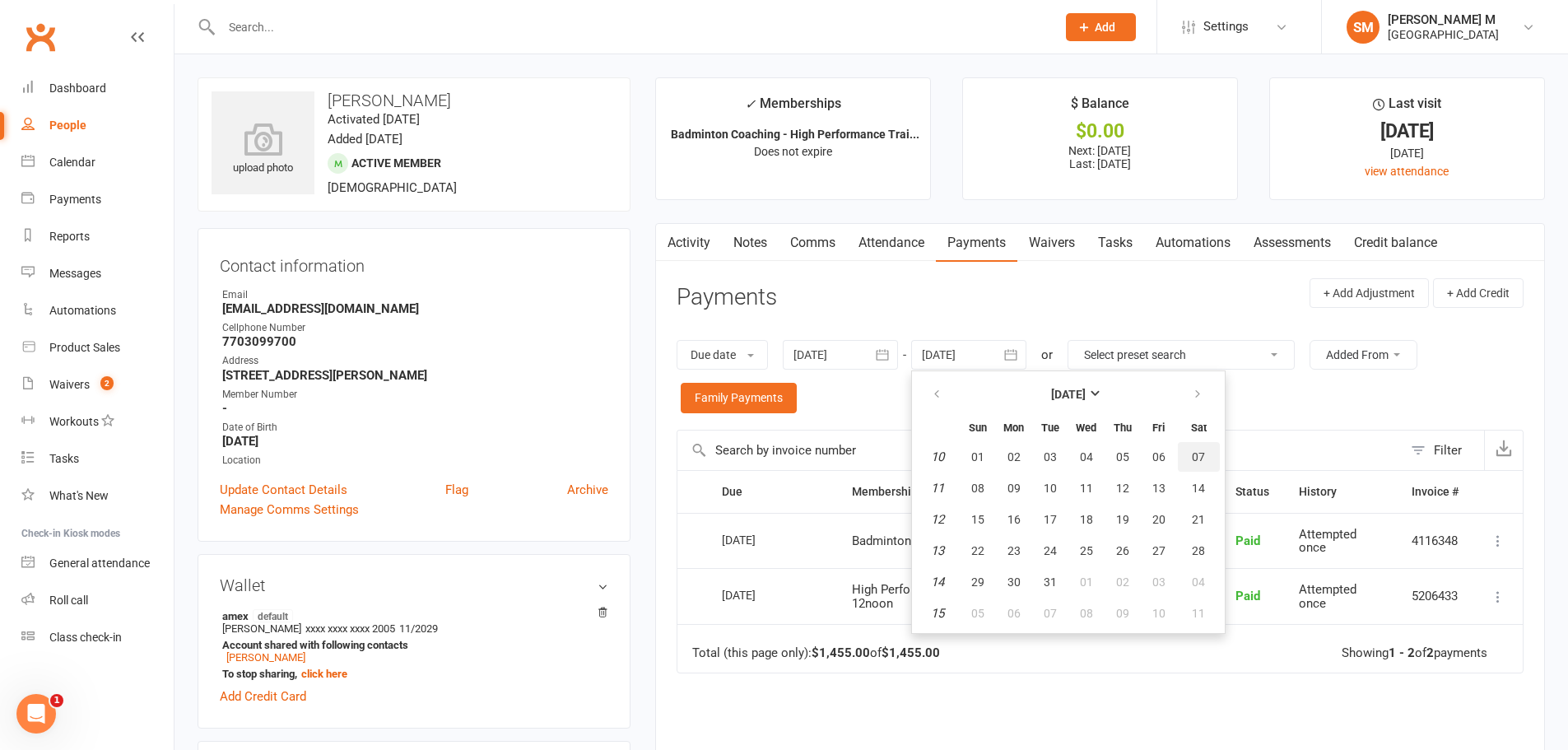
type input "07 Mar 2026"
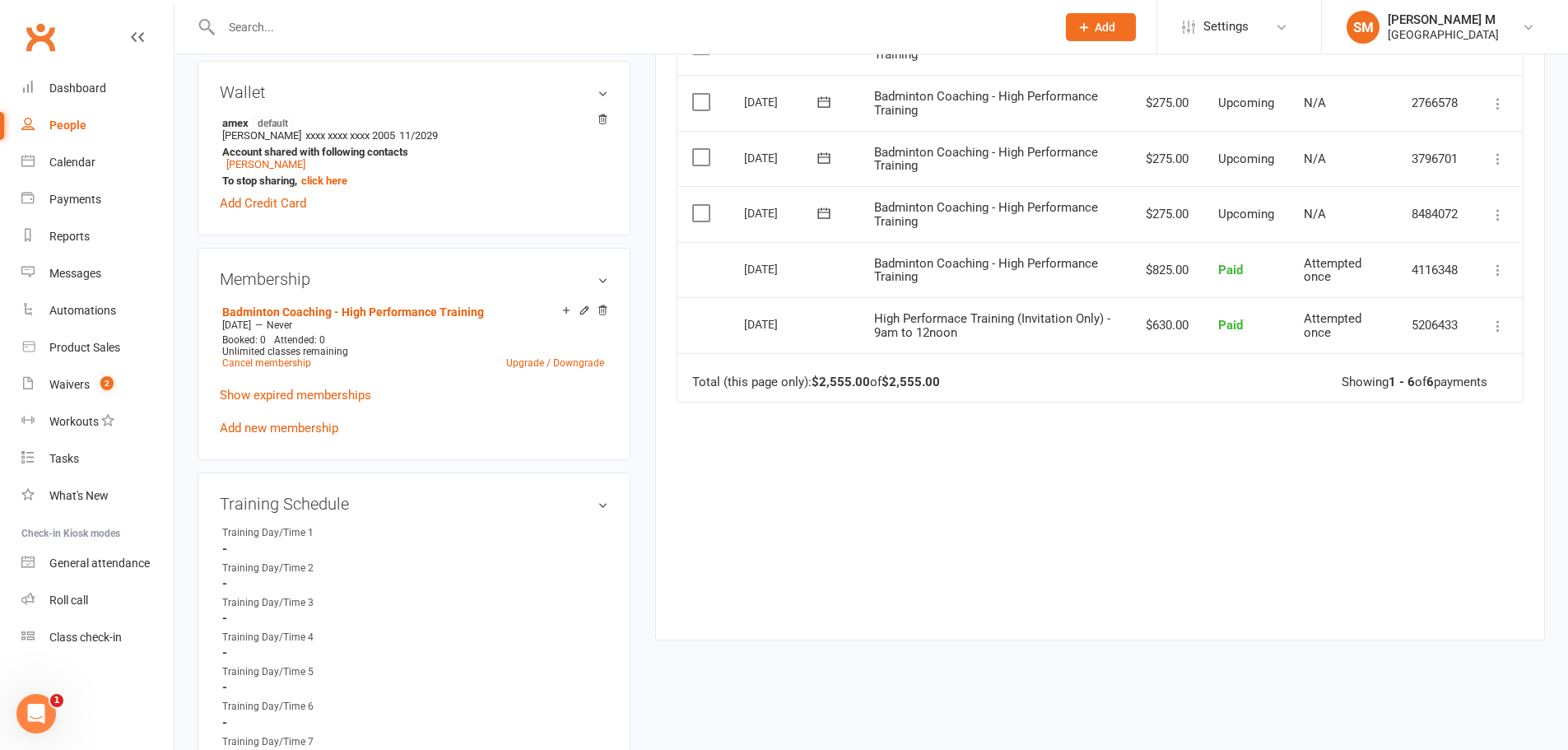
scroll to position [494, 0]
click at [297, 391] on link "Show expired memberships" at bounding box center [295, 394] width 152 height 15
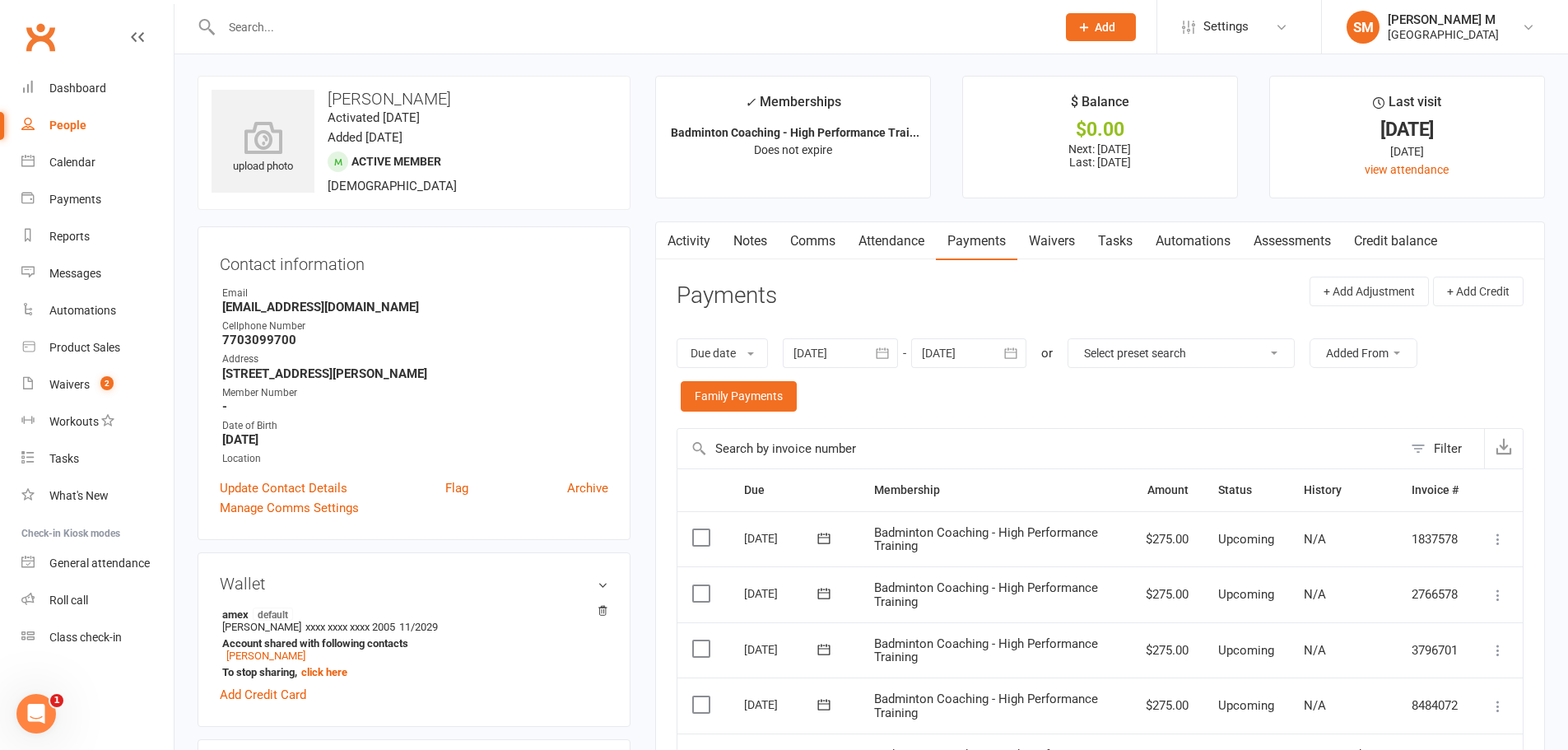
scroll to position [0, 0]
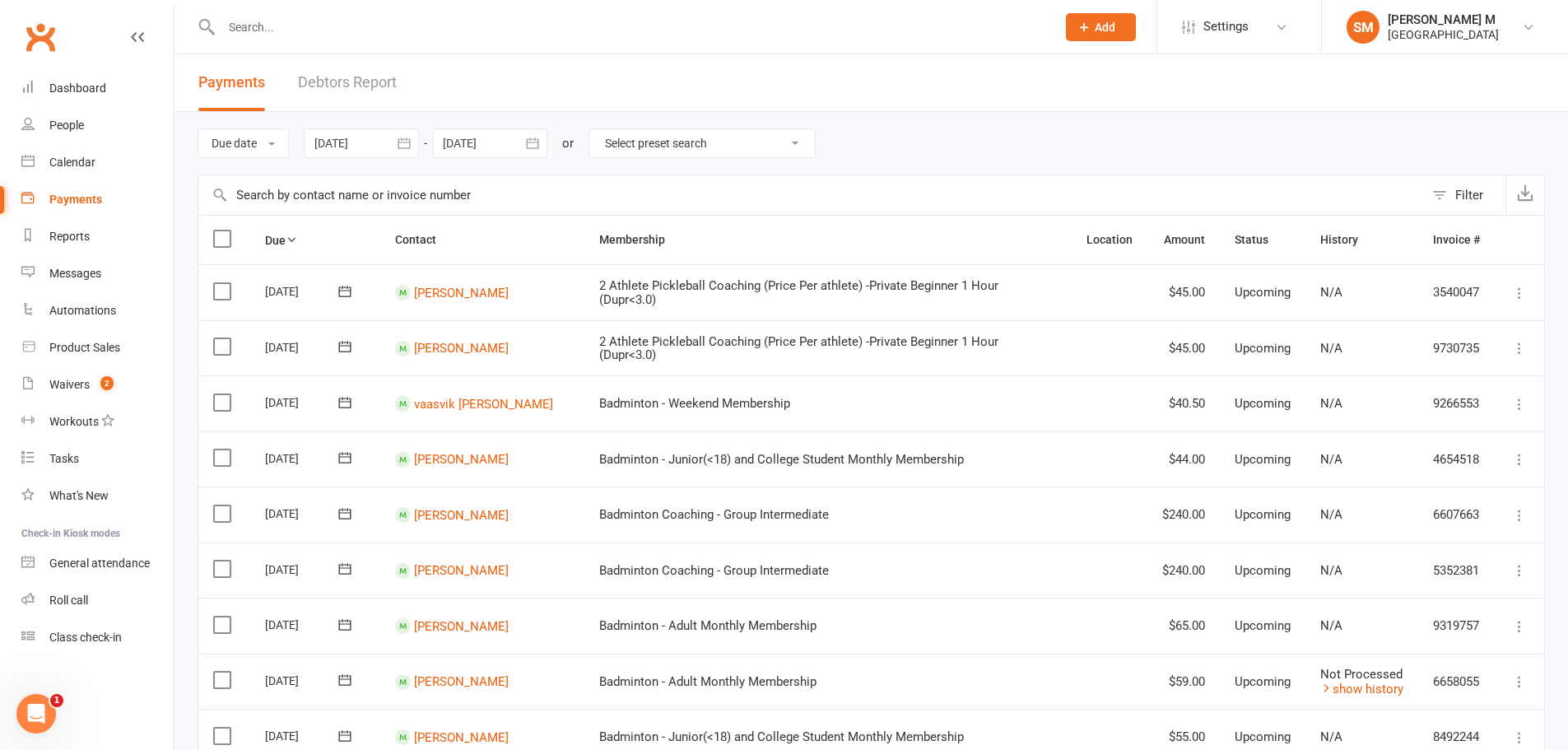
click at [324, 16] on input "text" at bounding box center [630, 27] width 828 height 23
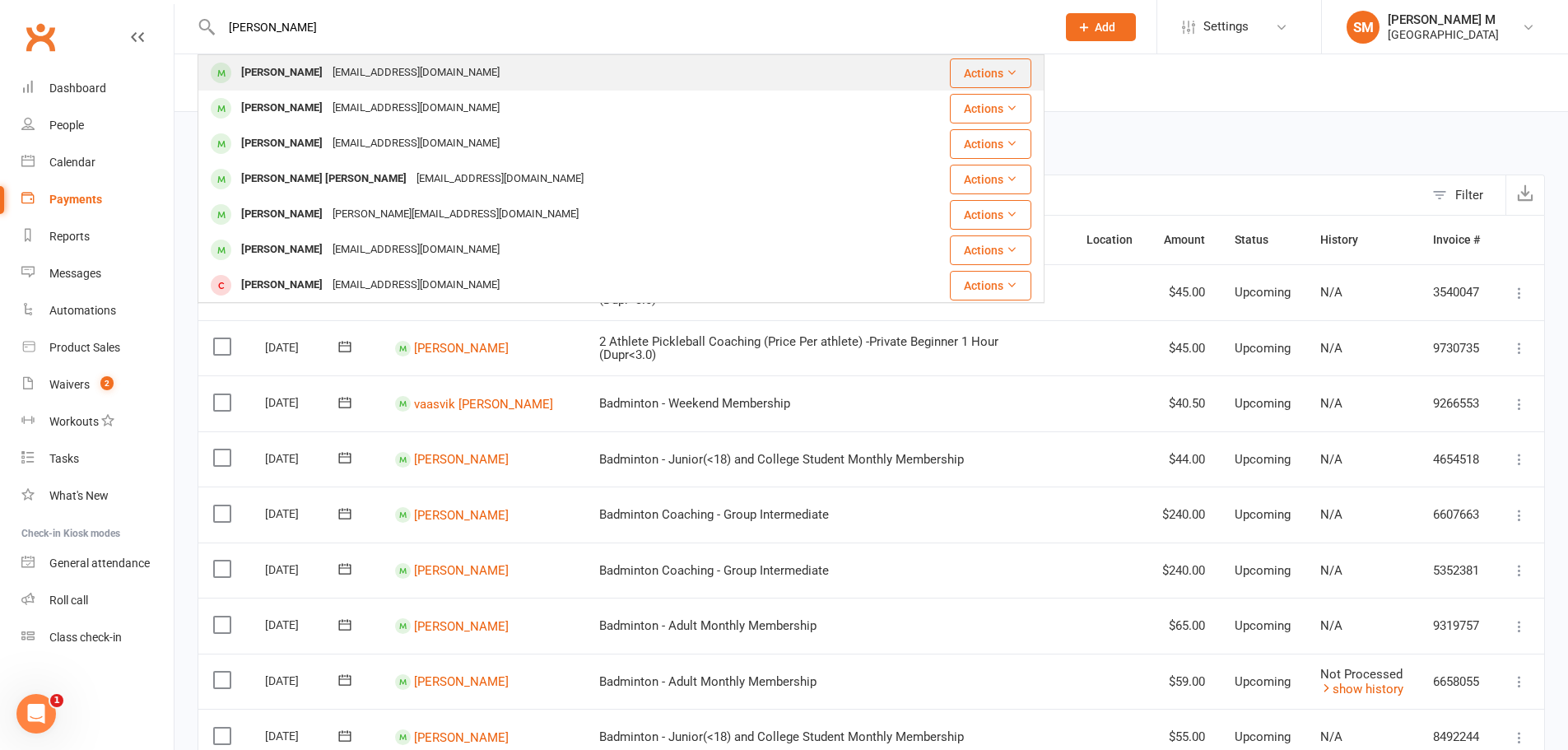
type input "tharun"
click at [328, 70] on div "Tharun Katharnath" at bounding box center [282, 73] width 91 height 24
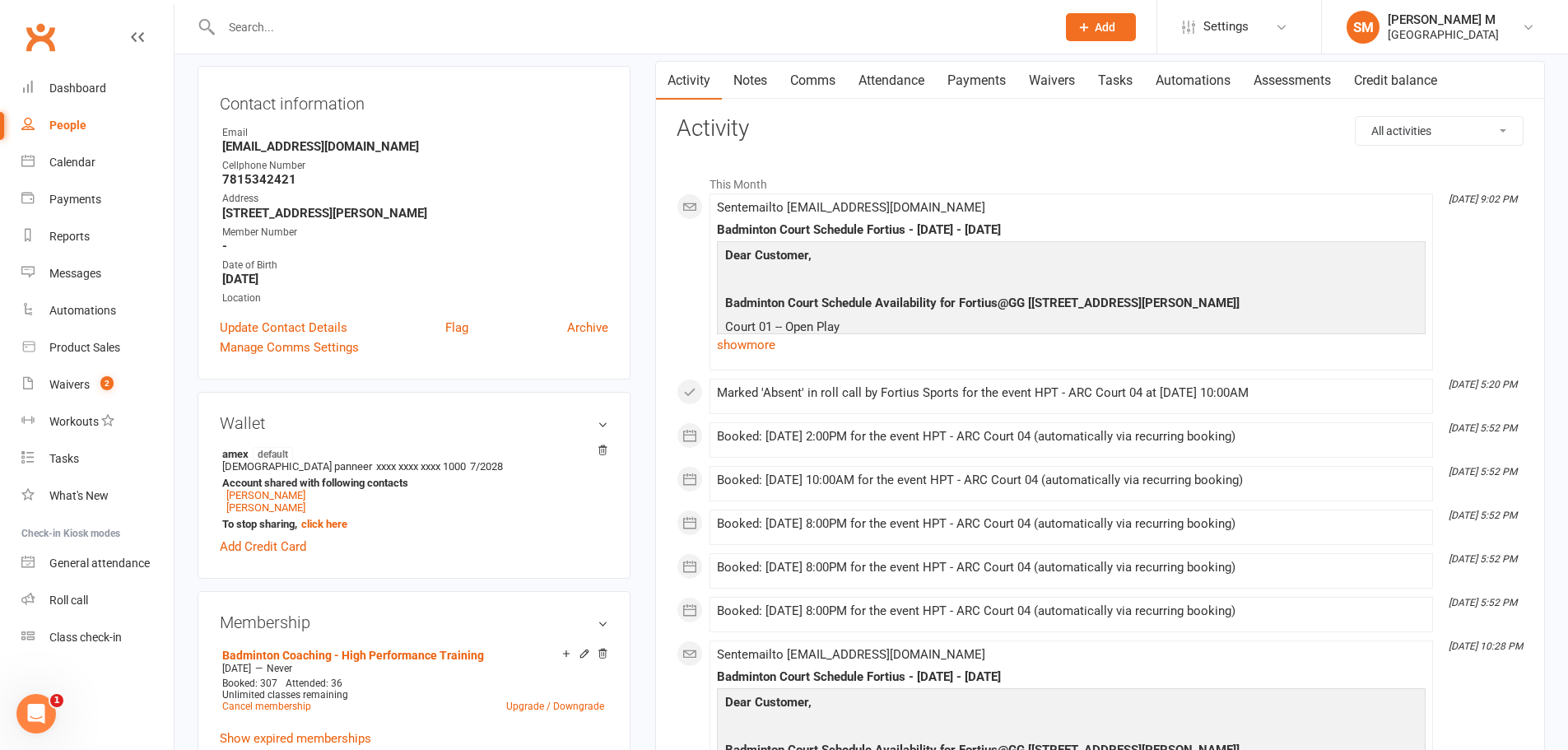
scroll to position [82, 0]
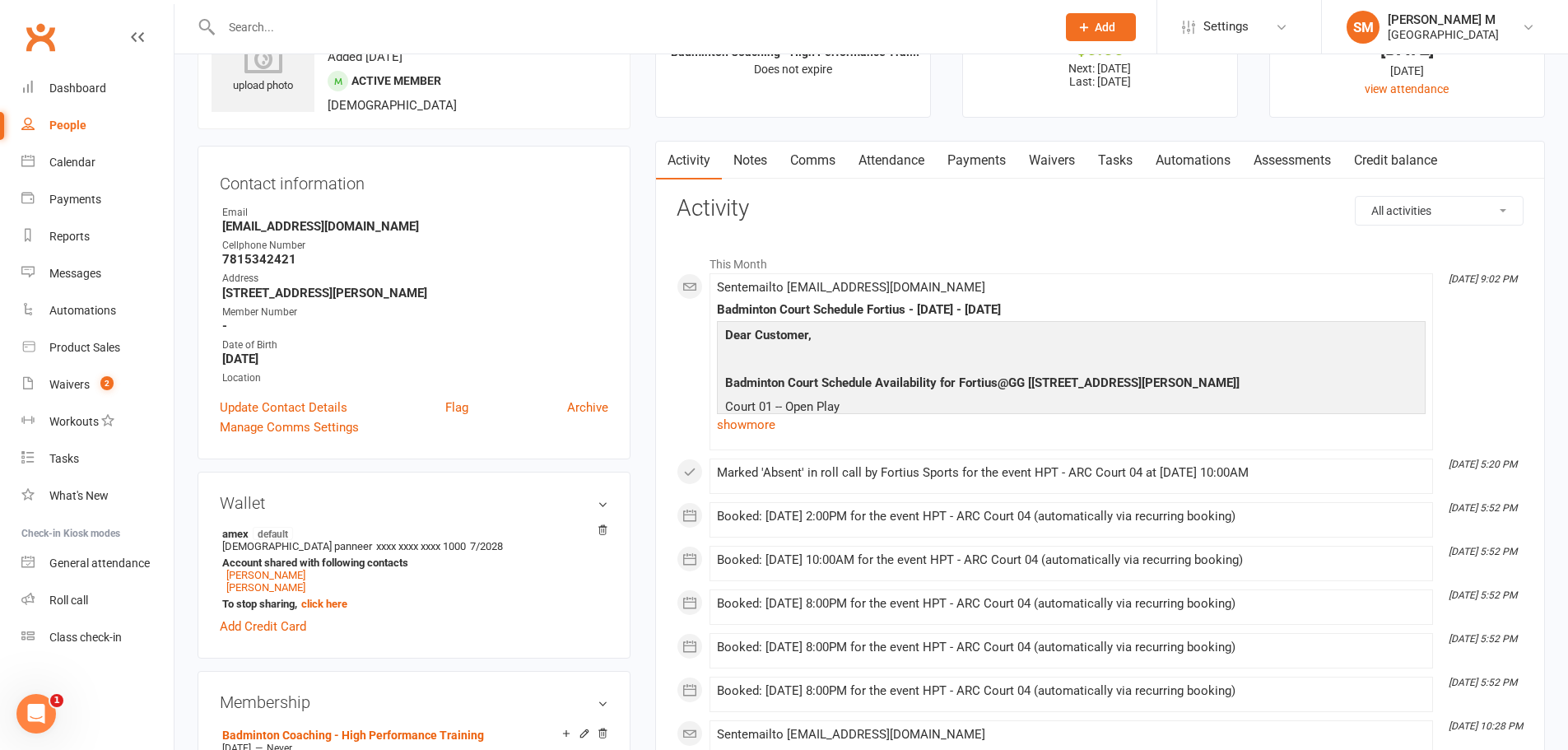
drag, startPoint x: 979, startPoint y: 148, endPoint x: 969, endPoint y: 152, distance: 10.8
click at [972, 152] on link "Payments" at bounding box center [977, 161] width 81 height 38
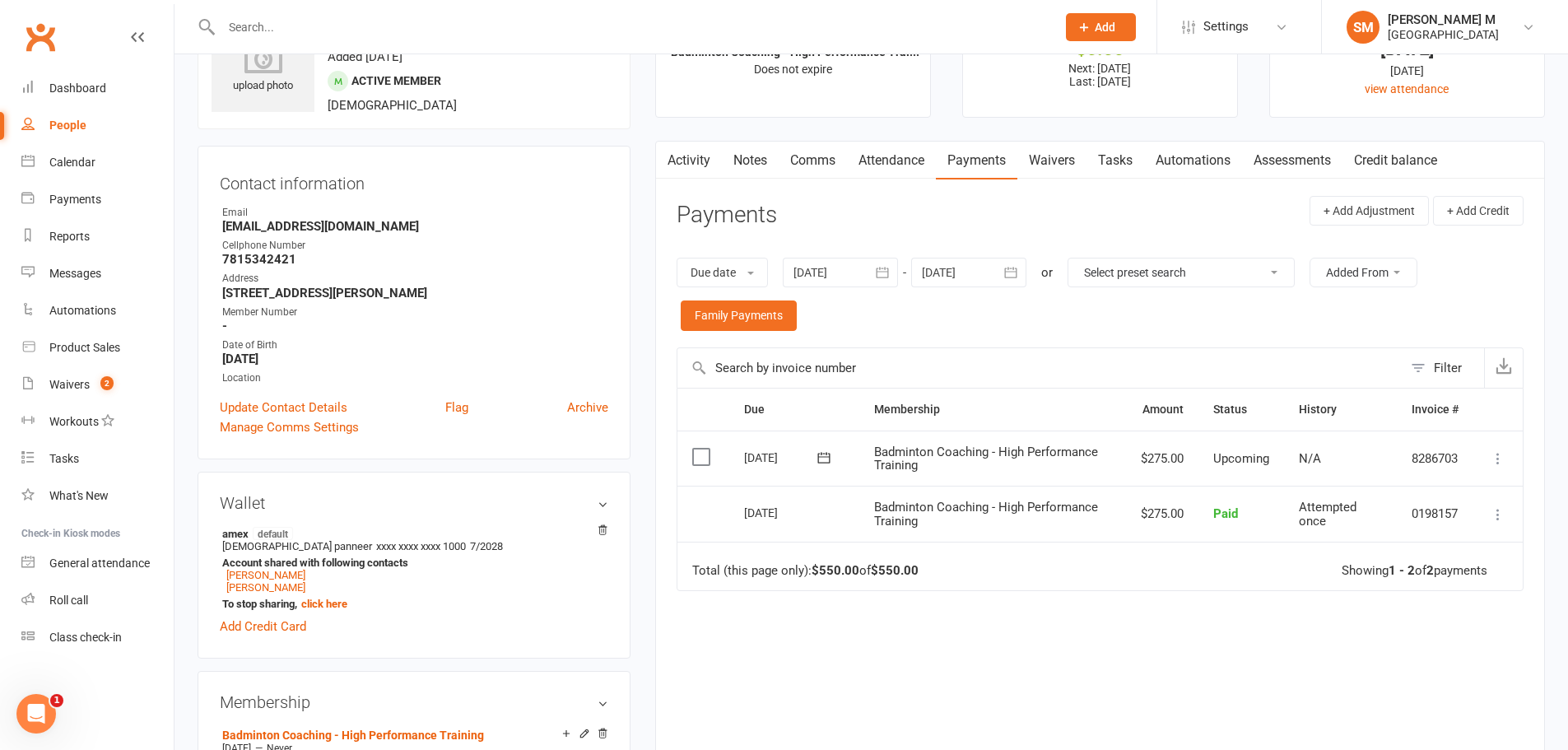
click at [885, 265] on icon "button" at bounding box center [883, 273] width 17 height 17
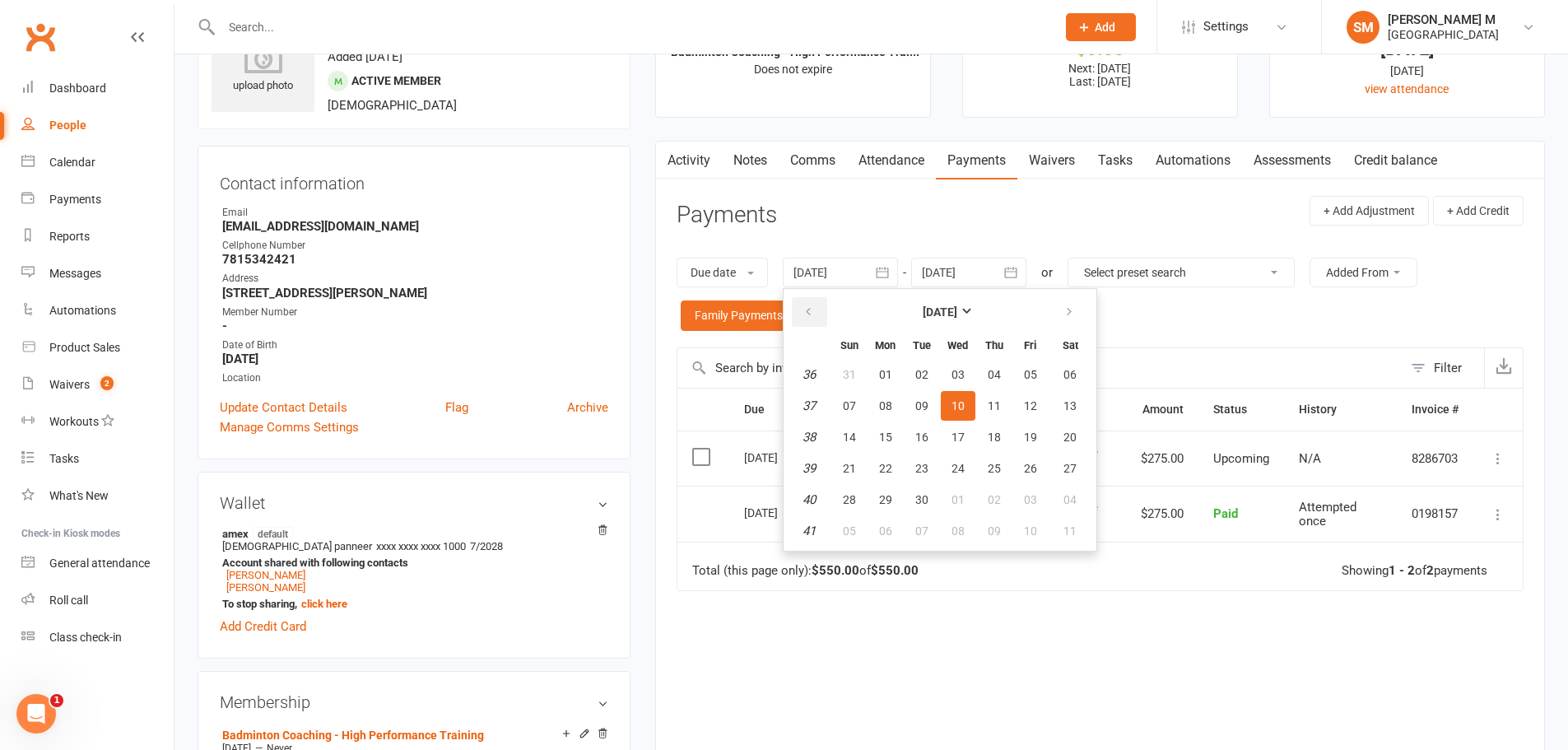
click at [798, 318] on button "button" at bounding box center [809, 312] width 36 height 30
click at [983, 373] on button "01" at bounding box center [995, 375] width 35 height 30
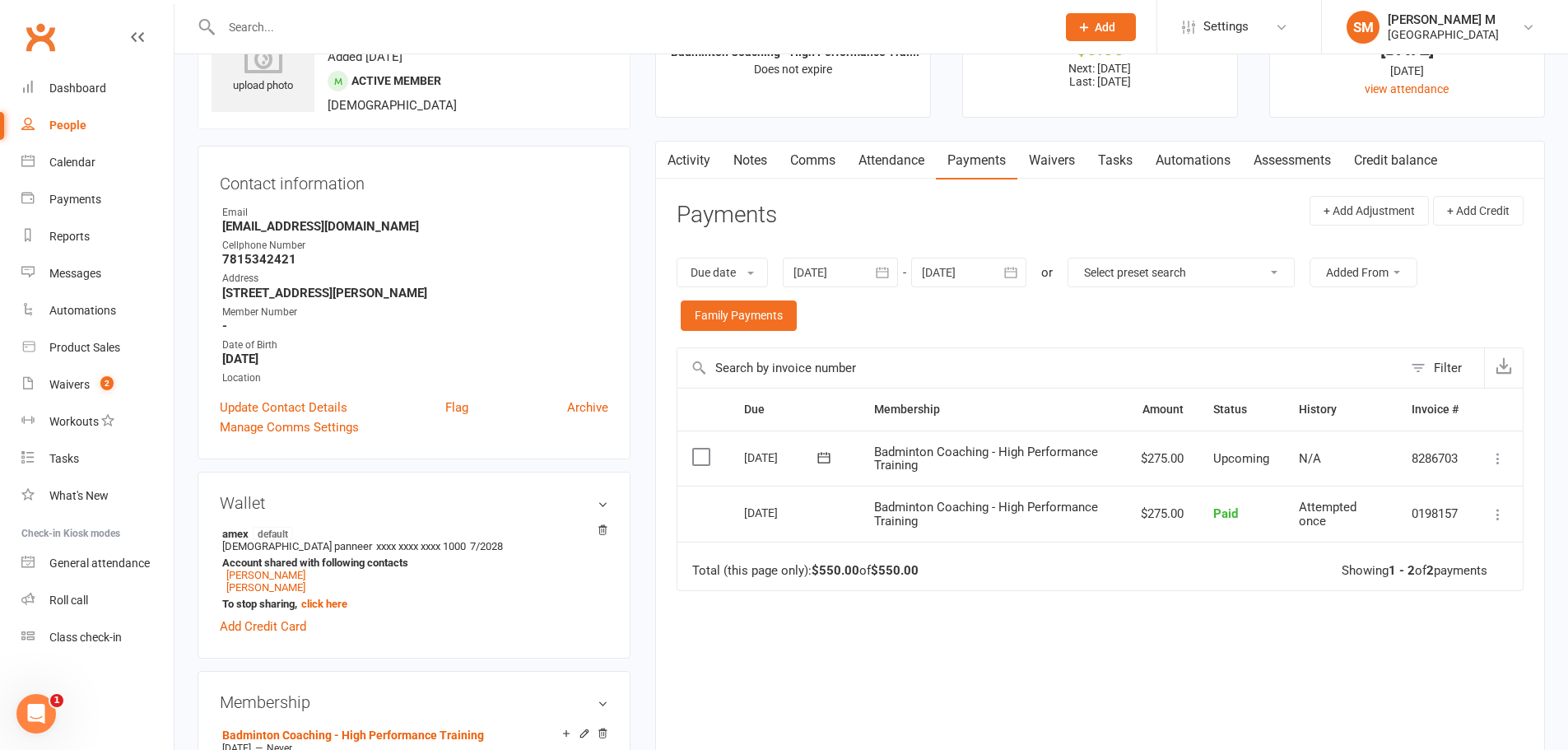
type input "01 May 2025"
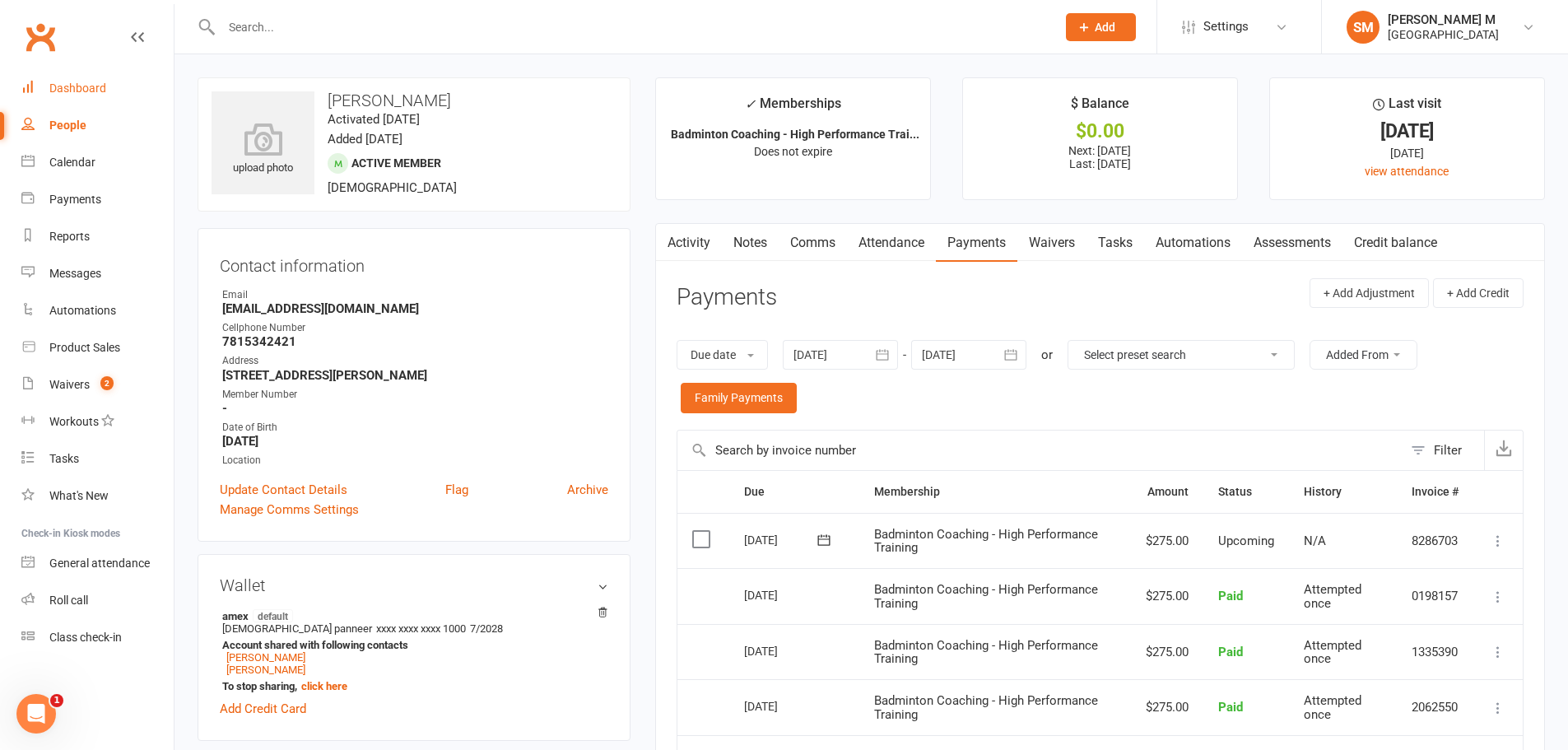
click at [65, 94] on div "Dashboard" at bounding box center [78, 88] width 57 height 13
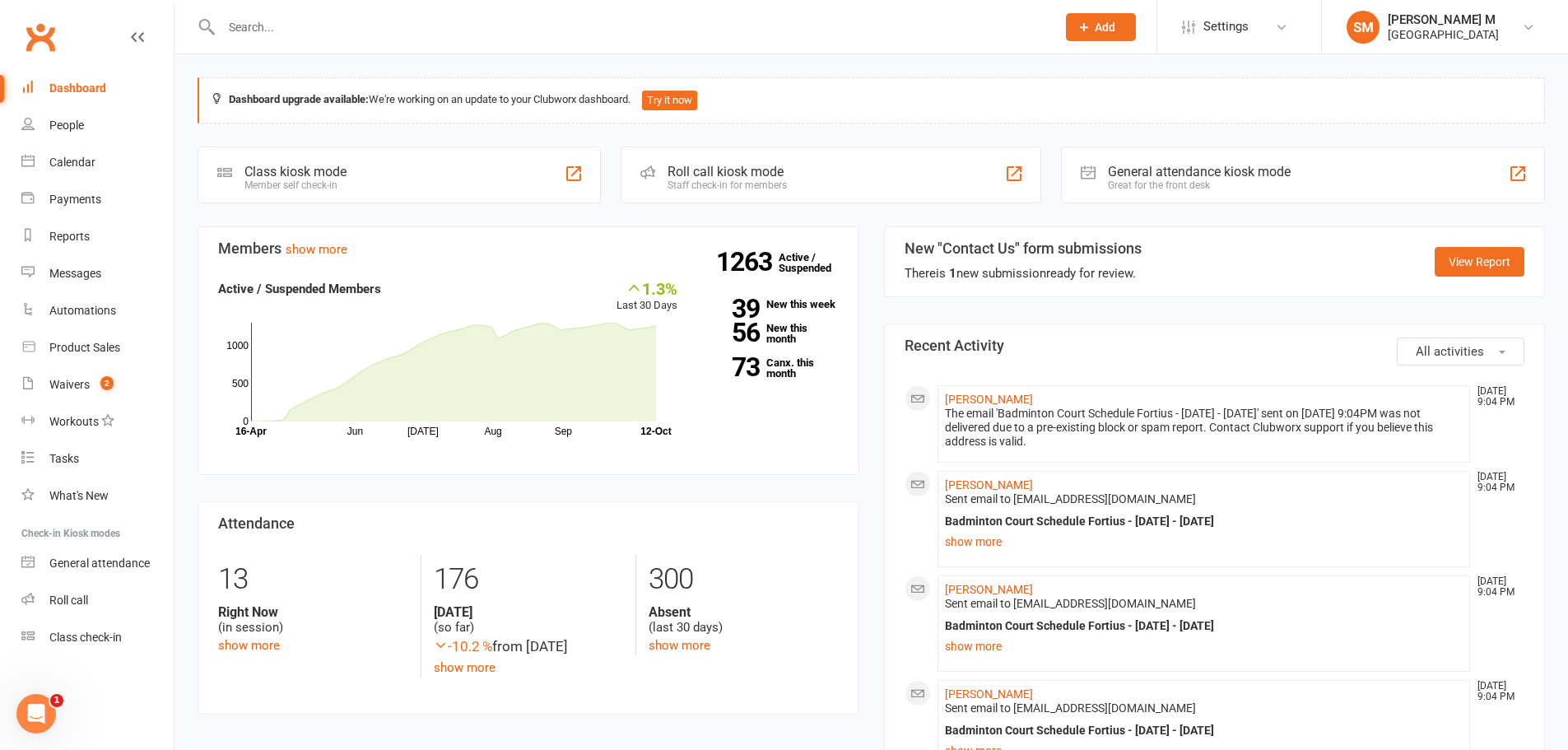
click at [287, 16] on input "text" at bounding box center [630, 27] width 828 height 23
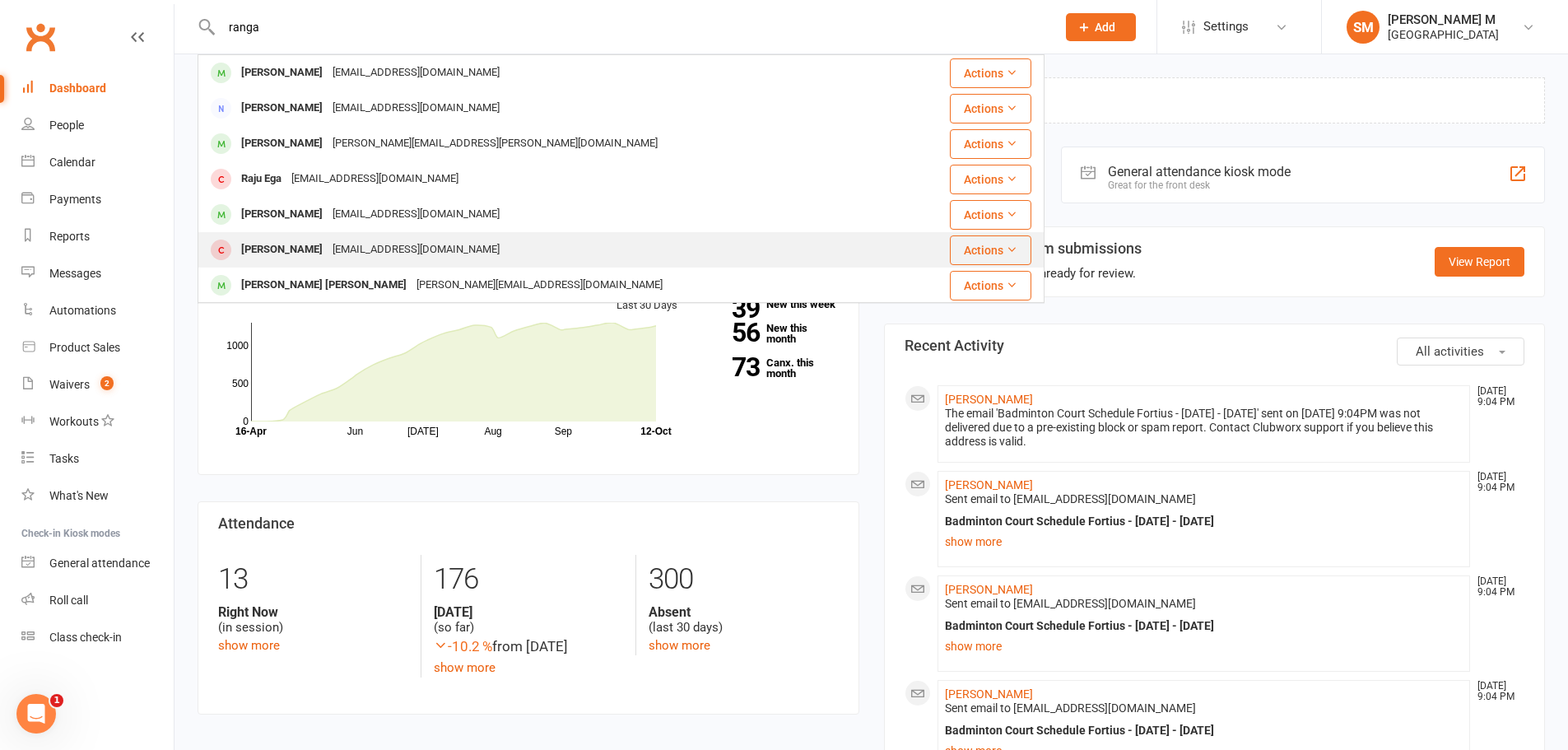
type input "ranga"
click at [328, 257] on div "[PERSON_NAME]" at bounding box center [282, 249] width 91 height 24
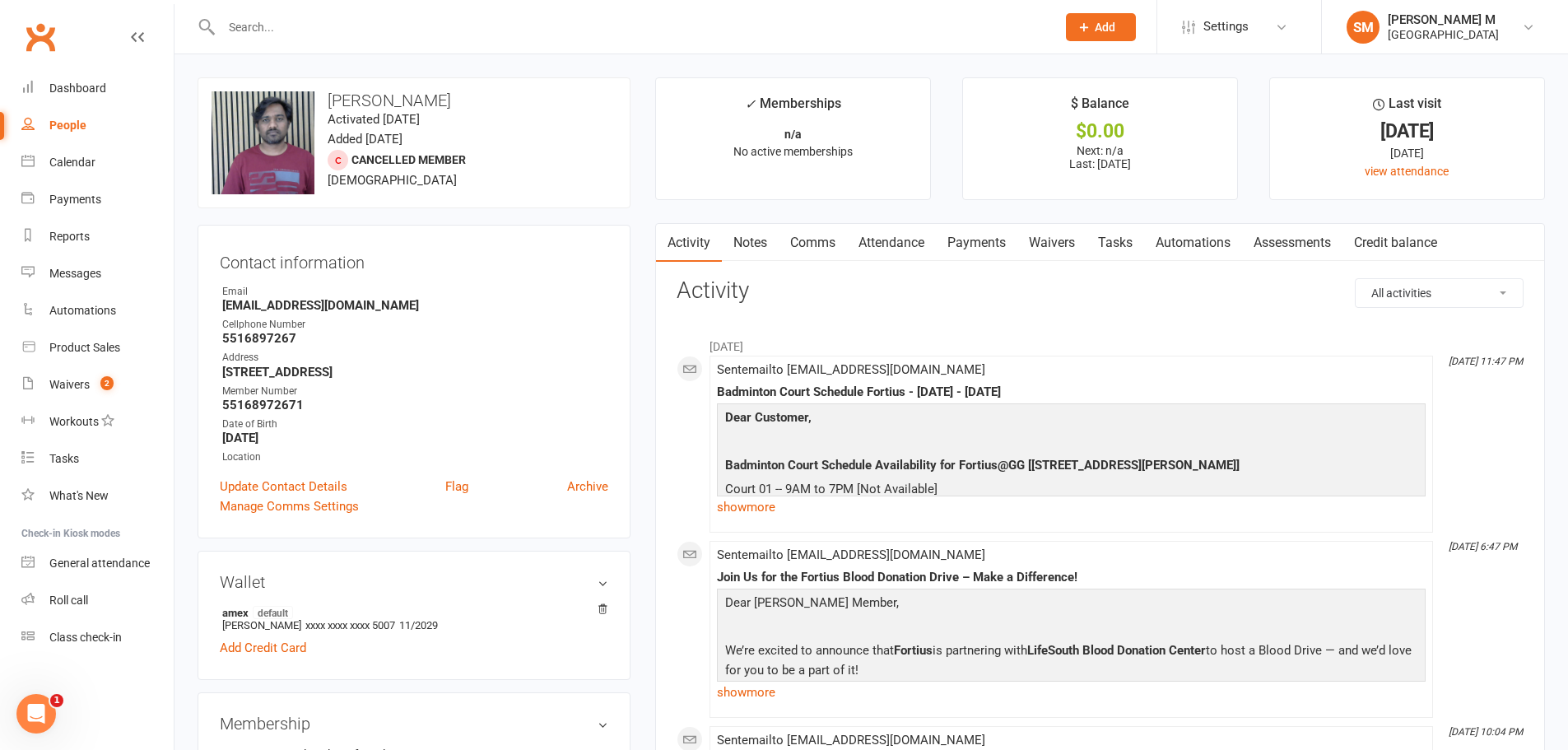
click at [279, 28] on input "text" at bounding box center [630, 27] width 828 height 23
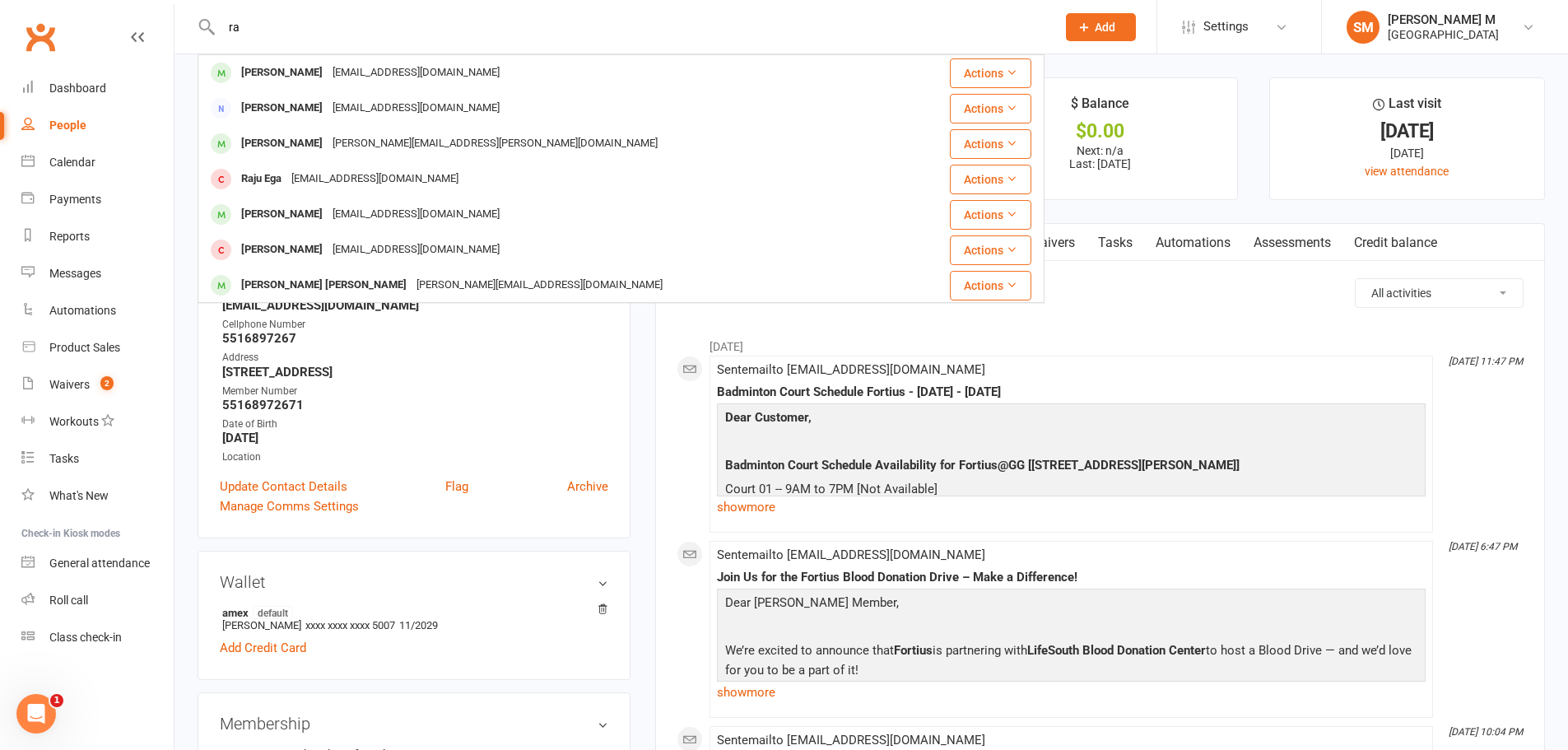
type input "r"
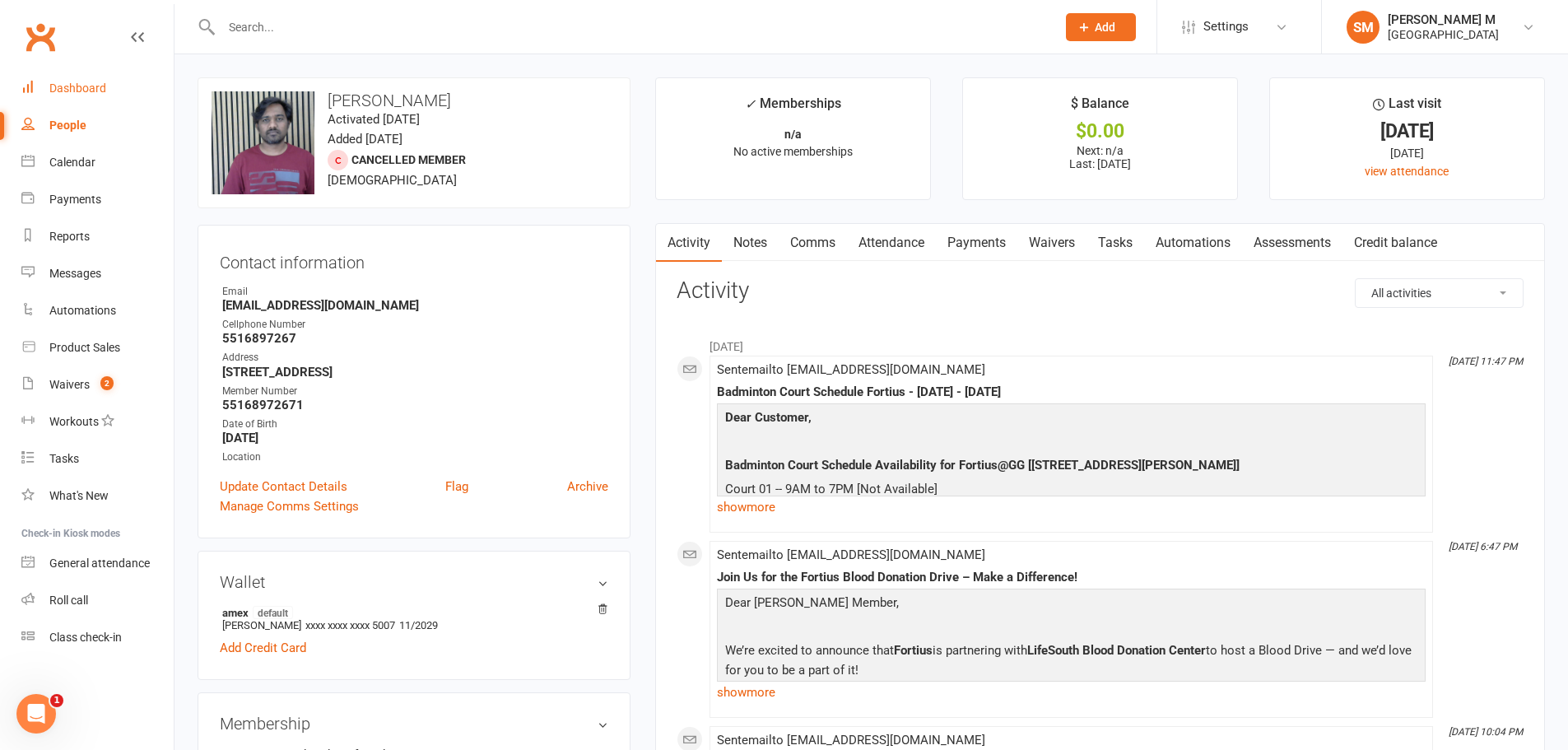
click at [99, 99] on link "Dashboard" at bounding box center [98, 88] width 152 height 37
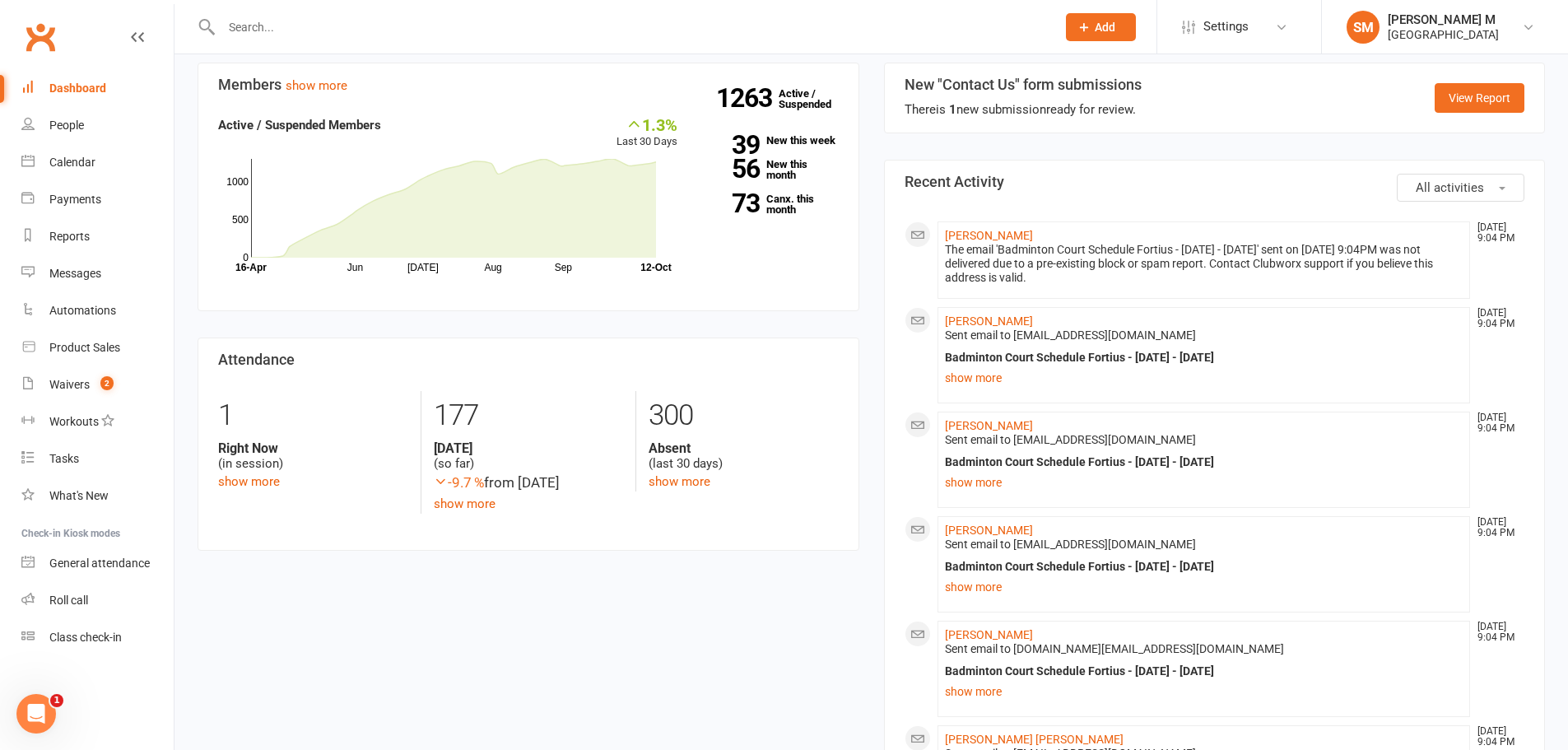
scroll to position [165, 0]
click at [70, 385] on div "Waivers" at bounding box center [70, 385] width 41 height 13
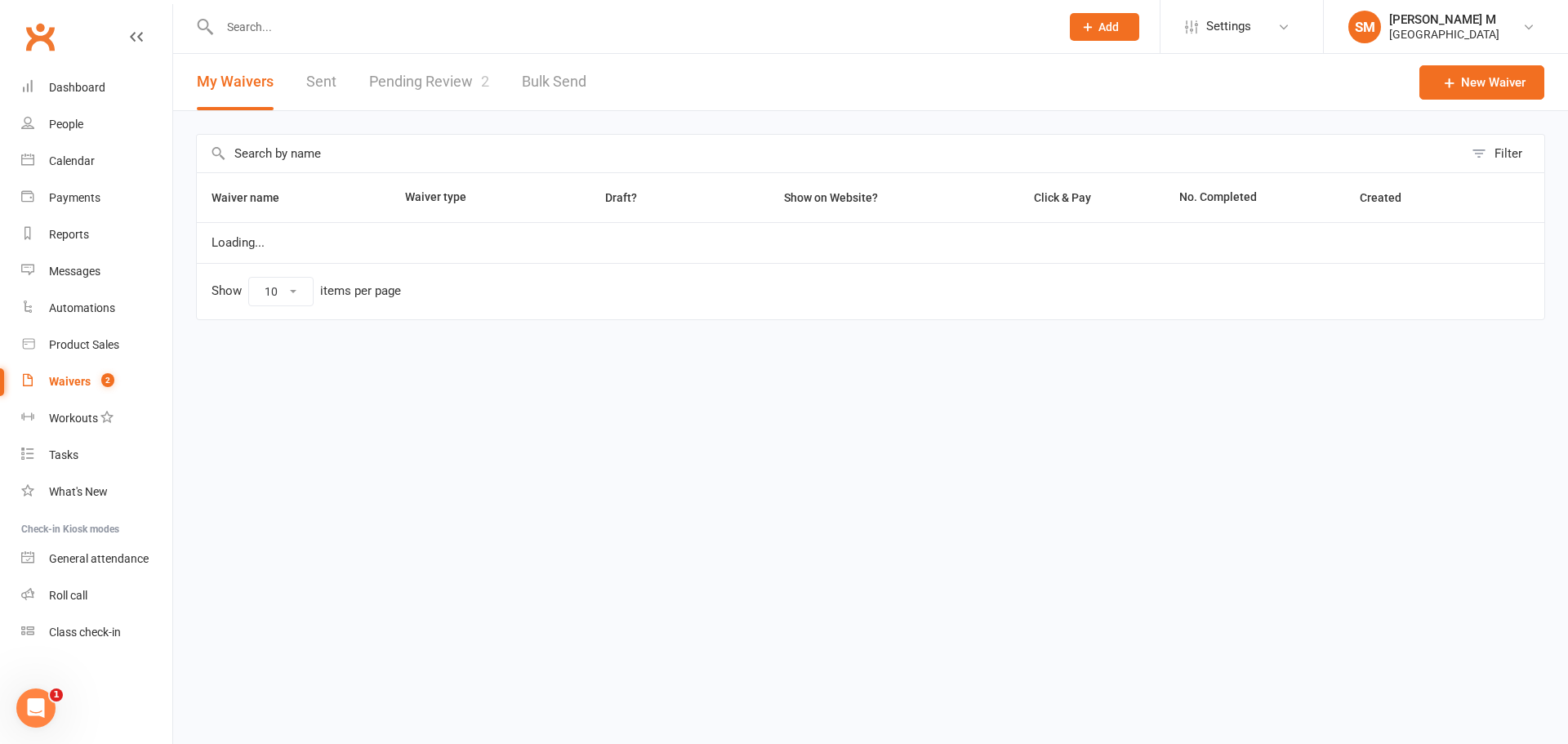
select select "50"
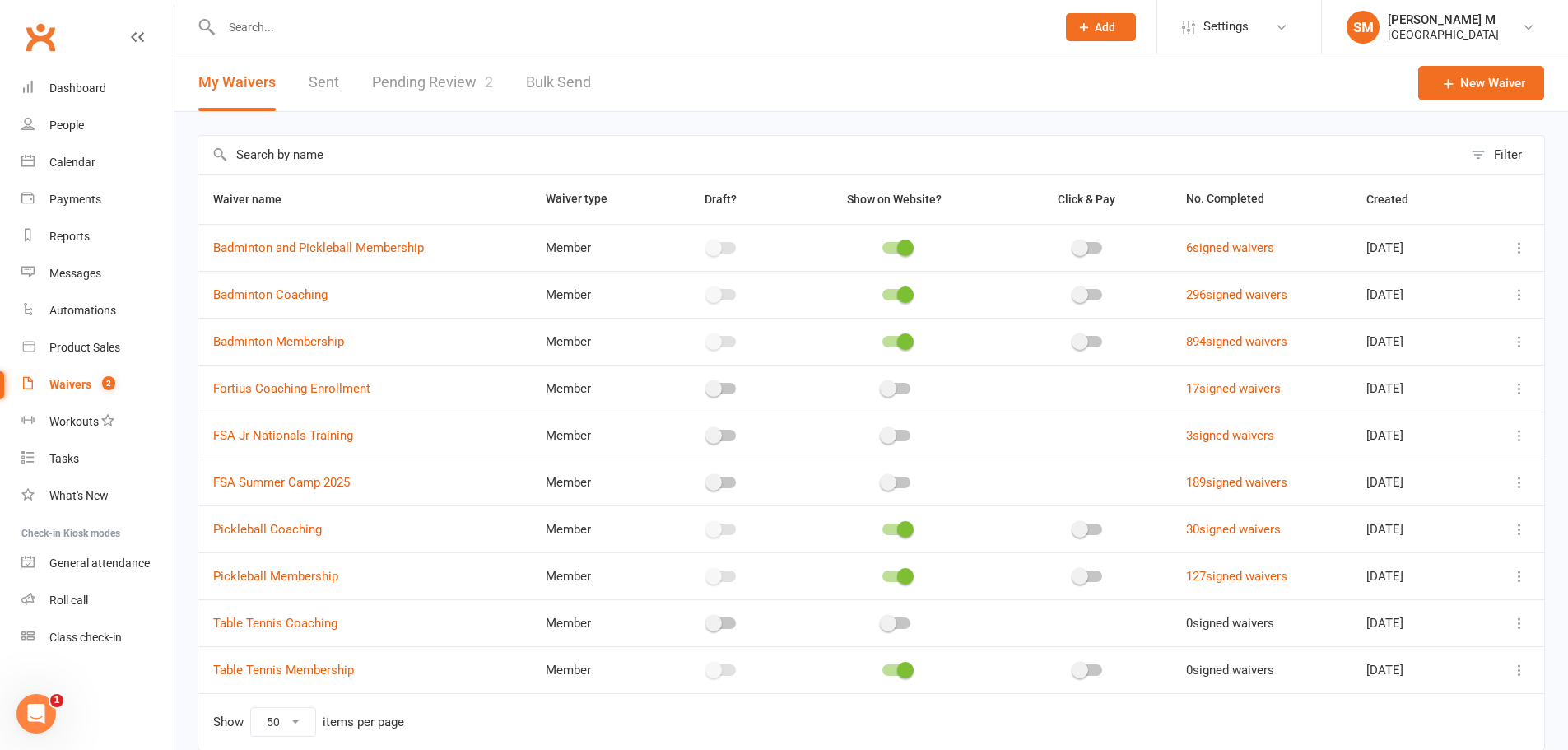
click at [397, 77] on link "Pending Review 2" at bounding box center [432, 83] width 121 height 57
select select "100"
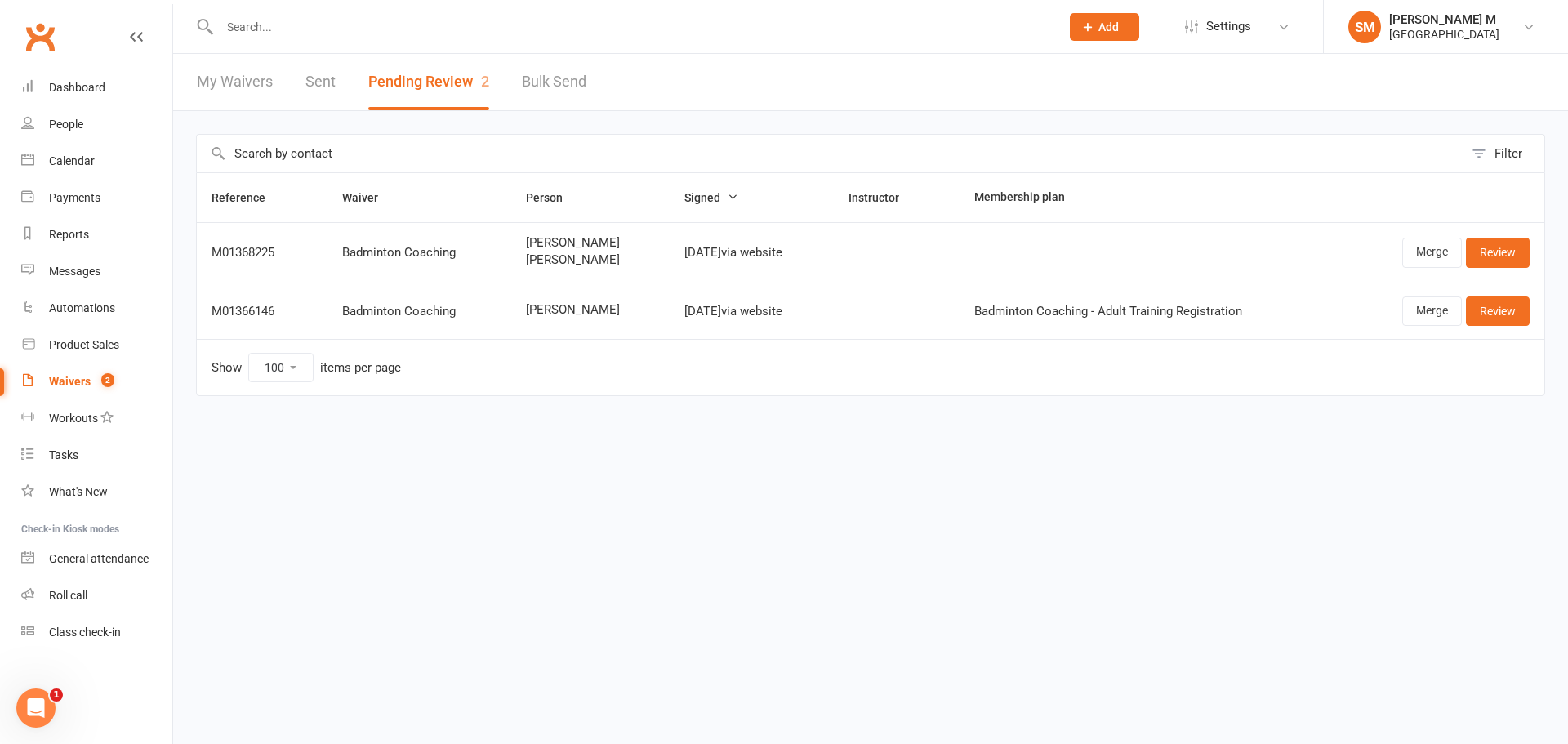
click at [326, 83] on link "Sent" at bounding box center [321, 82] width 30 height 57
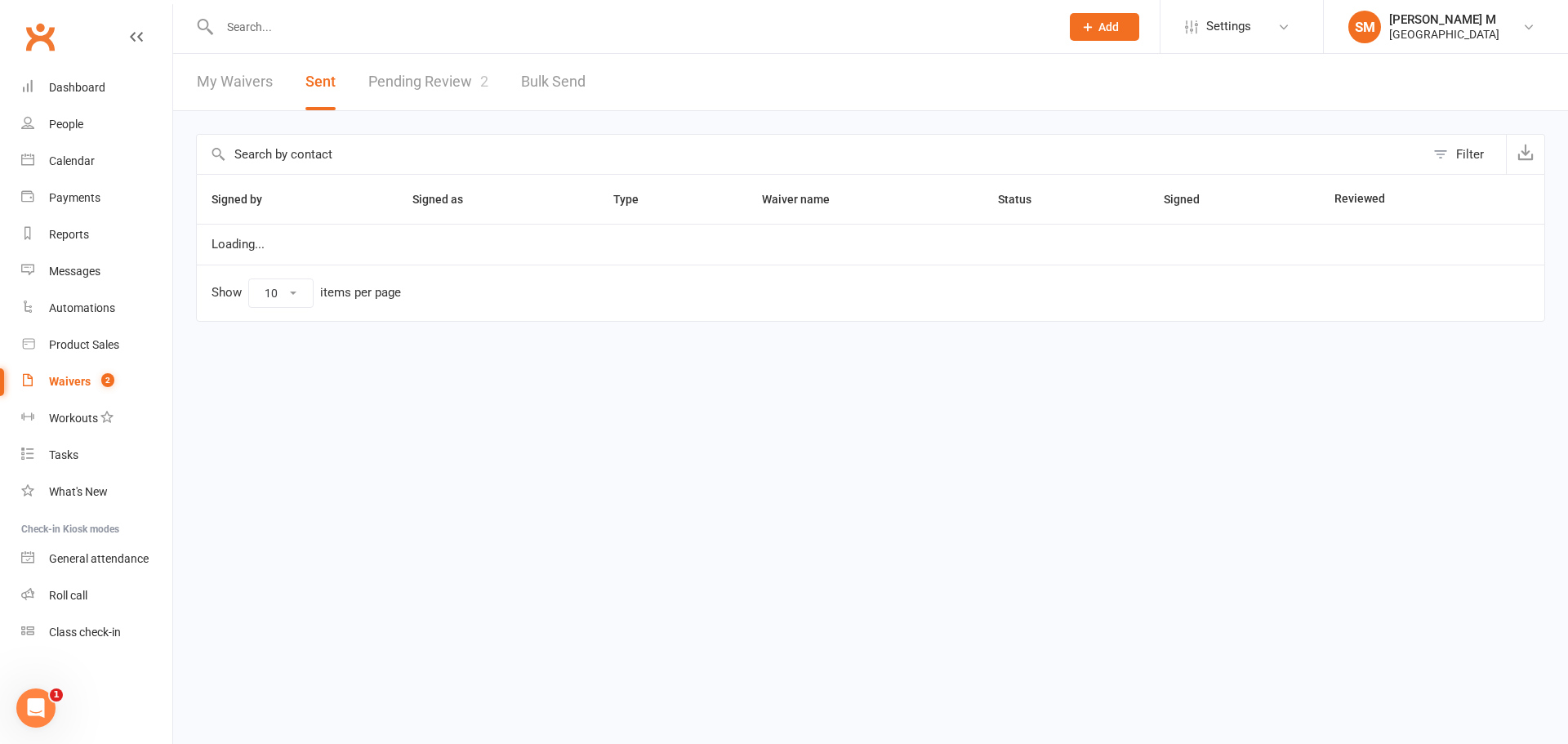
select select "50"
